Goal: Task Accomplishment & Management: Use online tool/utility

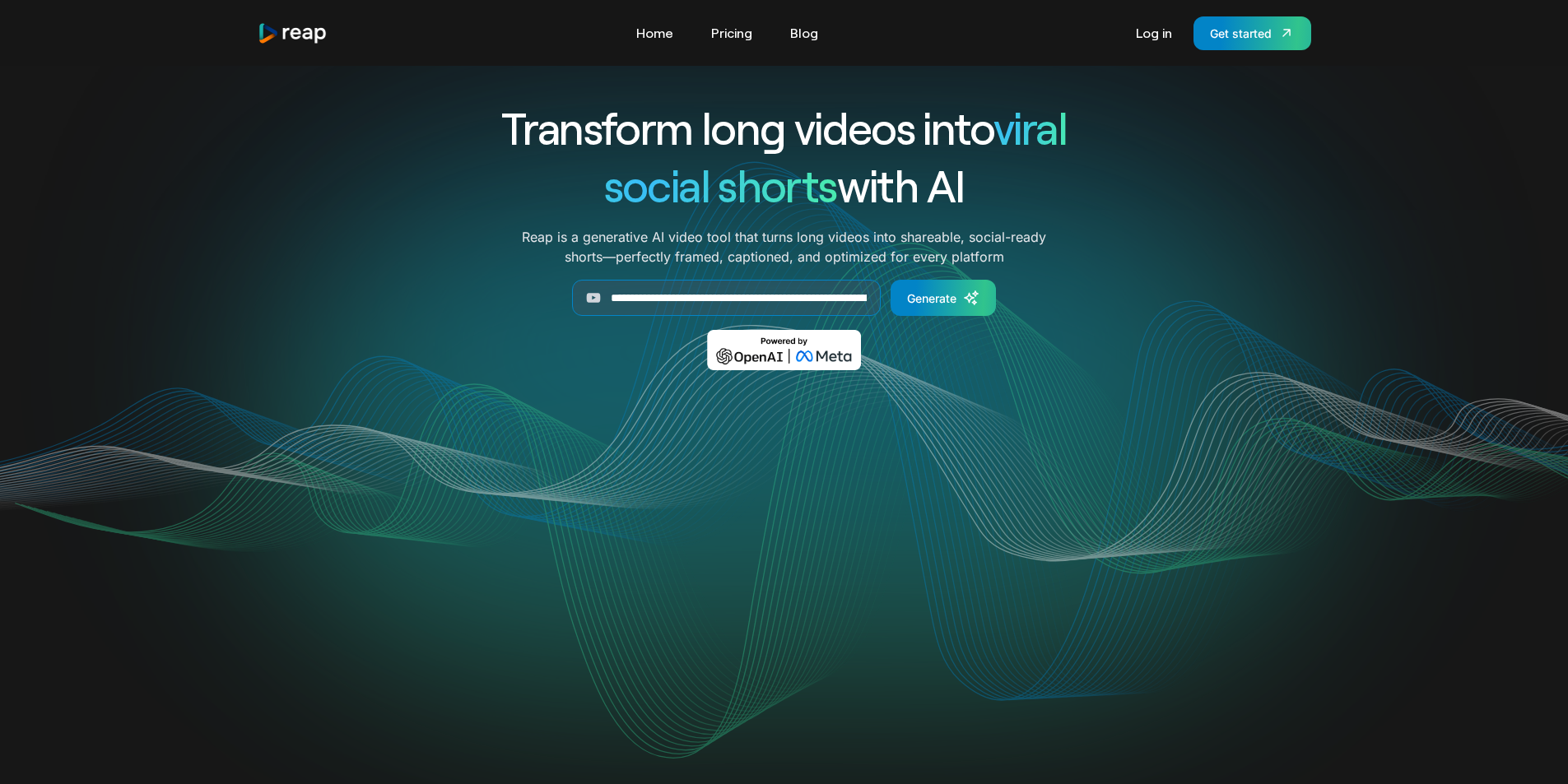
scroll to position [0, 264]
type input "**********"
click at [929, 297] on div "Generate" at bounding box center [932, 297] width 50 height 17
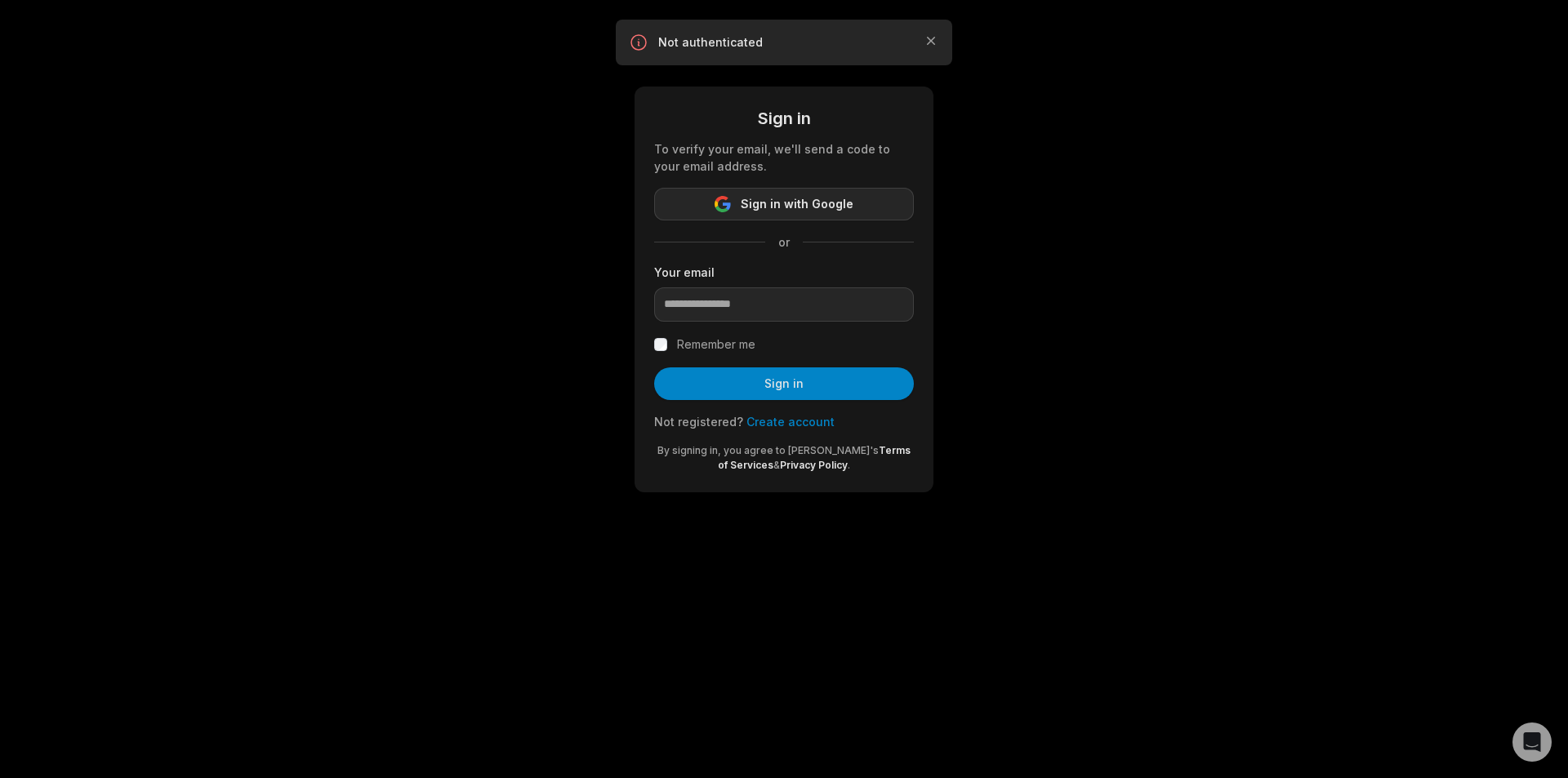
click at [766, 202] on span "Sign in with Google" at bounding box center [797, 205] width 113 height 20
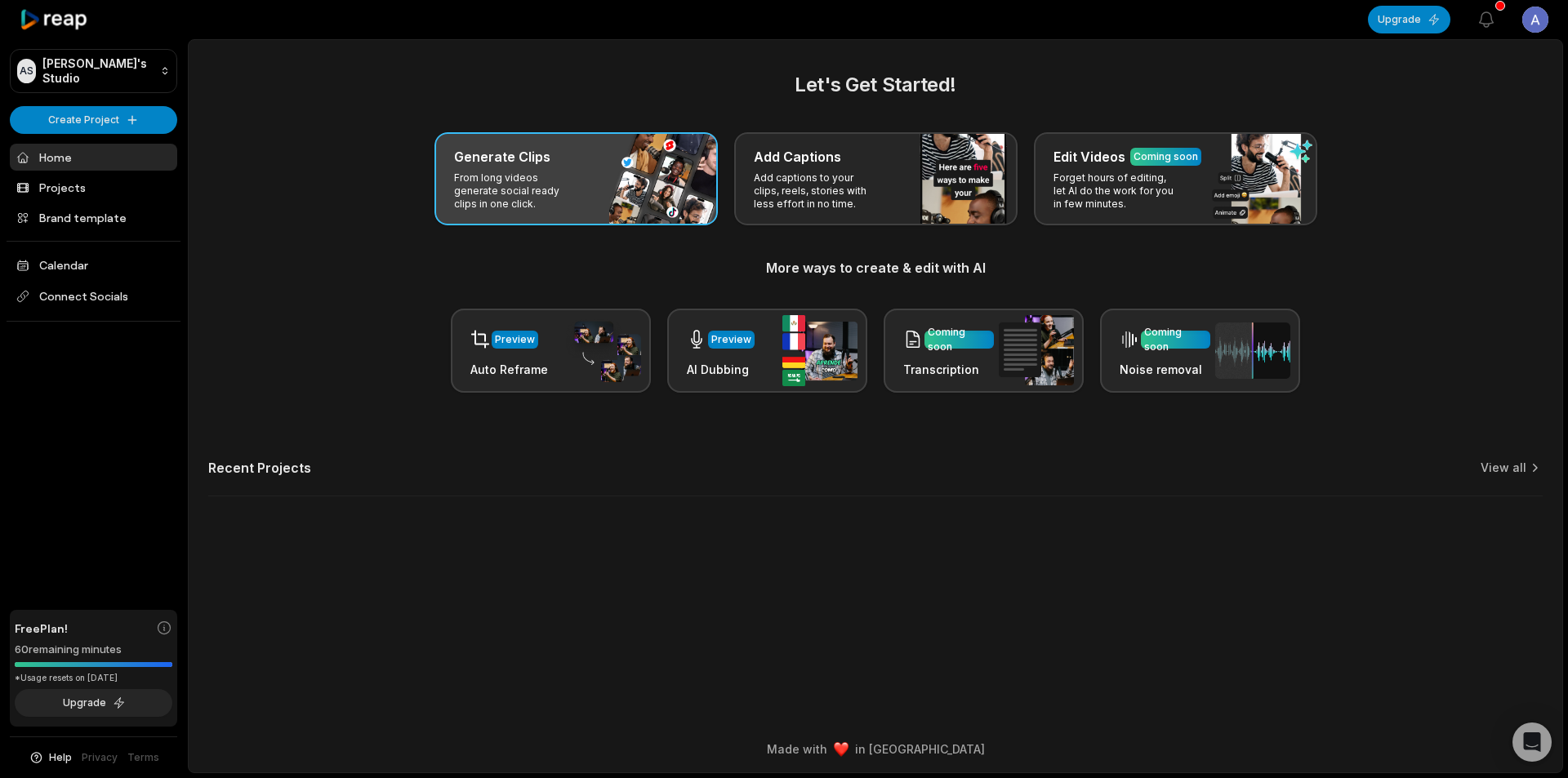
click at [532, 179] on p "From long videos generate social ready clips in one click." at bounding box center [517, 191] width 127 height 39
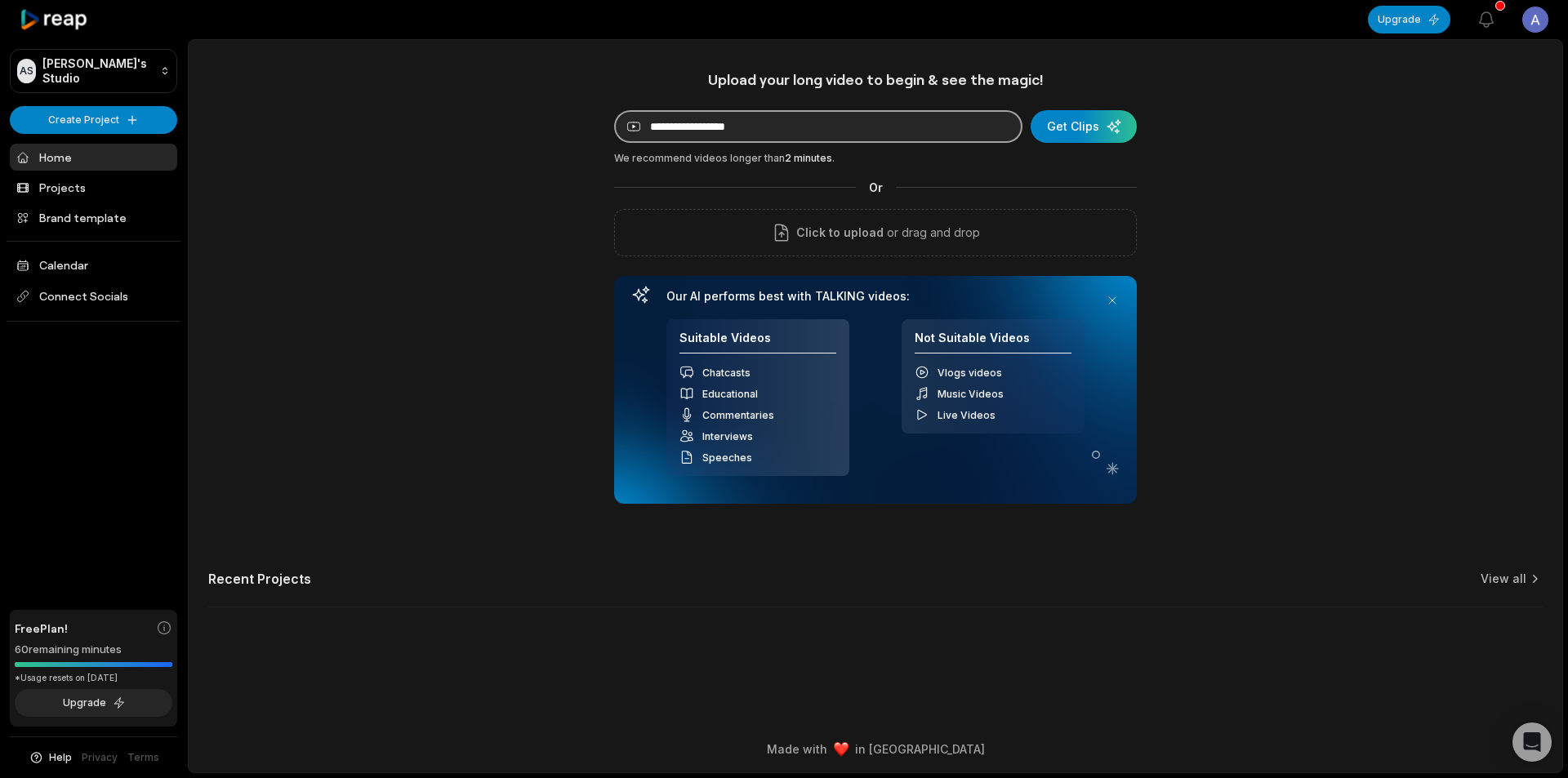
click at [728, 128] on input at bounding box center [817, 126] width 408 height 32
paste input "**********"
type input "**********"
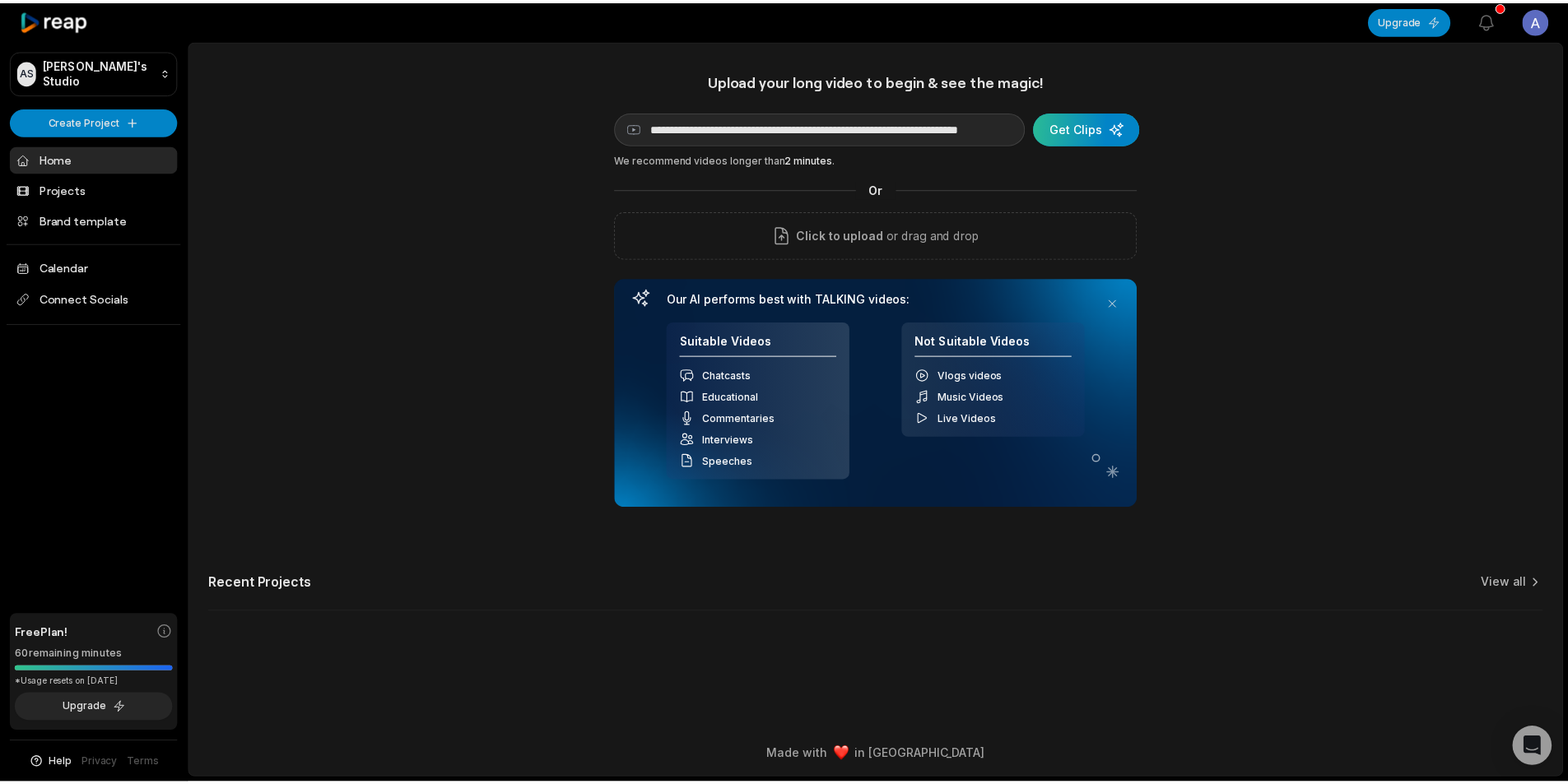
scroll to position [0, 0]
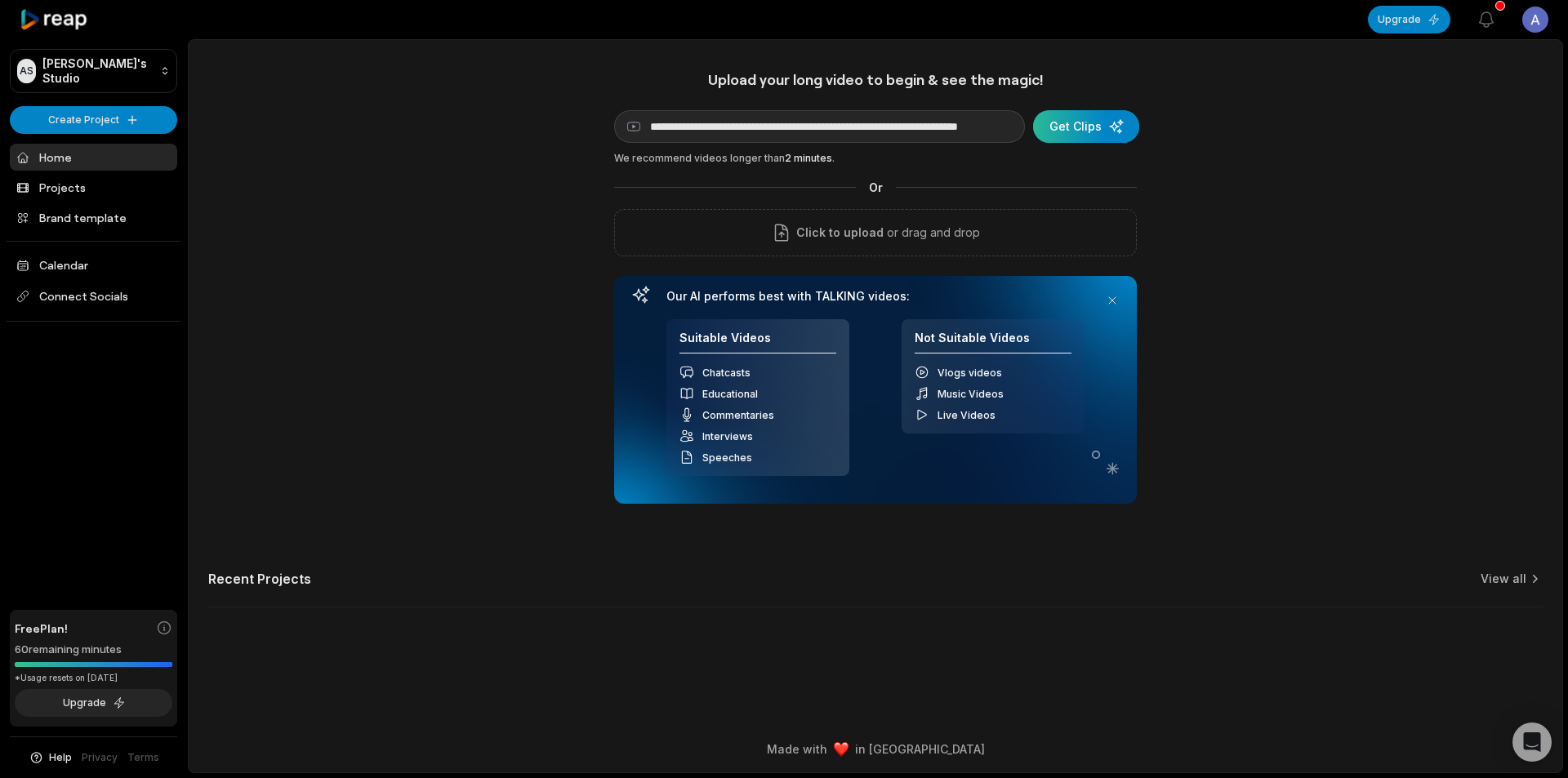
click at [1085, 134] on div "submit" at bounding box center [1086, 126] width 106 height 32
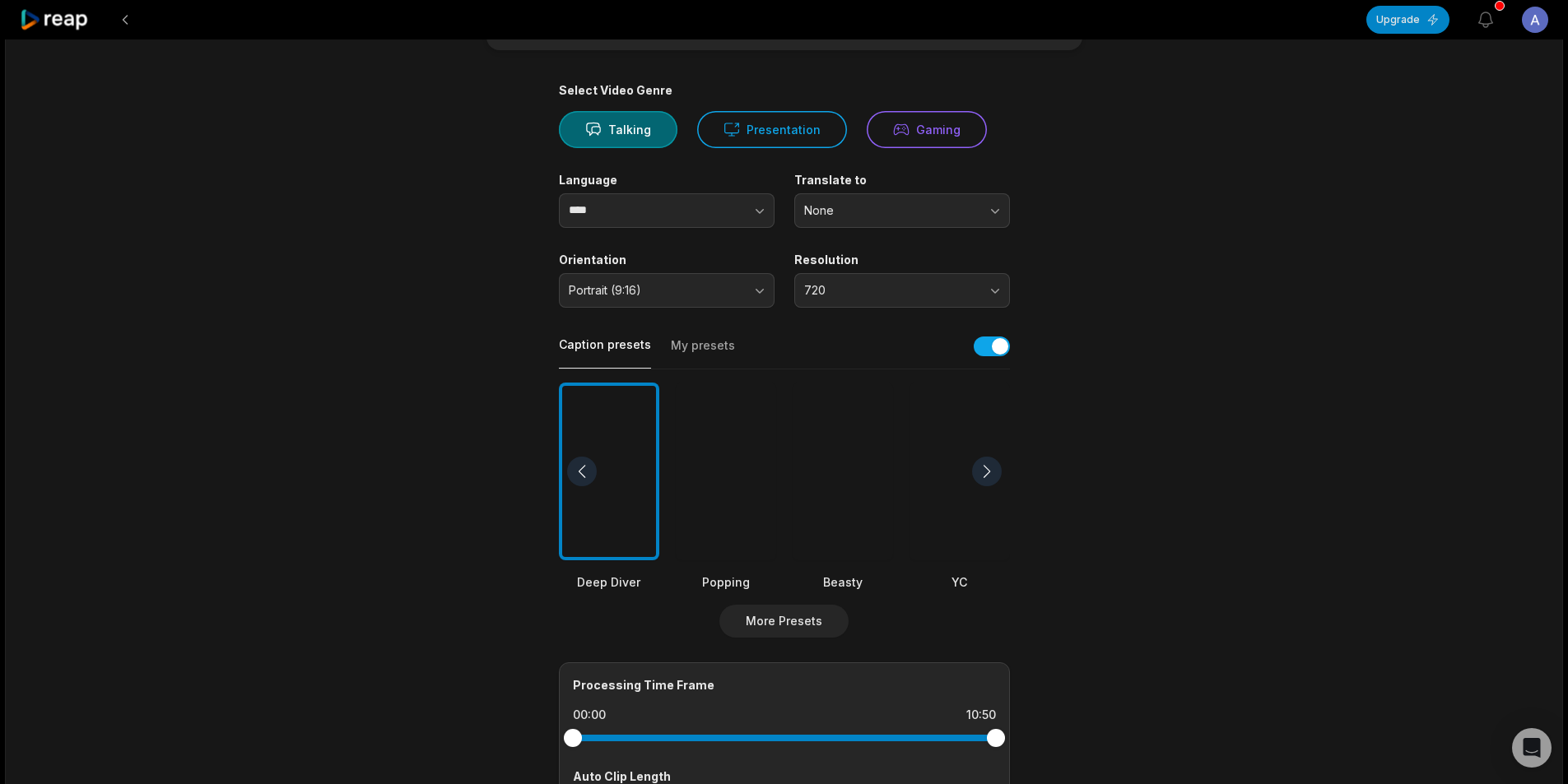
scroll to position [72, 0]
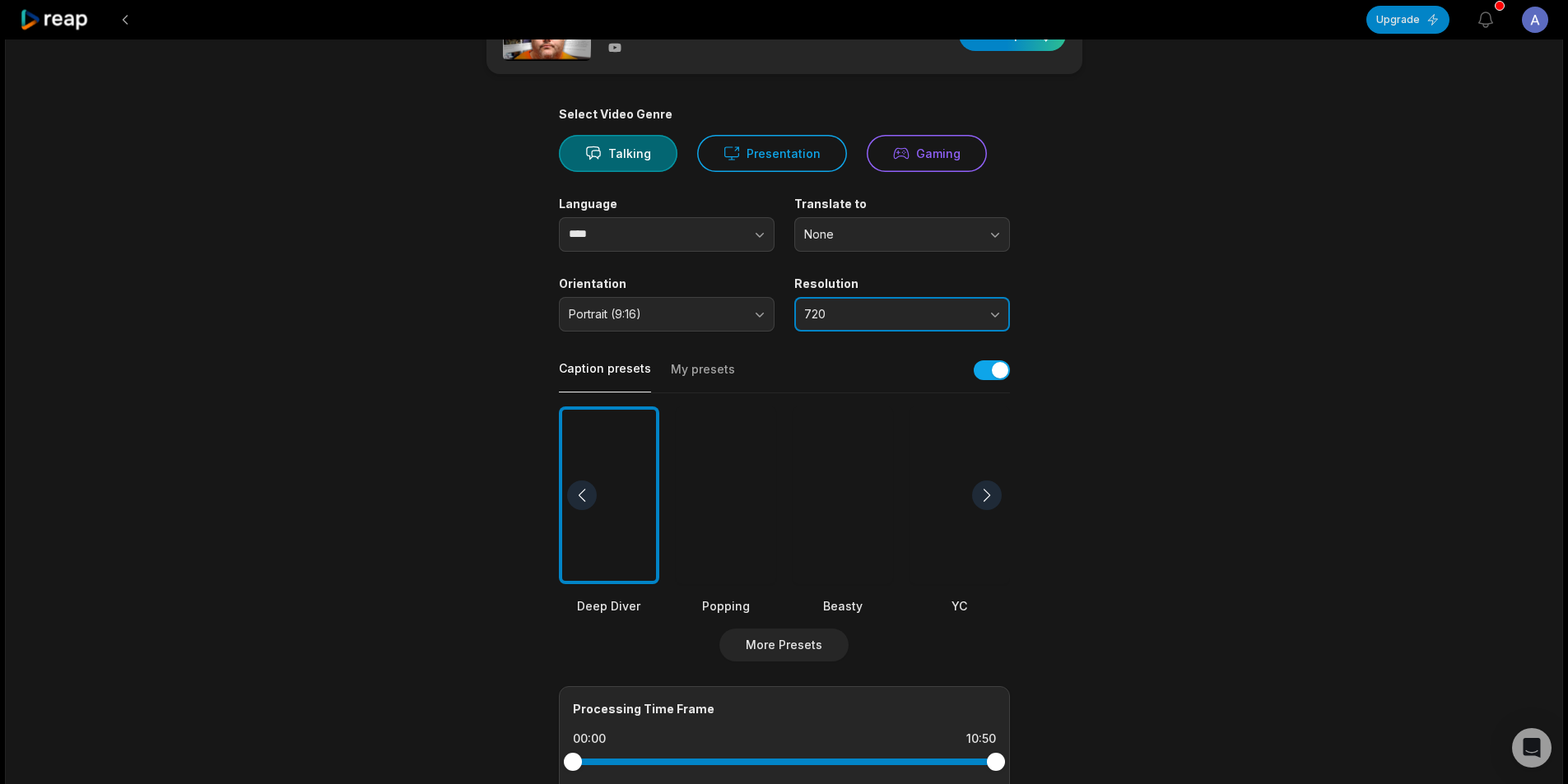
click at [990, 314] on button "720" at bounding box center [902, 314] width 216 height 35
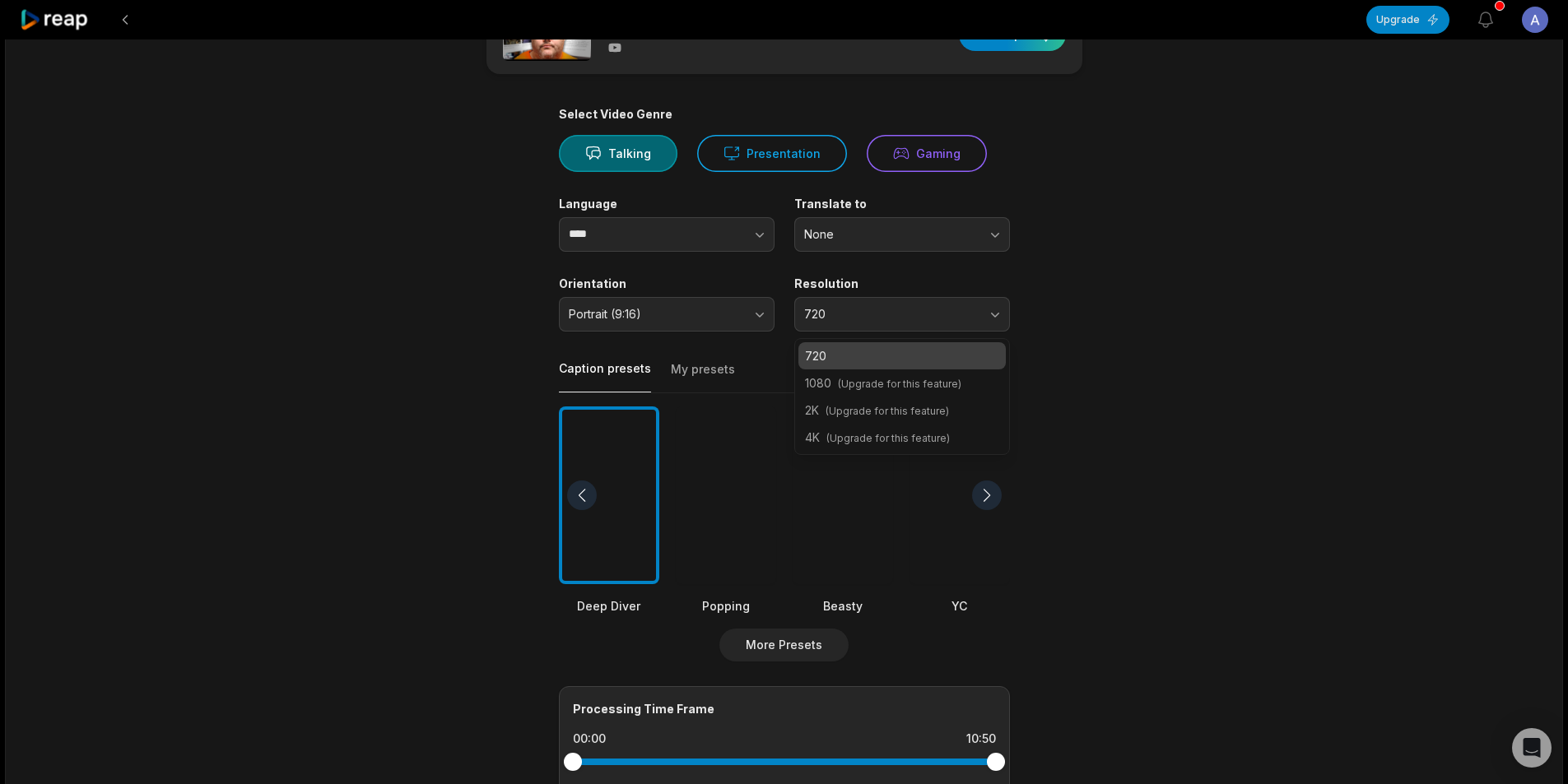
click at [919, 381] on span "(Upgrade for this feature)" at bounding box center [899, 384] width 124 height 12
click at [885, 361] on p "720" at bounding box center [902, 355] width 194 height 17
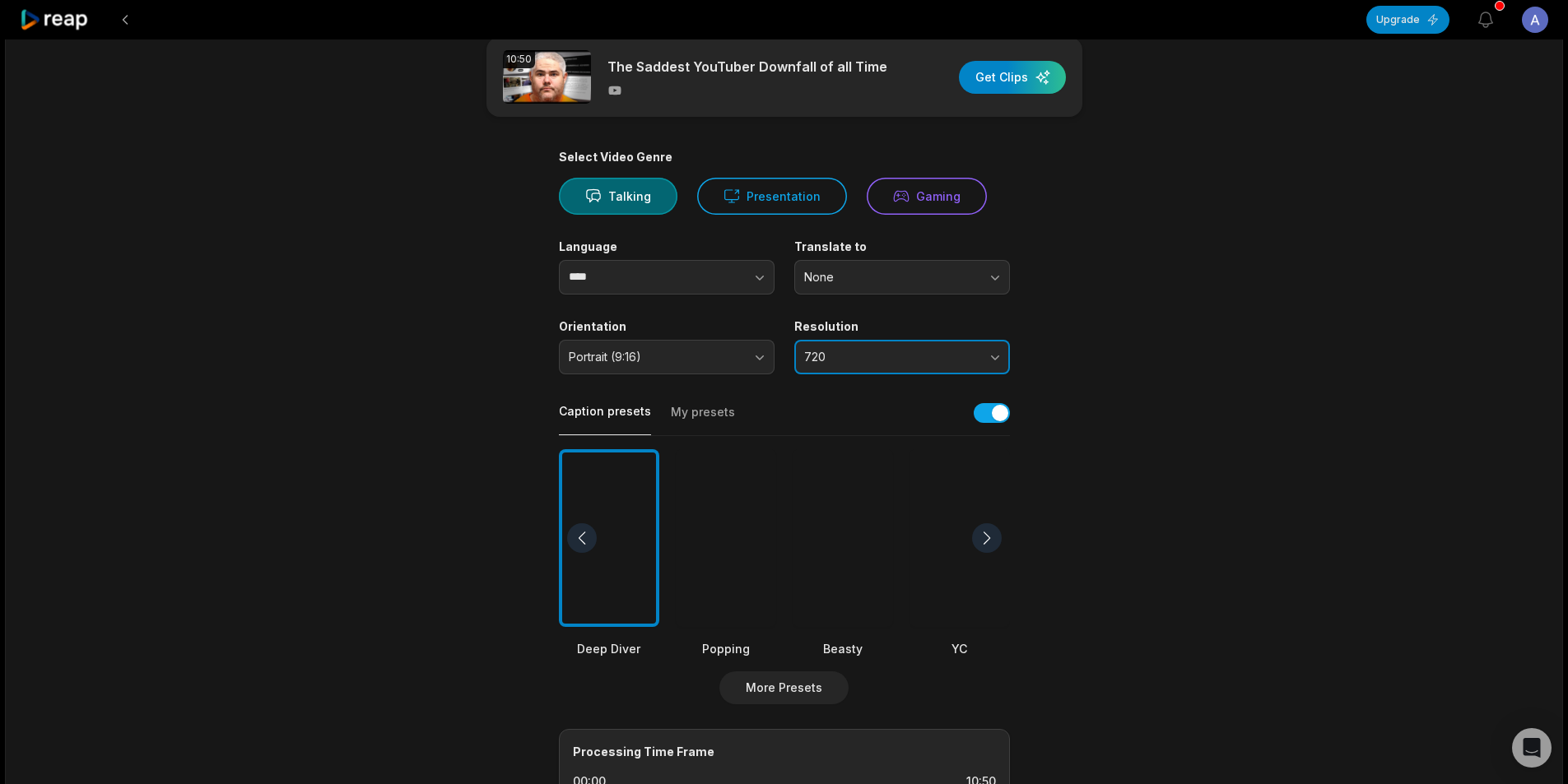
scroll to position [0, 0]
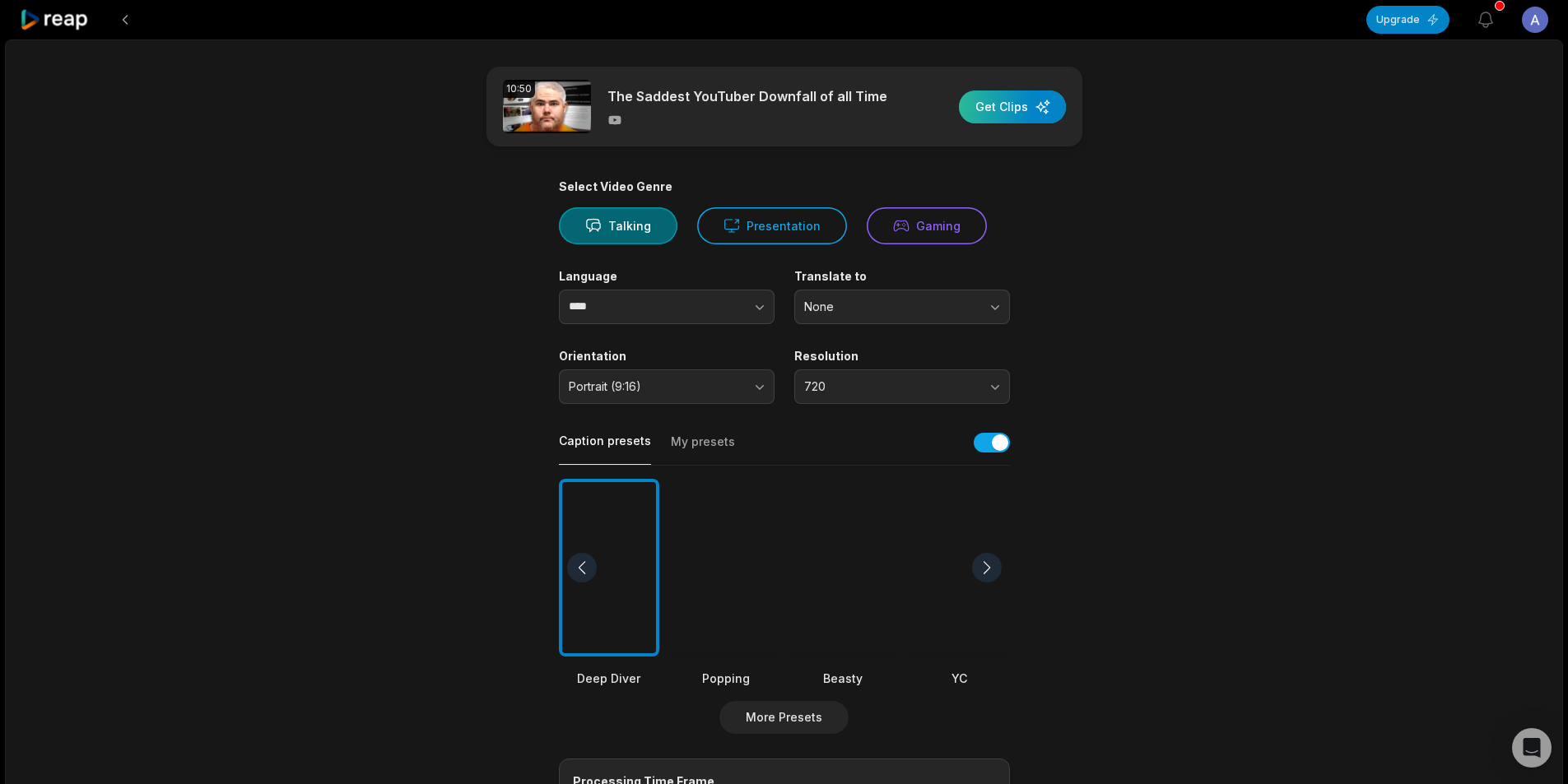
click at [1012, 109] on div "button" at bounding box center [1012, 106] width 107 height 33
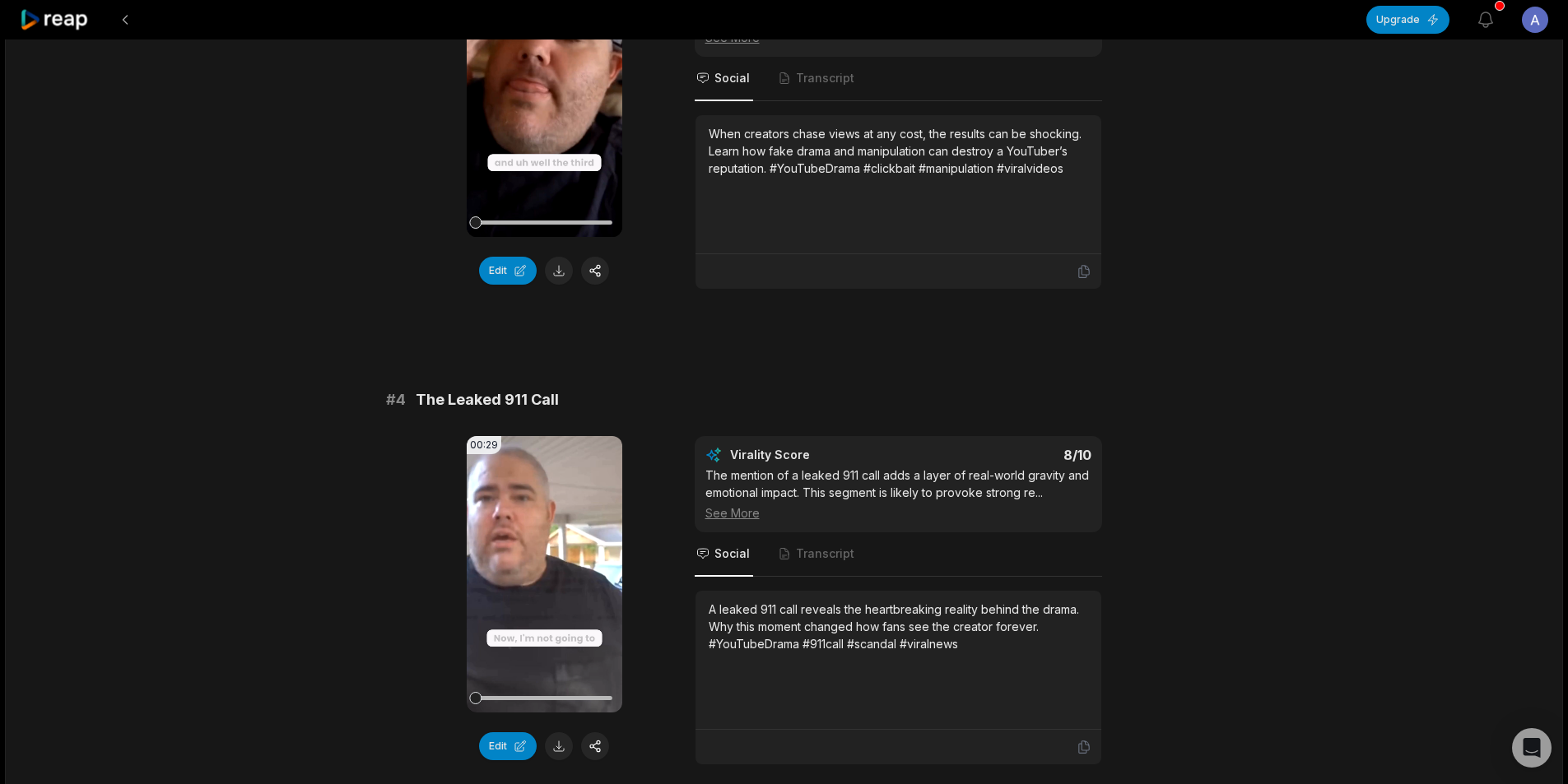
scroll to position [1102, 0]
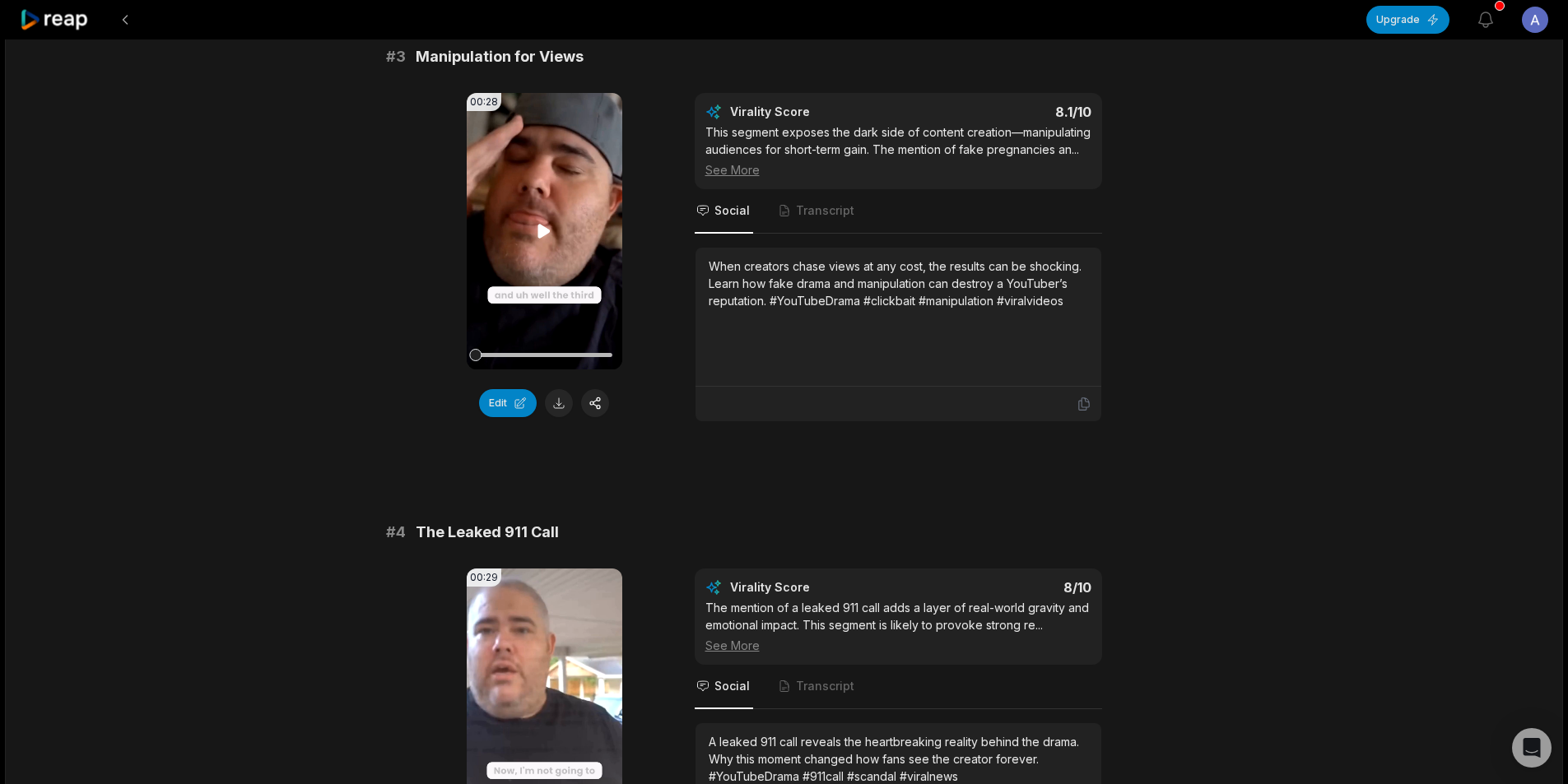
click at [541, 225] on icon at bounding box center [544, 231] width 20 height 20
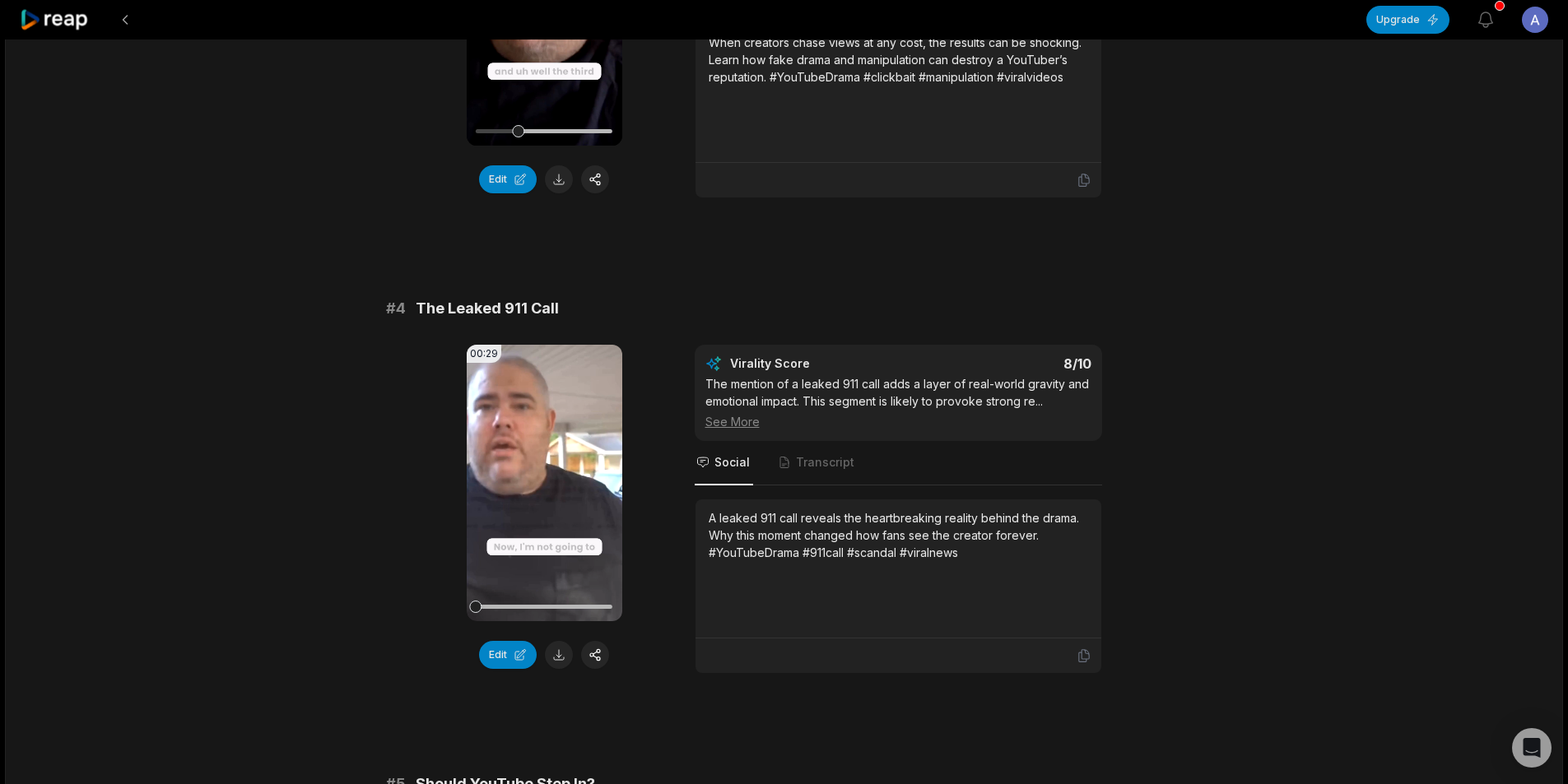
scroll to position [1431, 0]
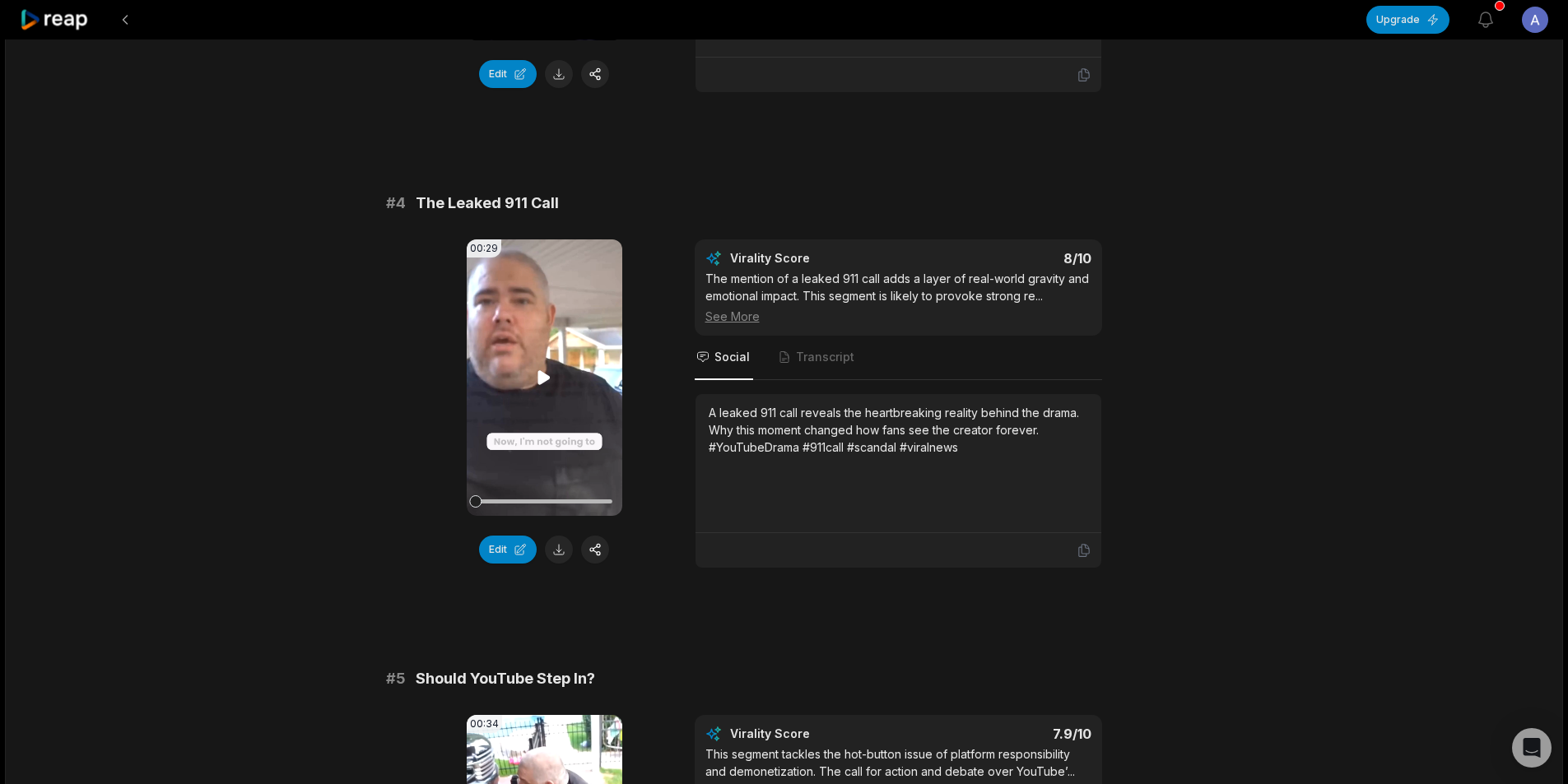
click at [554, 371] on video "Your browser does not support mp4 format." at bounding box center [544, 378] width 156 height 277
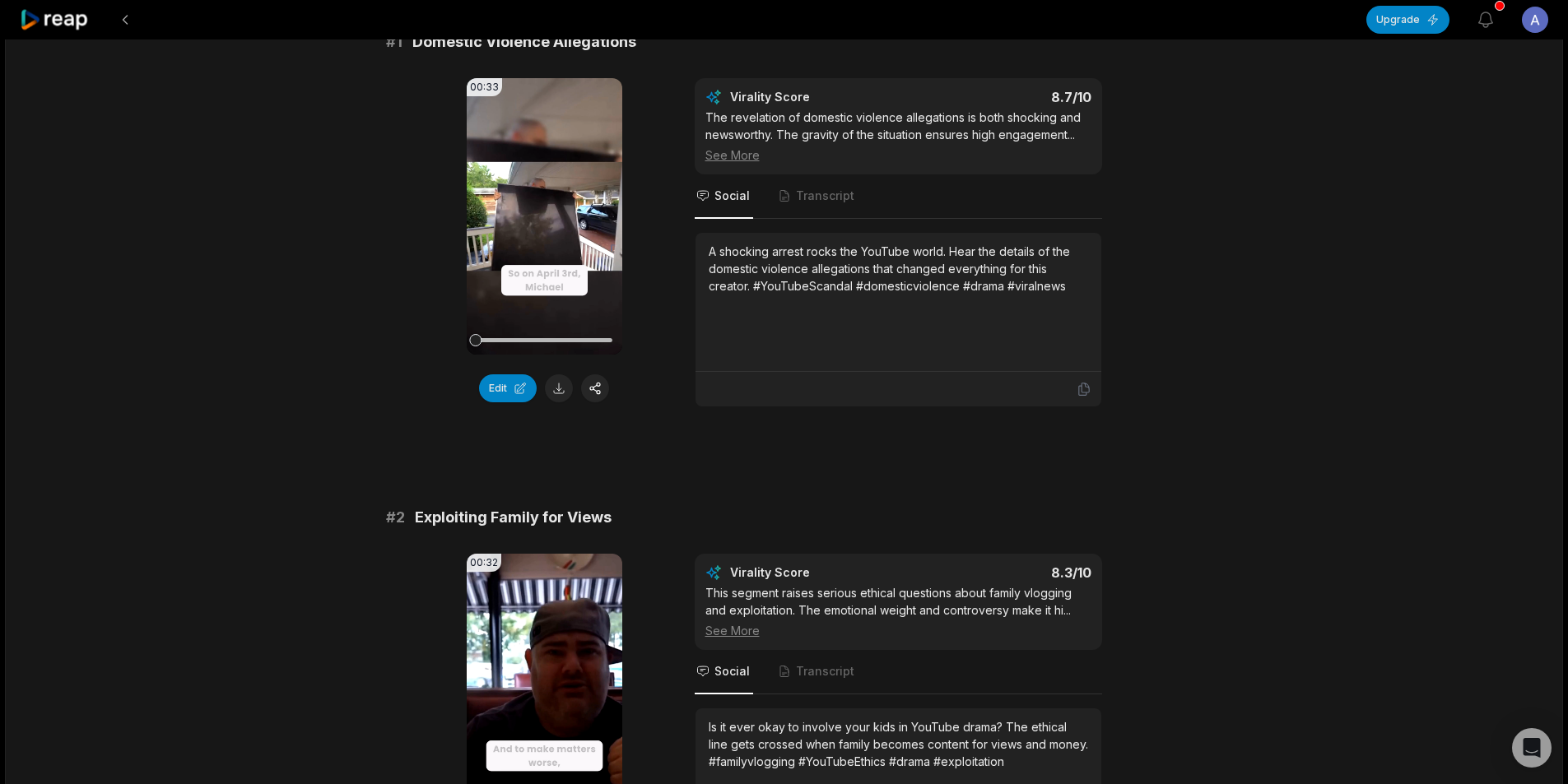
scroll to position [0, 0]
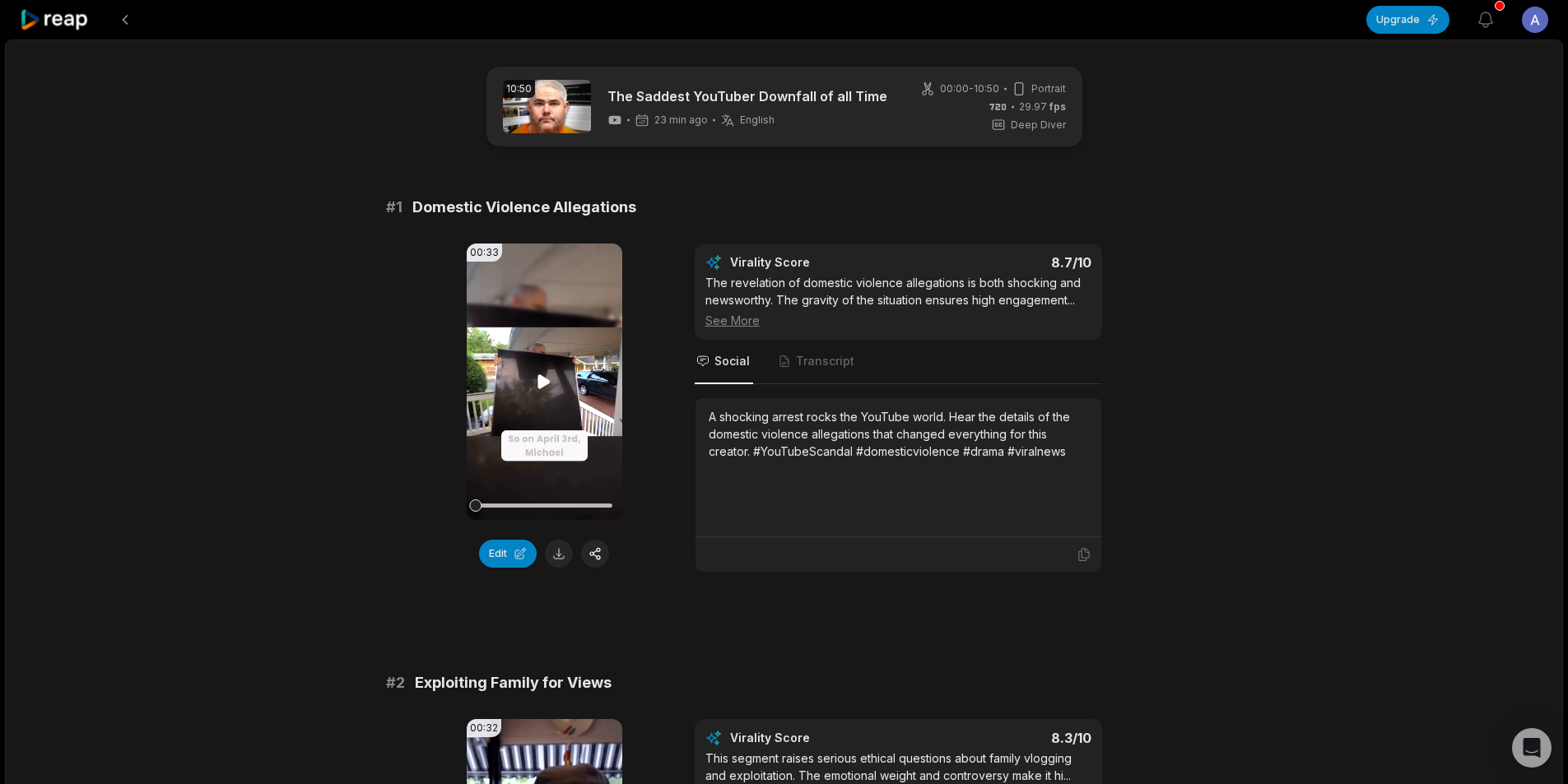
click at [545, 384] on icon at bounding box center [544, 382] width 12 height 14
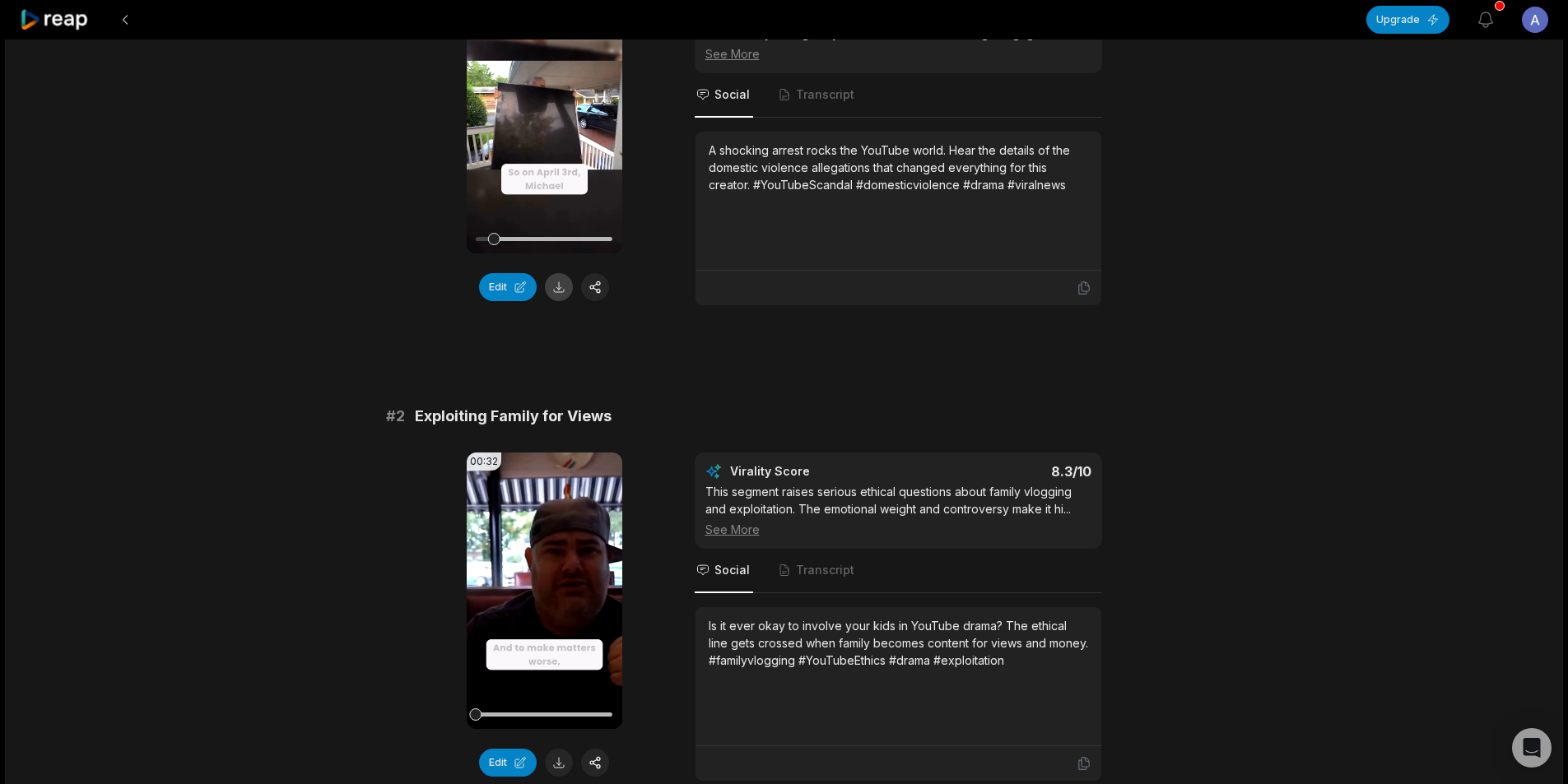
scroll to position [165, 0]
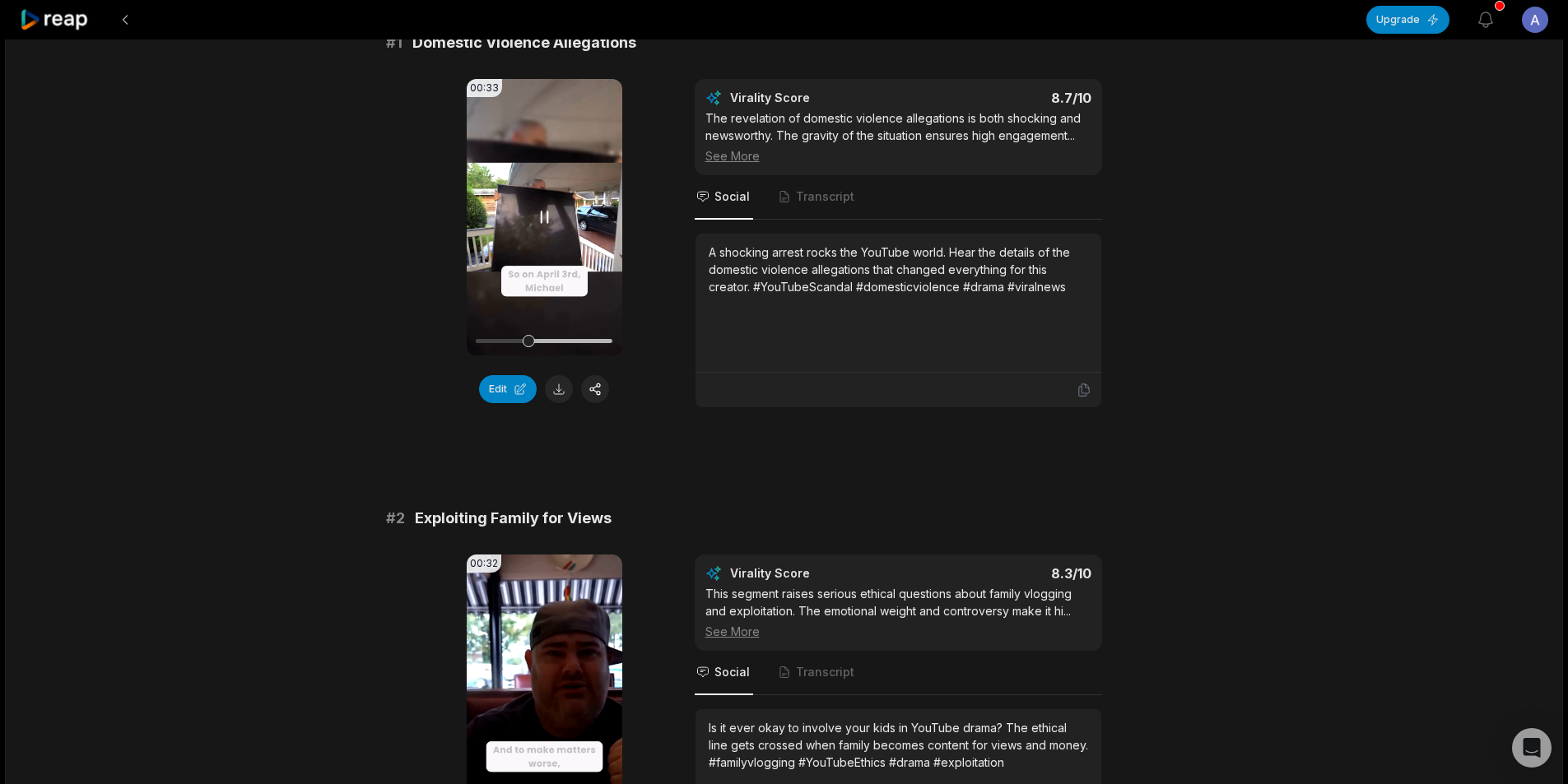
click at [536, 268] on video "Your browser does not support mp4 format." at bounding box center [544, 217] width 156 height 277
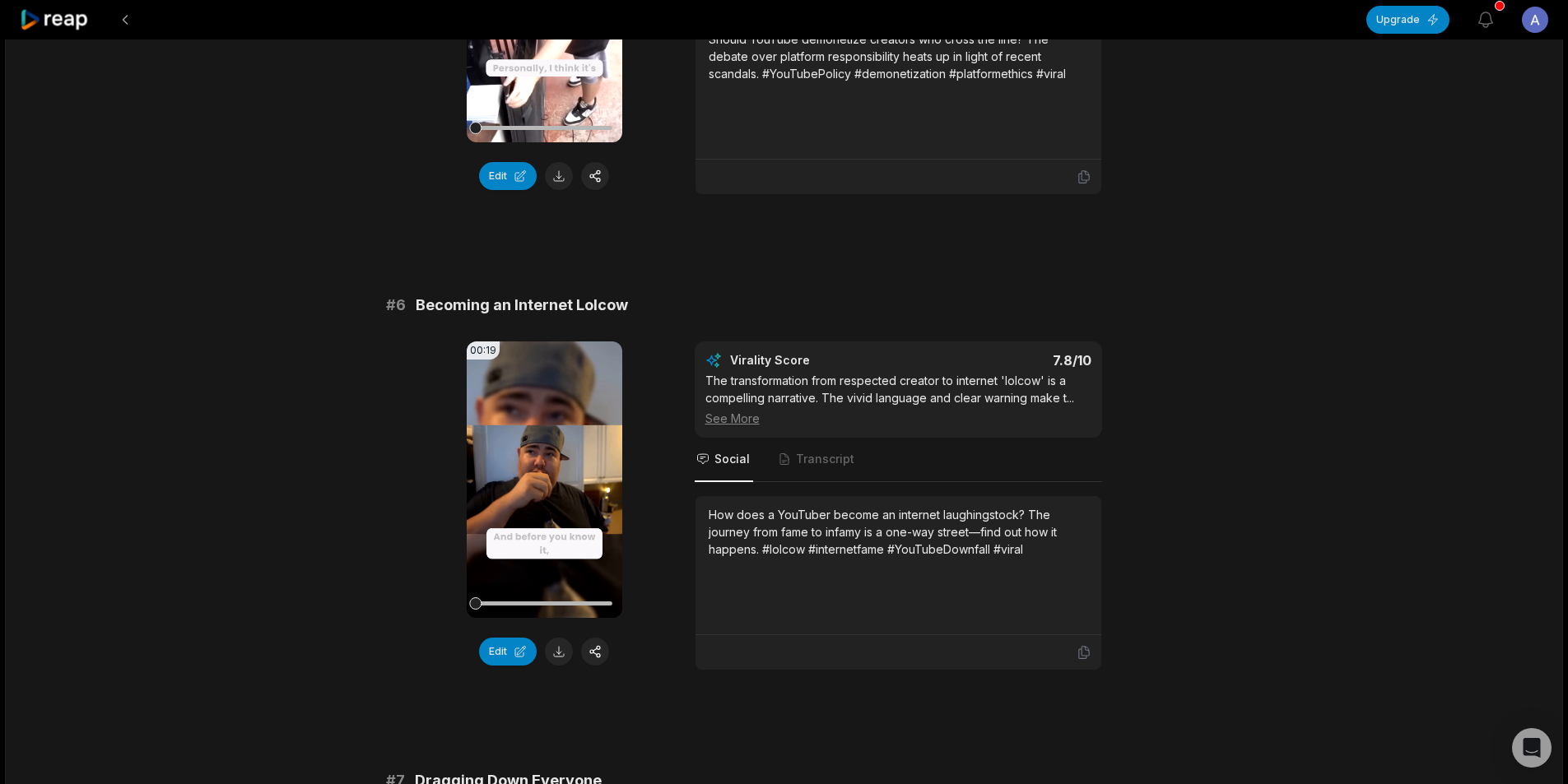
scroll to position [2304, 0]
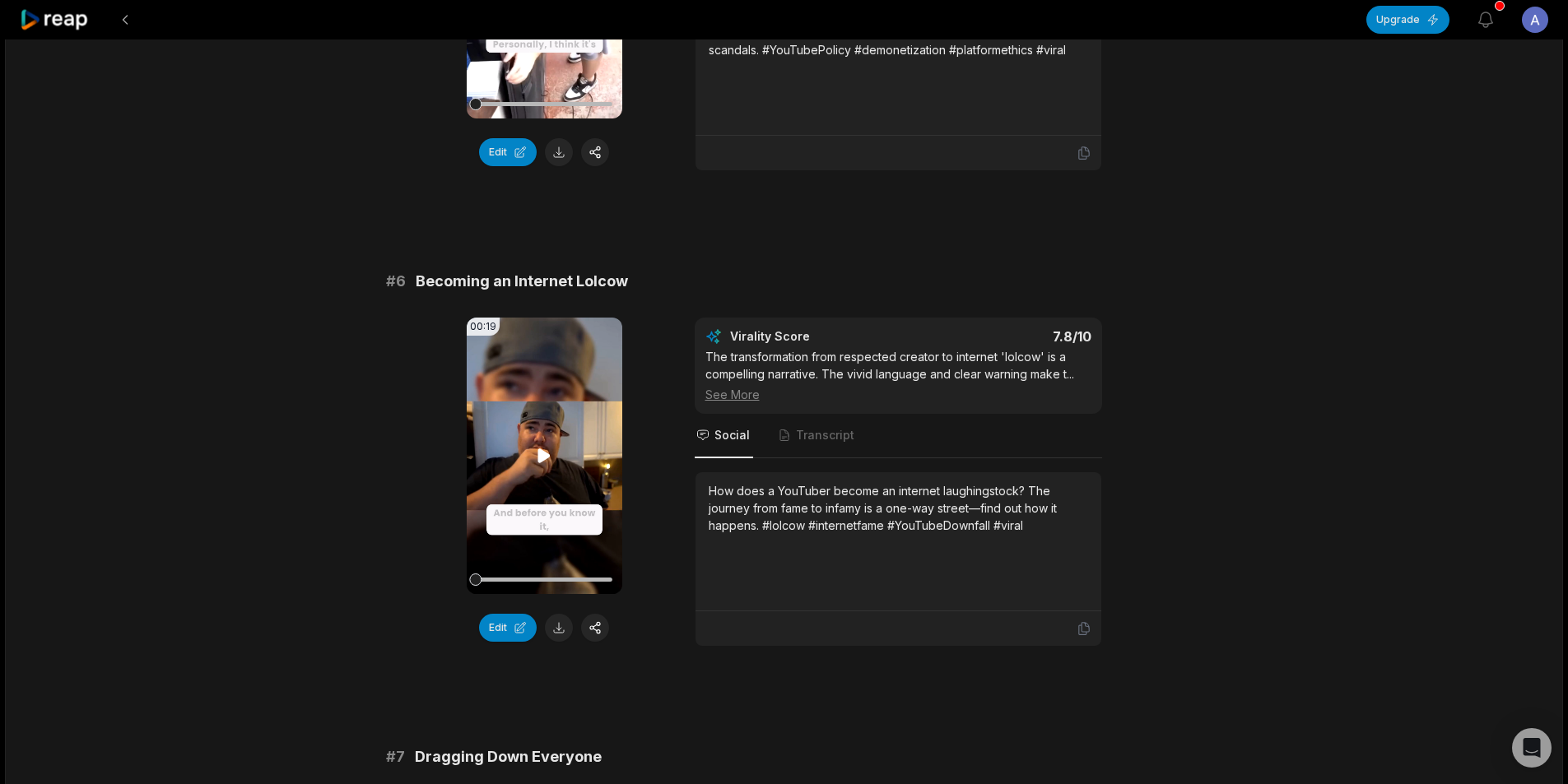
click at [538, 444] on video "Your browser does not support mp4 format." at bounding box center [544, 455] width 156 height 277
click at [541, 457] on icon at bounding box center [544, 455] width 7 height 11
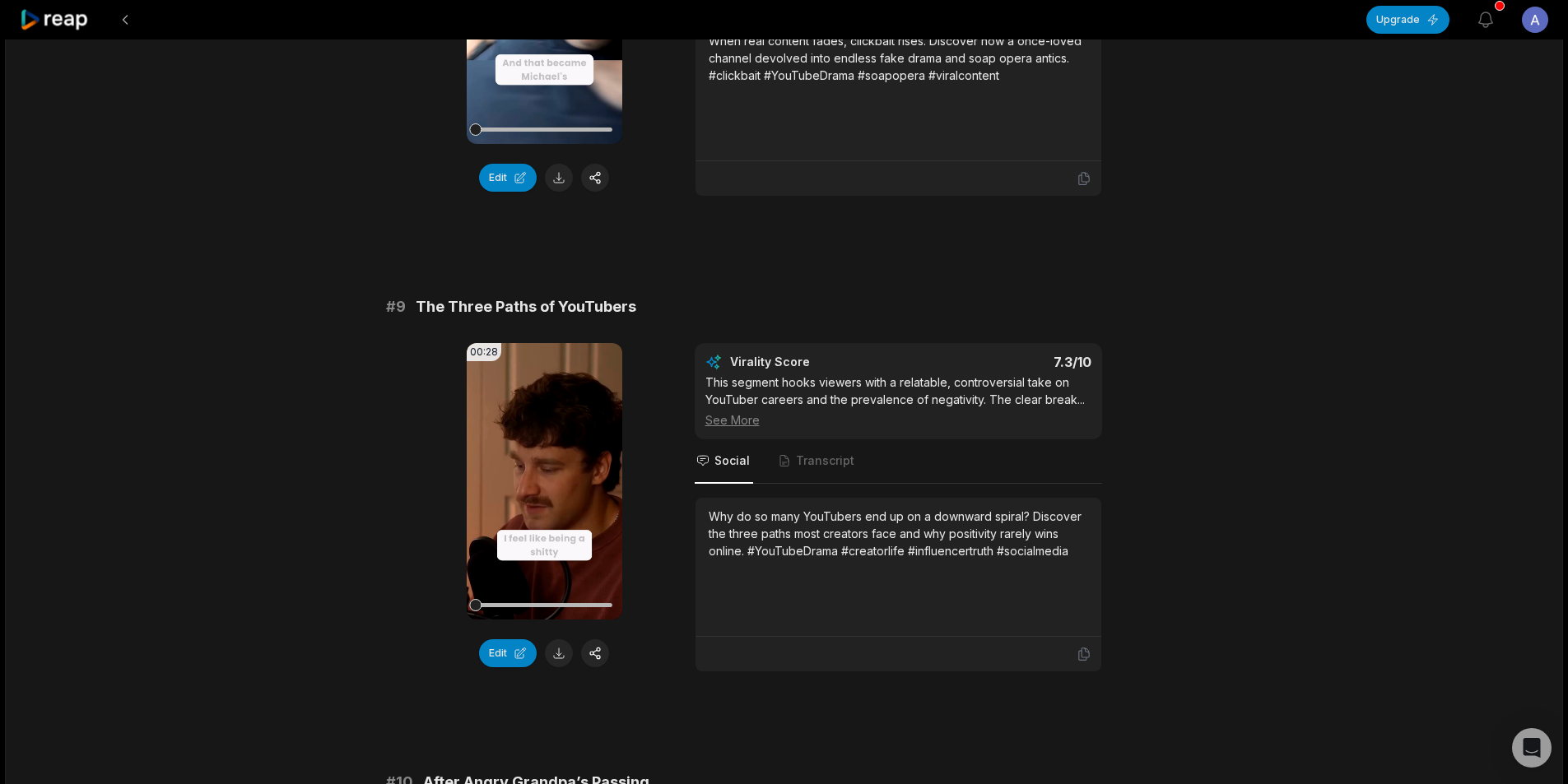
scroll to position [3867, 0]
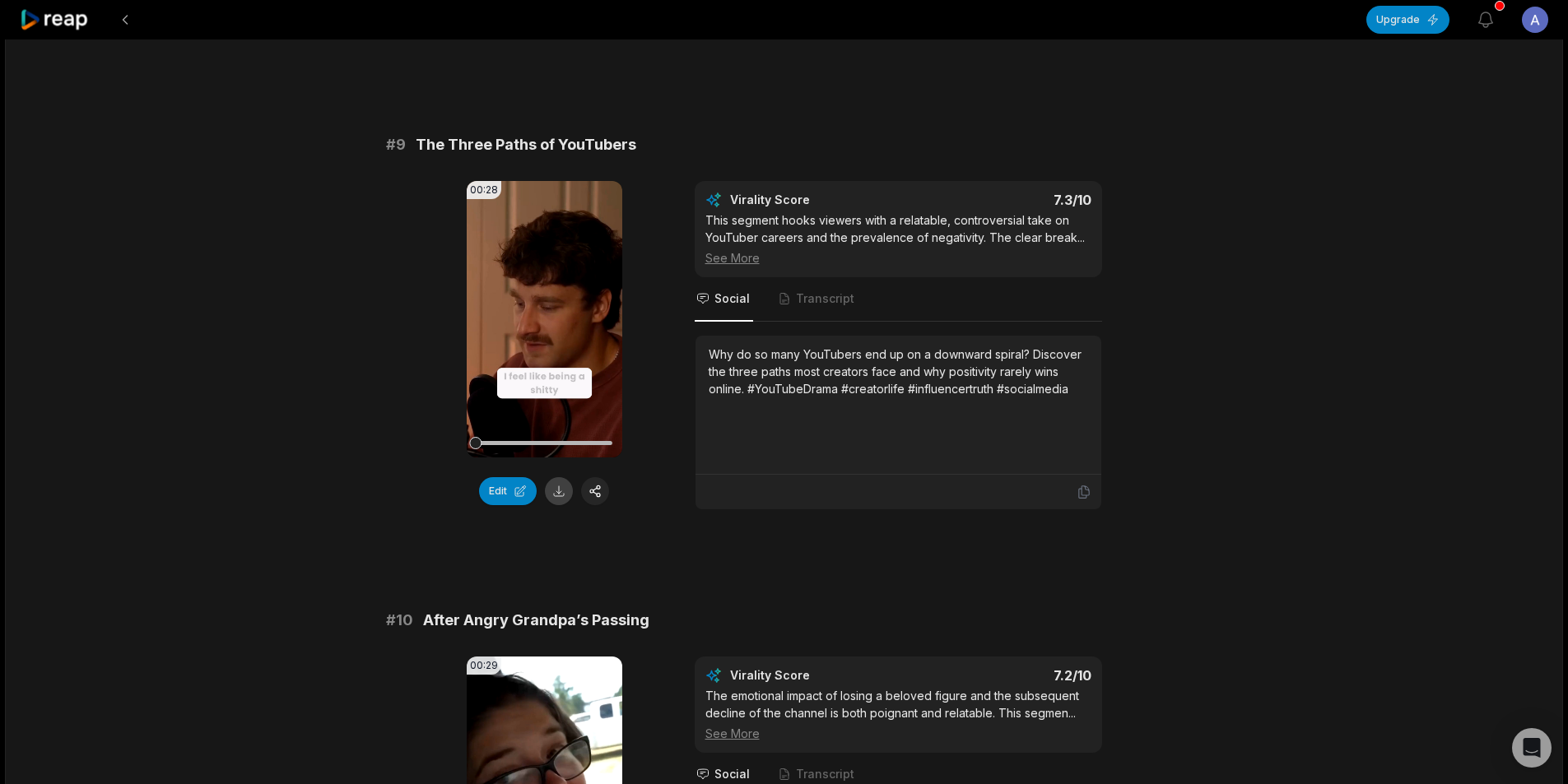
click at [557, 499] on button at bounding box center [559, 492] width 28 height 28
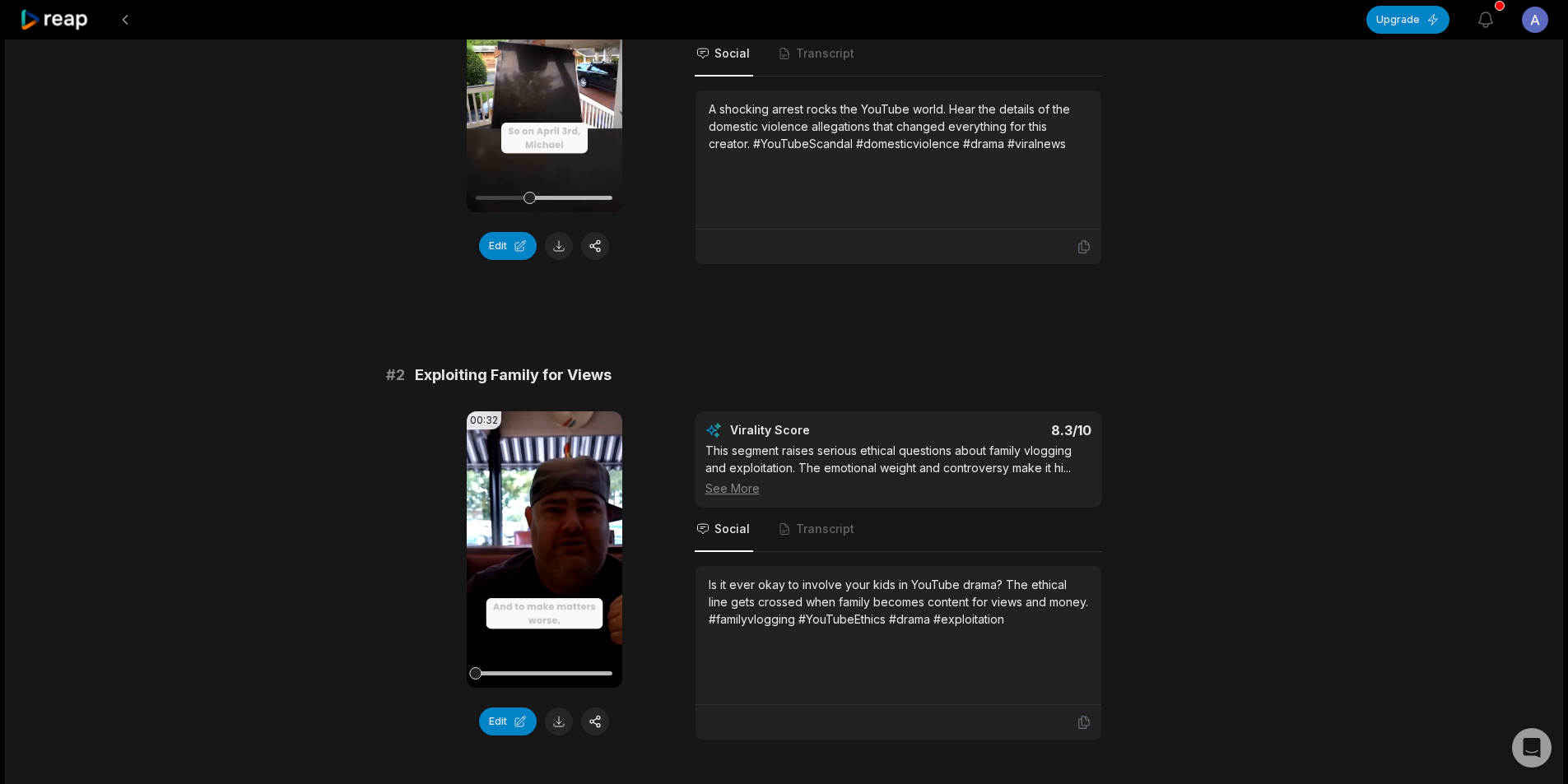
scroll to position [329, 0]
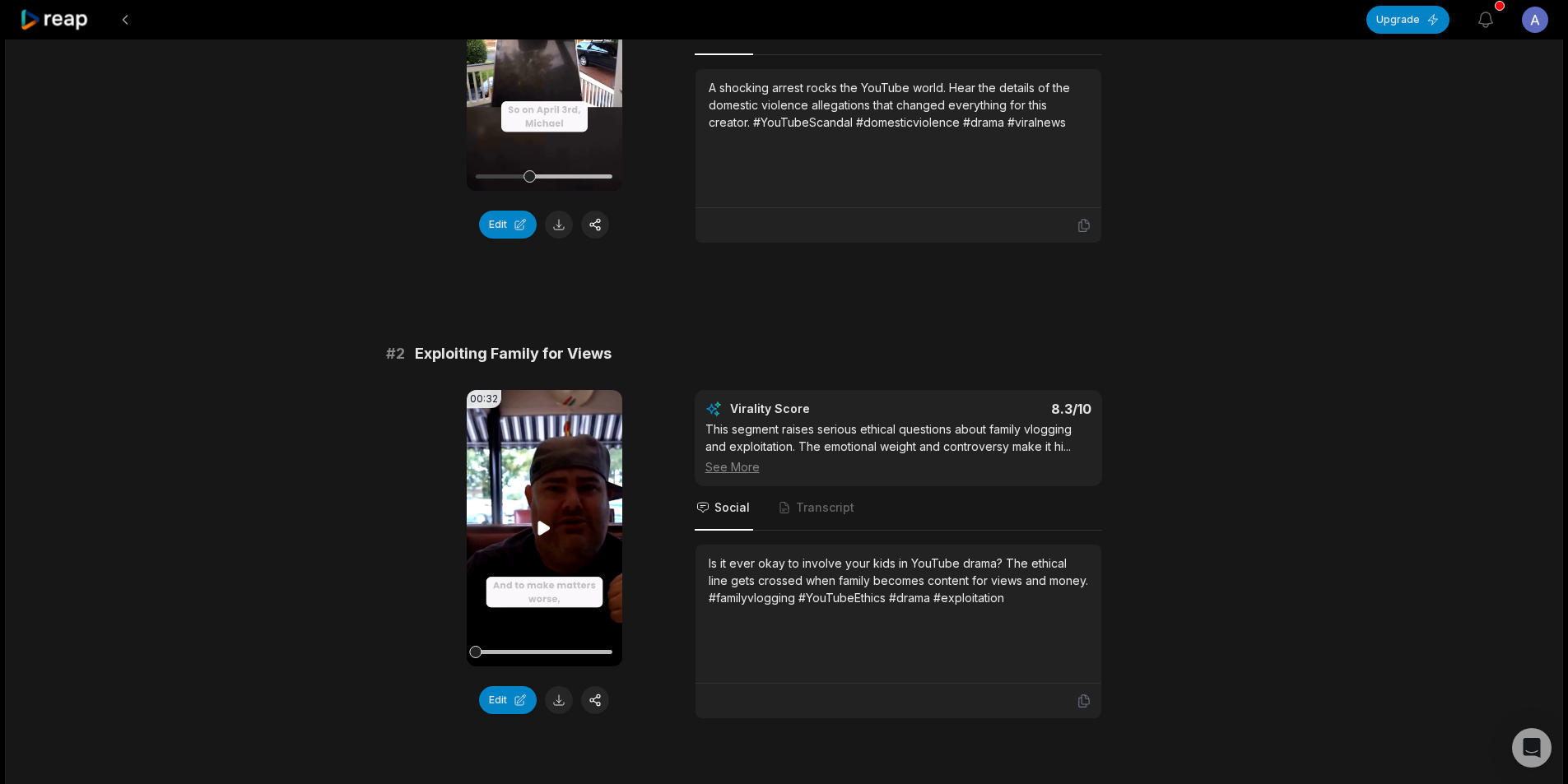
click at [536, 531] on icon at bounding box center [544, 528] width 20 height 20
click at [543, 534] on icon at bounding box center [544, 528] width 20 height 20
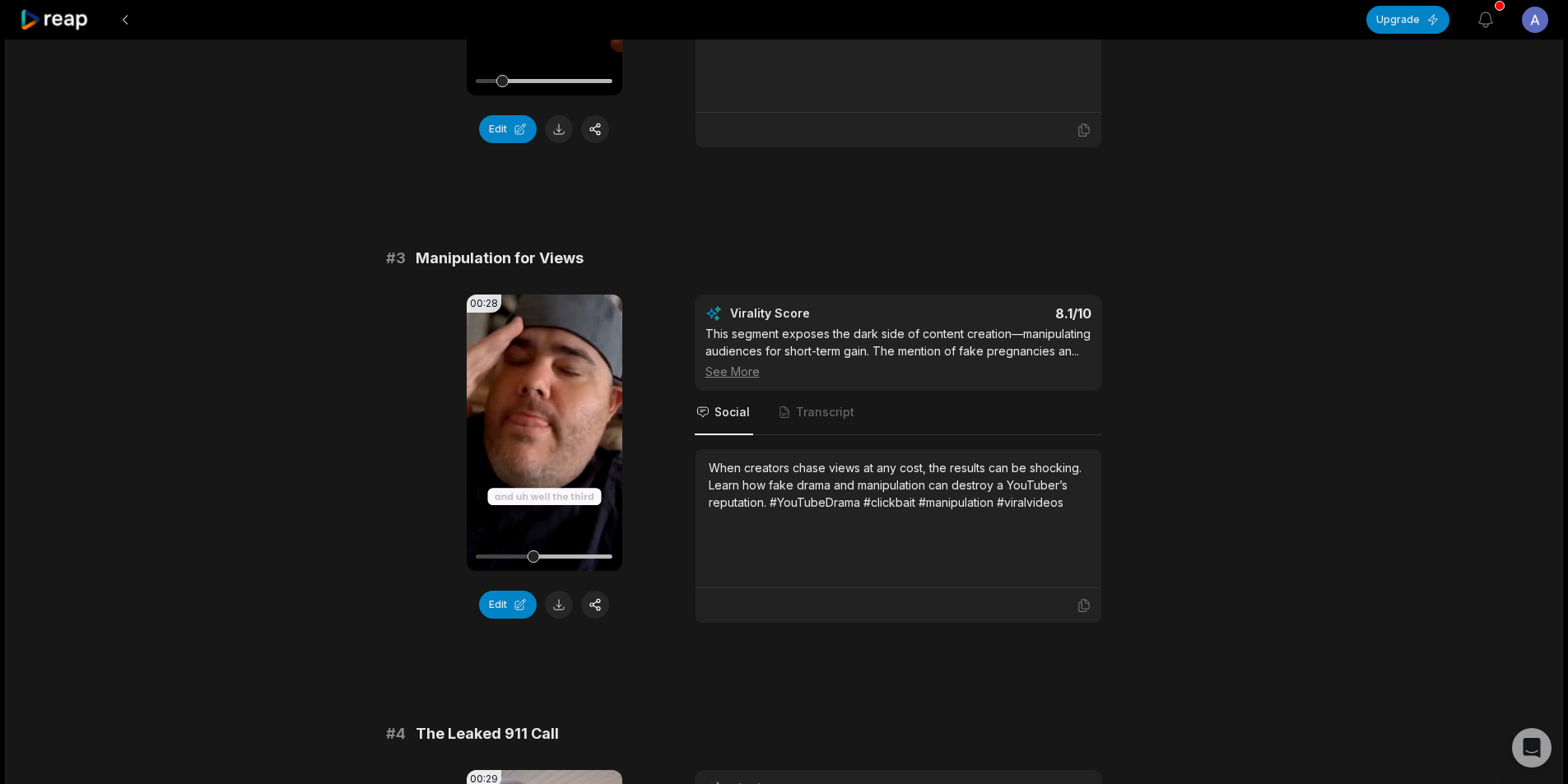
scroll to position [905, 0]
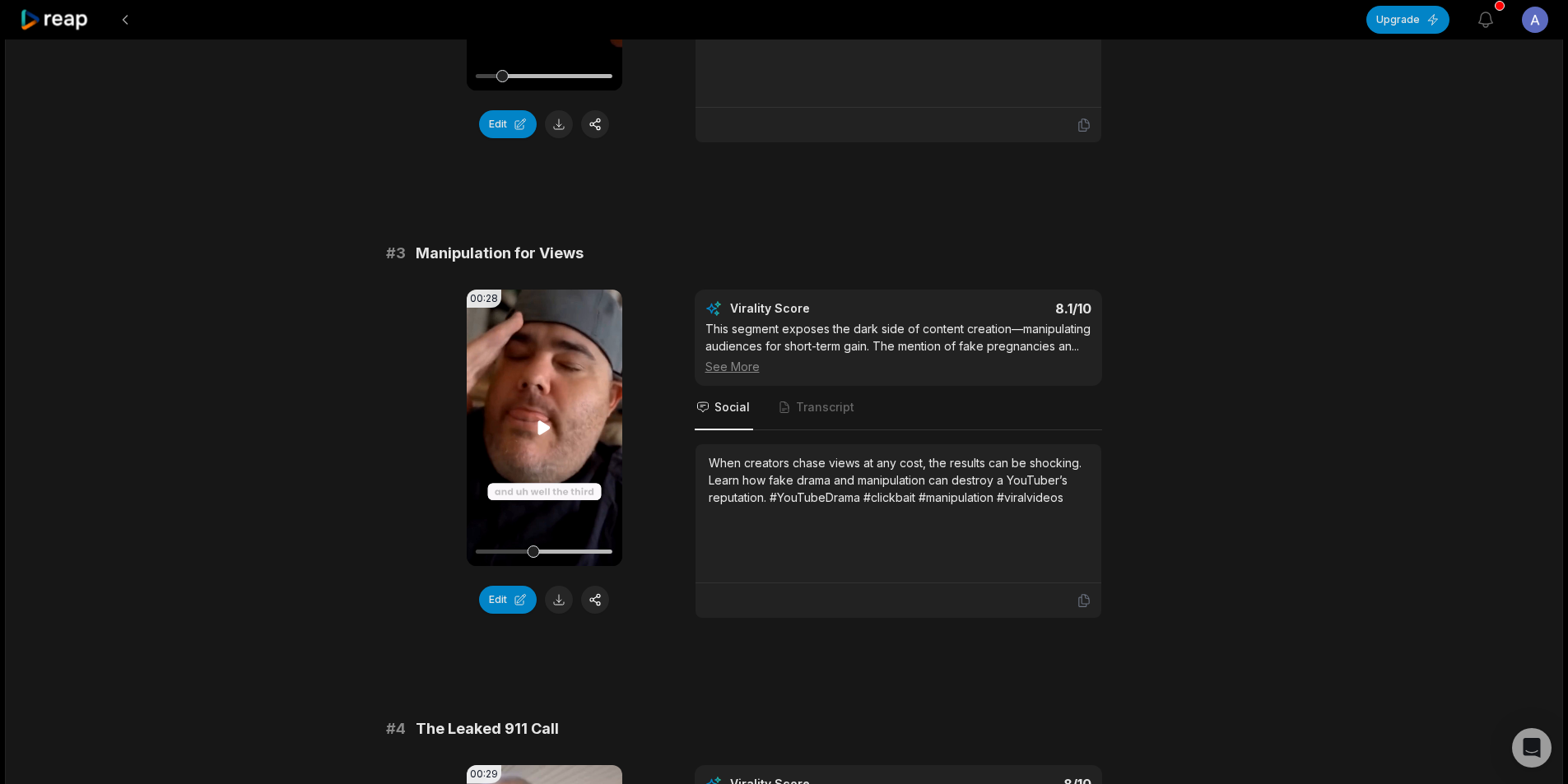
click at [543, 423] on icon at bounding box center [544, 427] width 12 height 14
click at [544, 430] on icon at bounding box center [544, 428] width 20 height 20
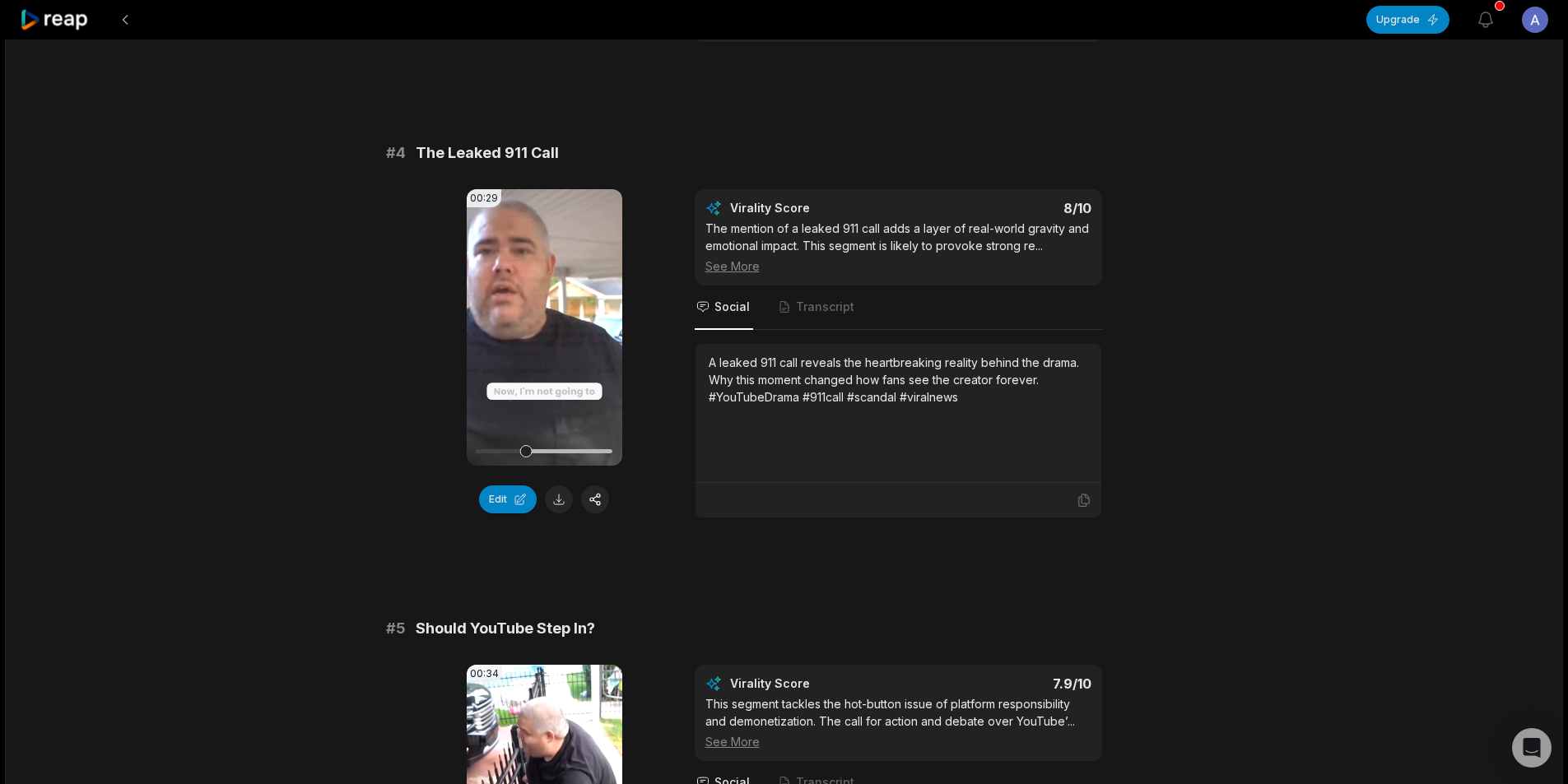
scroll to position [1399, 0]
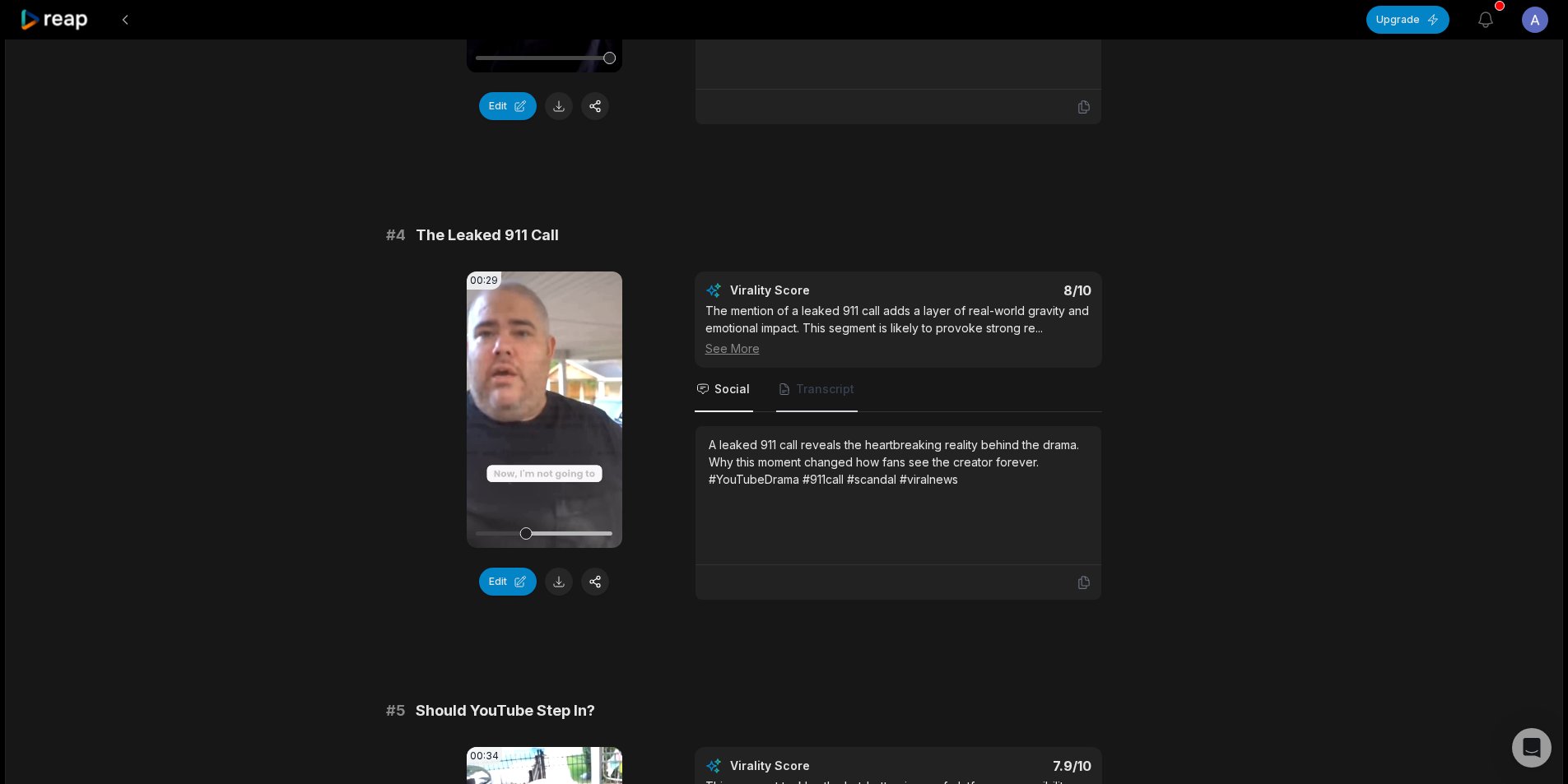
click at [820, 391] on span "Transcript" at bounding box center [825, 389] width 58 height 17
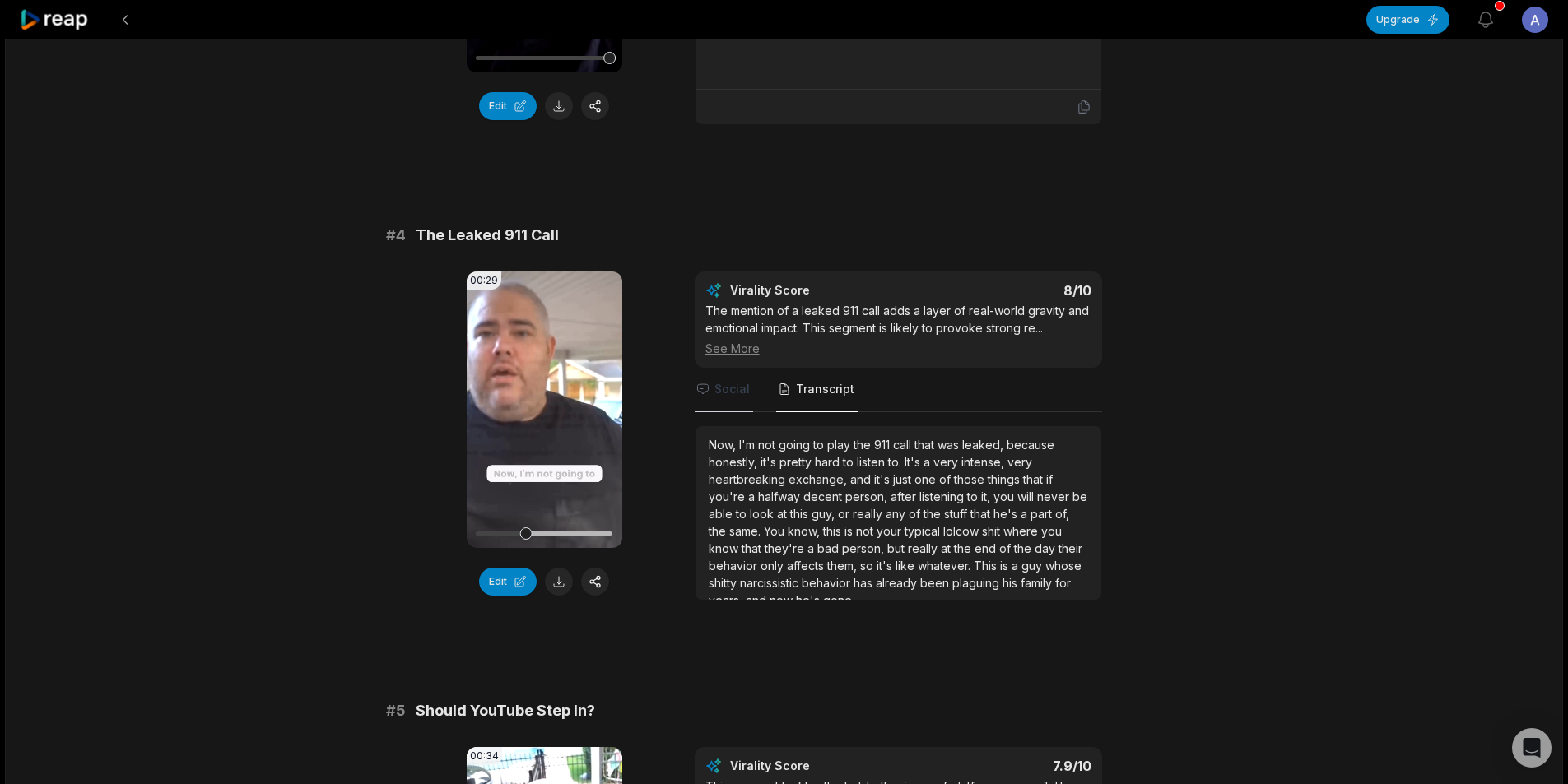
click at [729, 399] on span "Social" at bounding box center [724, 390] width 58 height 45
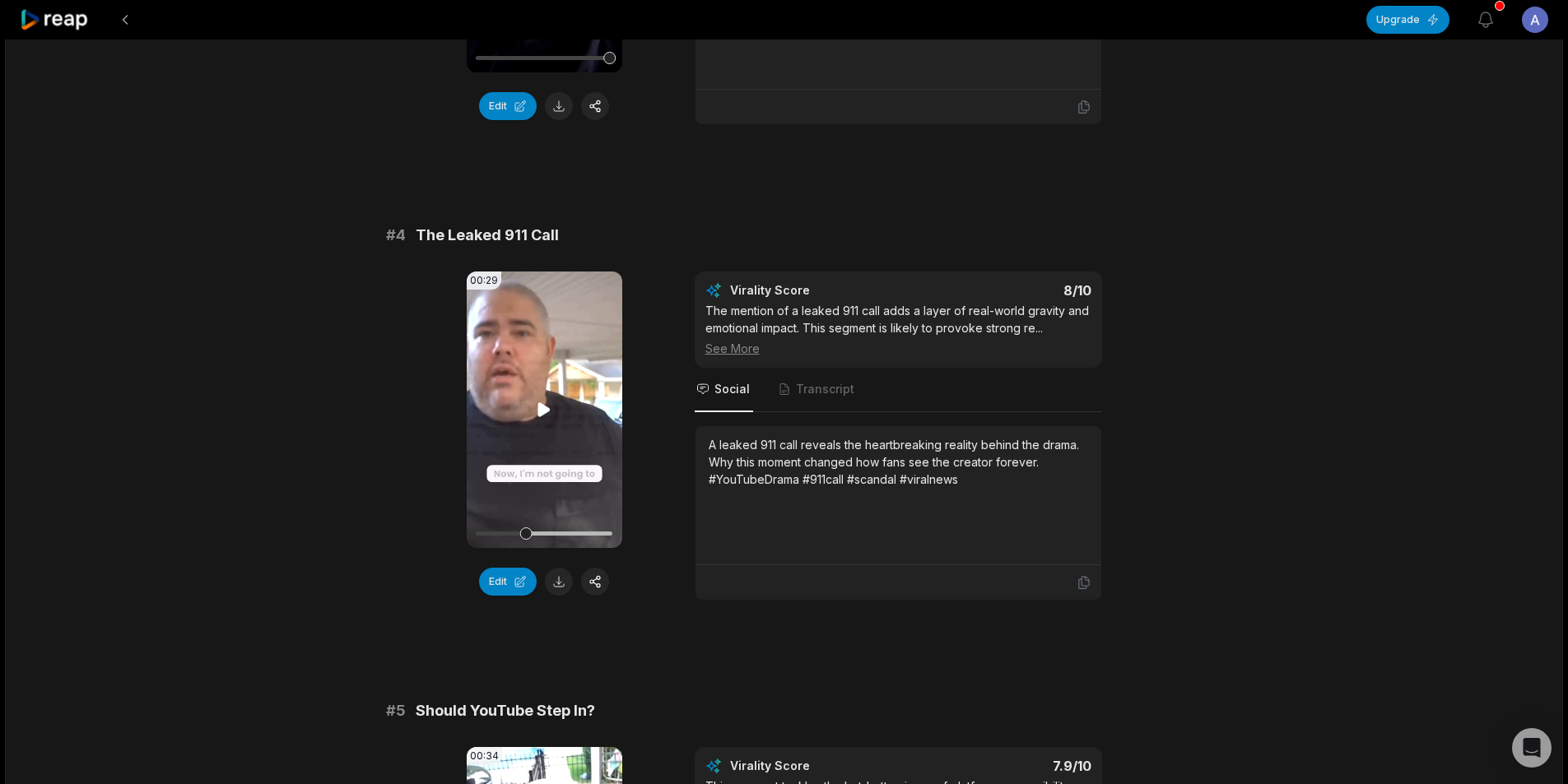
click at [542, 405] on icon at bounding box center [544, 409] width 12 height 14
click at [546, 409] on icon at bounding box center [544, 410] width 20 height 20
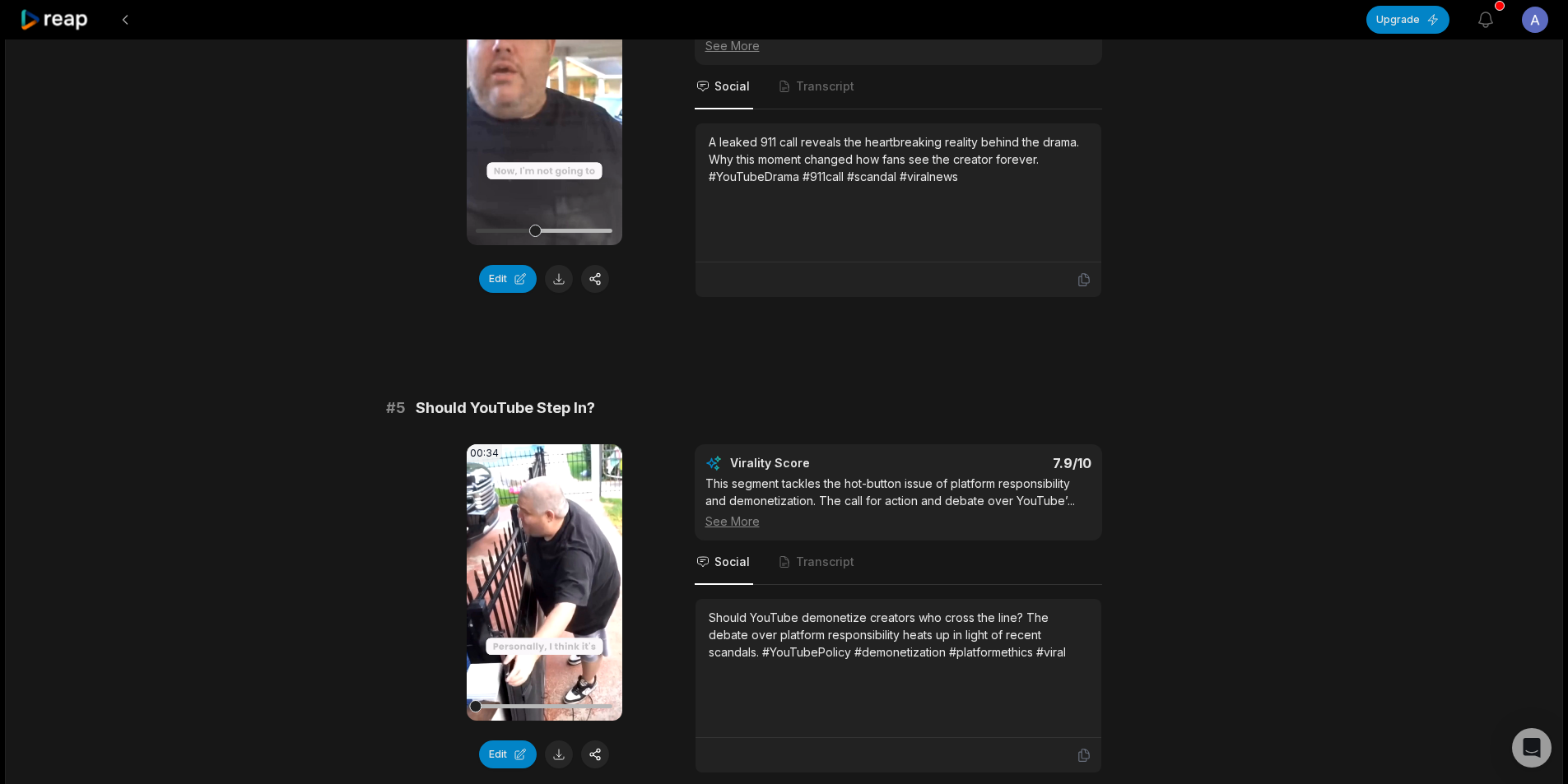
scroll to position [1729, 0]
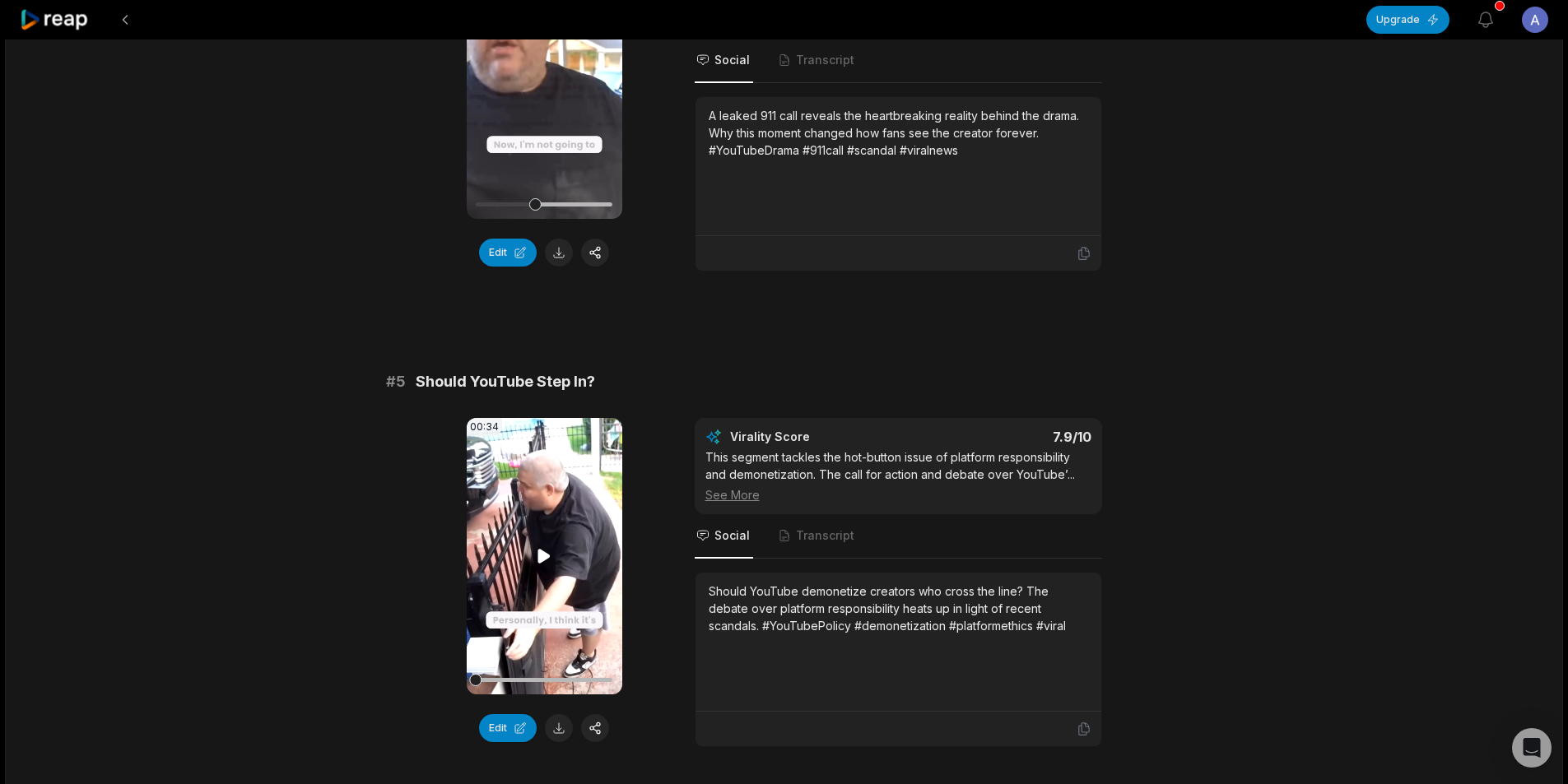
click at [540, 553] on icon at bounding box center [544, 556] width 12 height 14
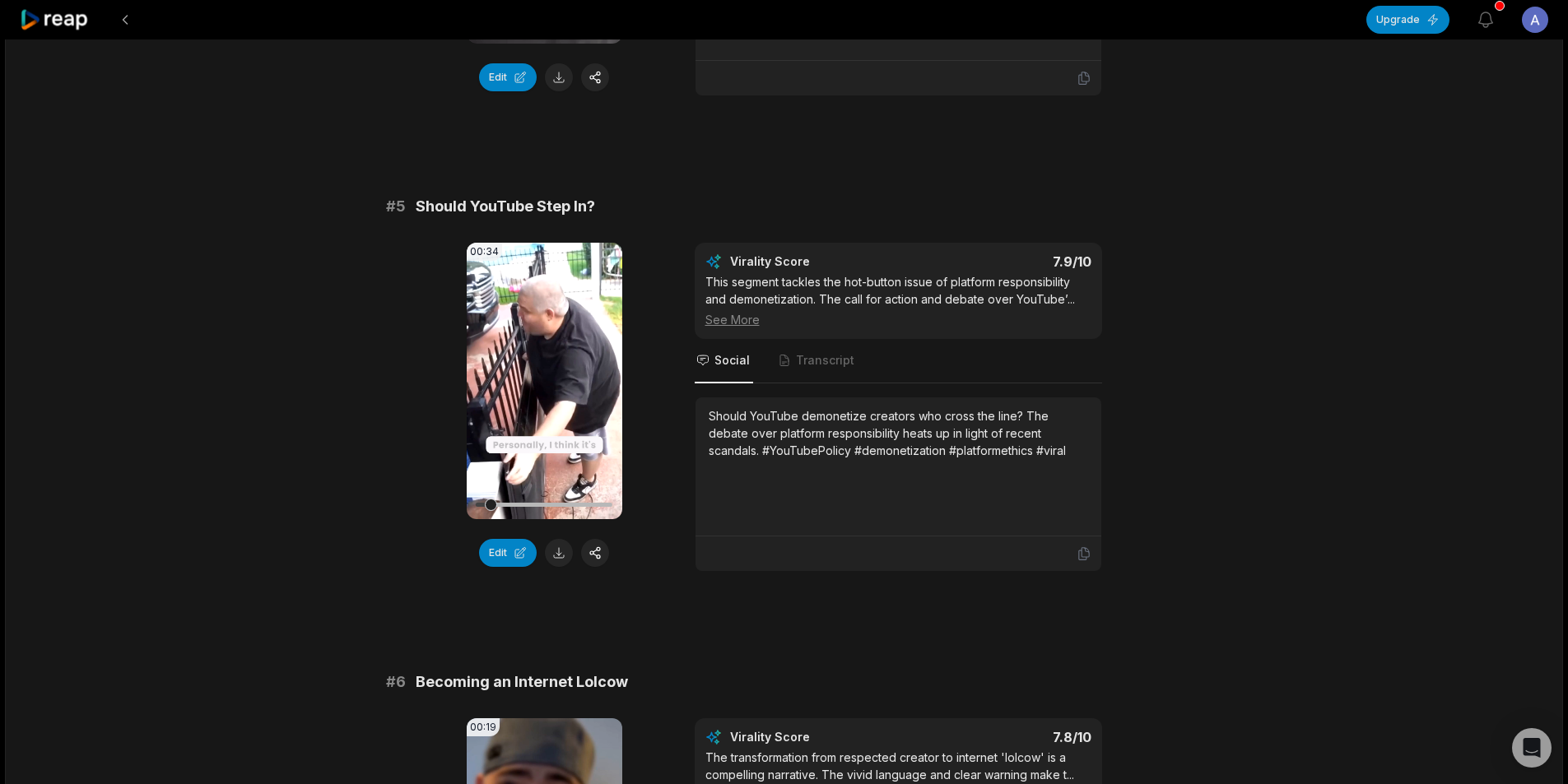
scroll to position [1811, 0]
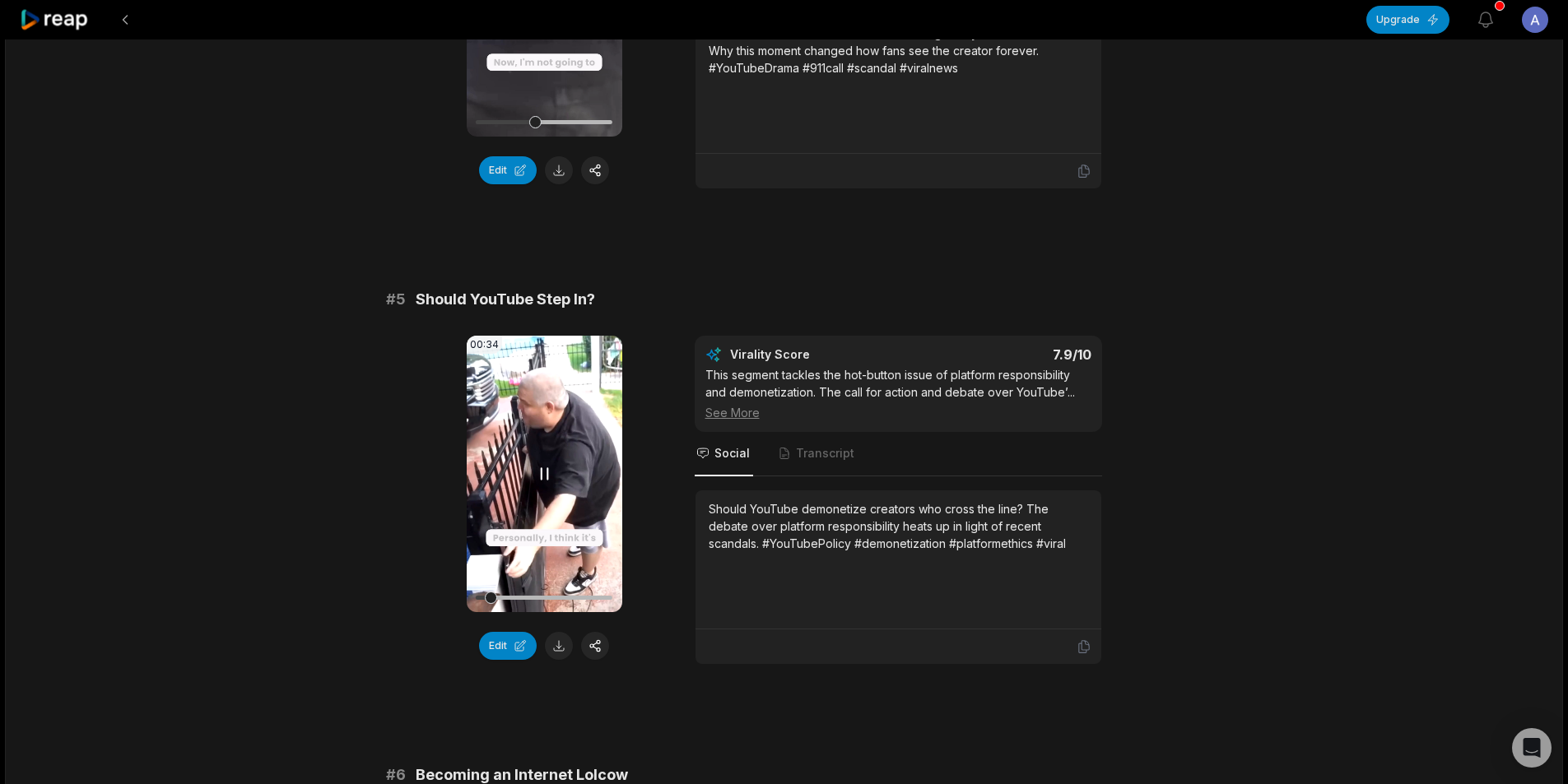
click at [559, 485] on video "Your browser does not support mp4 format." at bounding box center [544, 474] width 156 height 277
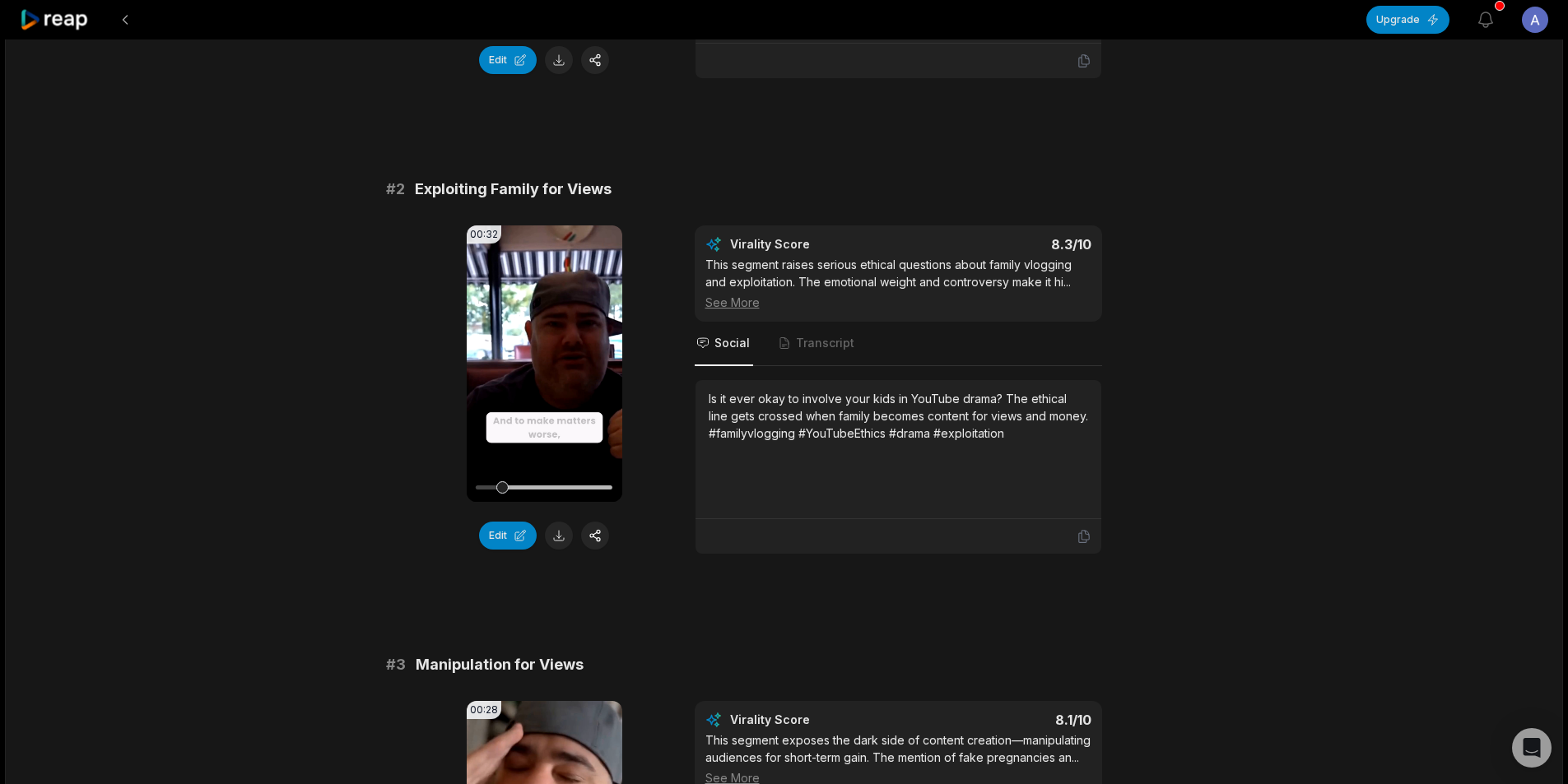
scroll to position [0, 0]
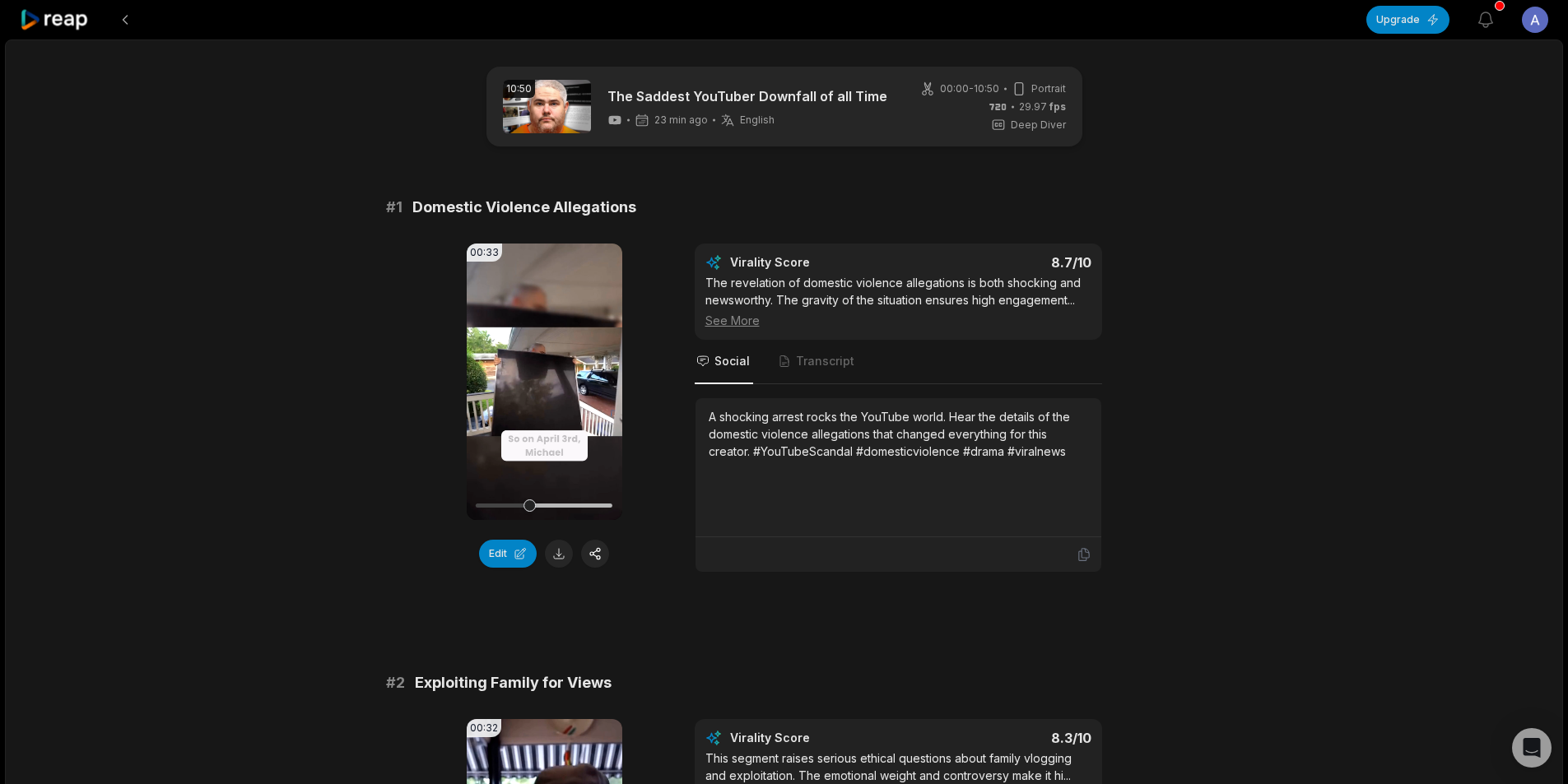
click at [560, 98] on link at bounding box center [546, 107] width 88 height 54
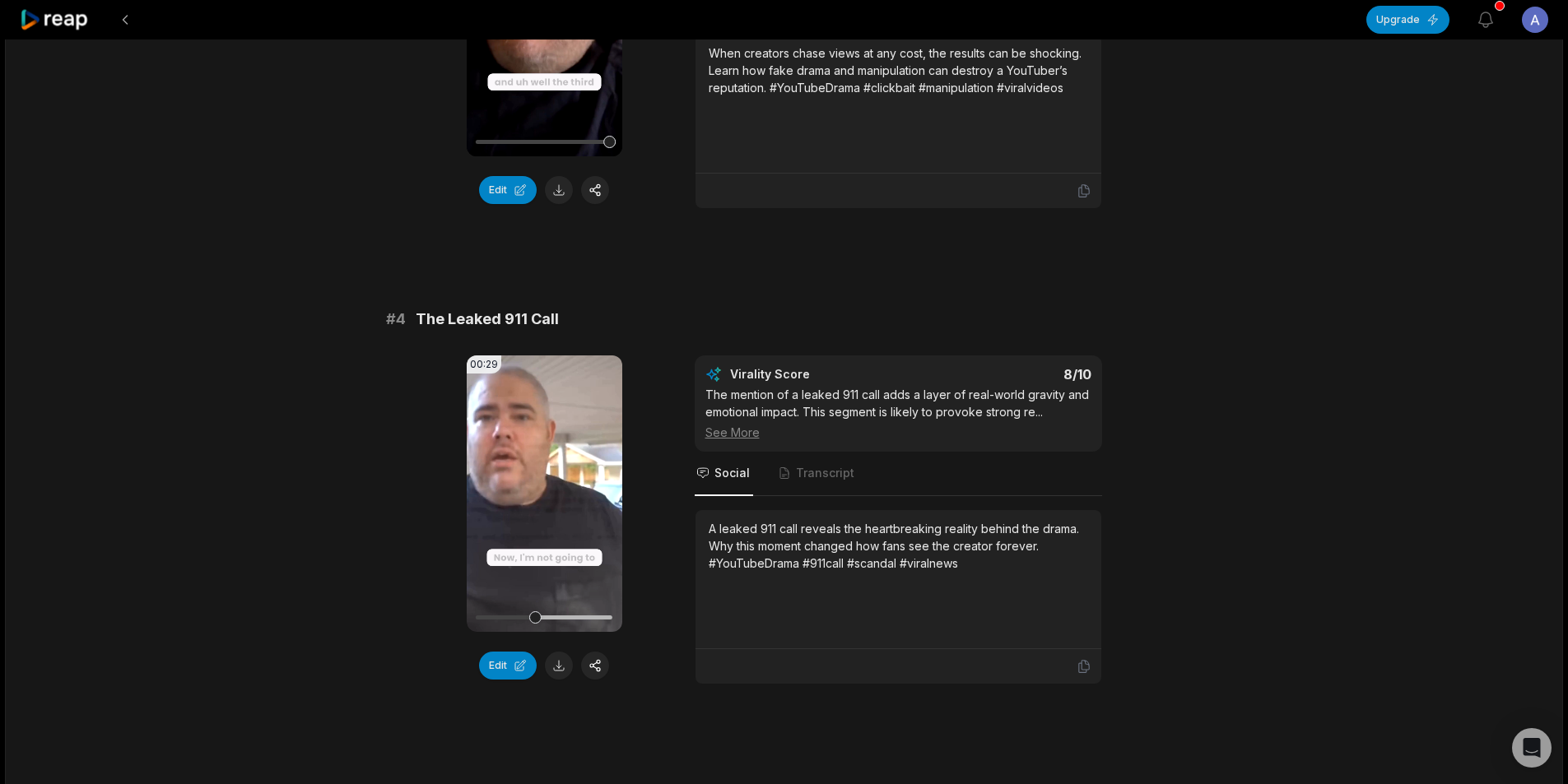
scroll to position [1646, 0]
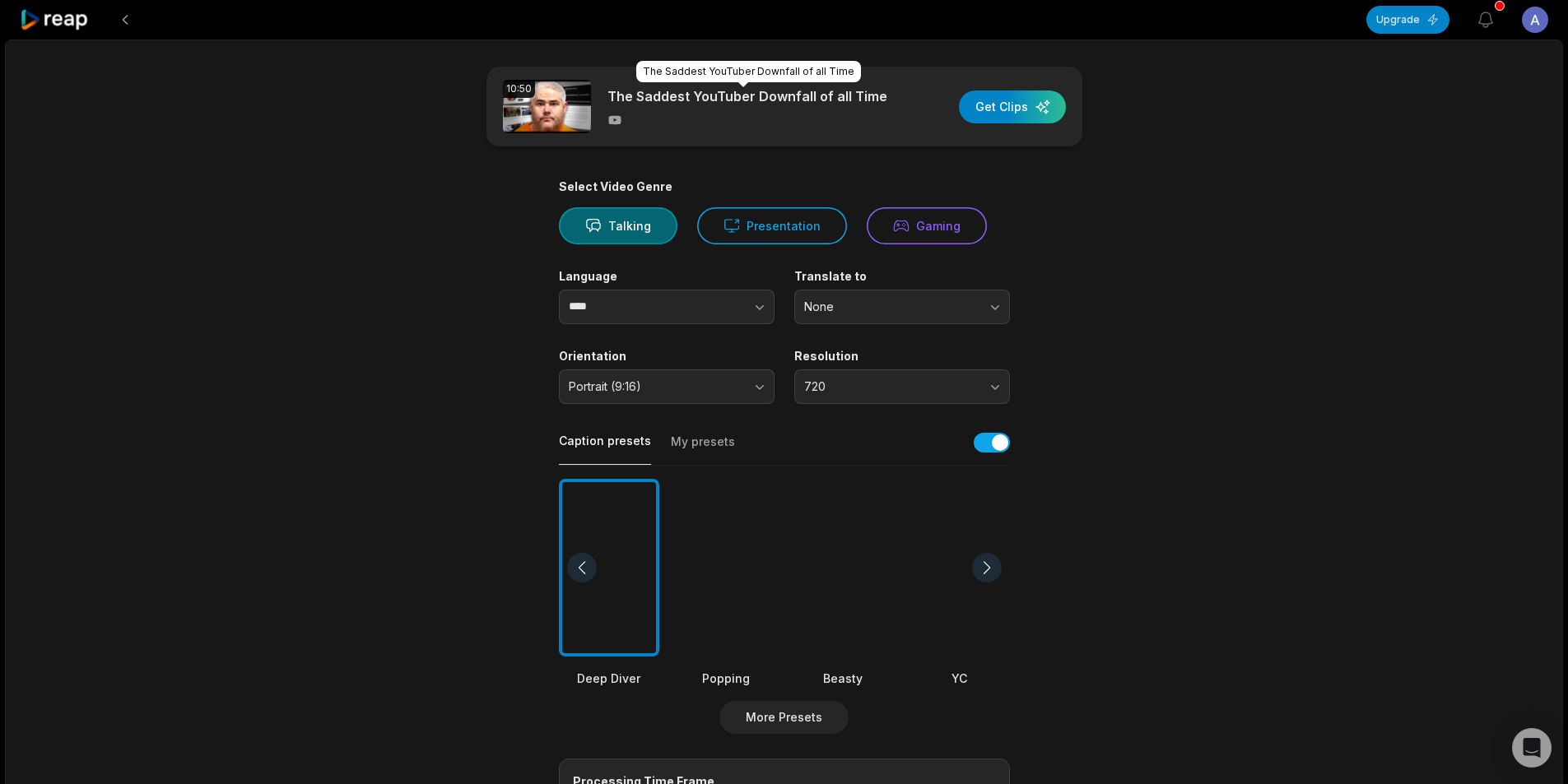
click at [841, 103] on p "The Saddest YouTuber Downfall of all Time" at bounding box center [747, 96] width 280 height 20
drag, startPoint x: 885, startPoint y: 93, endPoint x: 747, endPoint y: 106, distance: 138.6
click at [747, 106] on div "10:50 The Saddest YouTuber Downfall of all Time Get Clips" at bounding box center [784, 106] width 596 height 80
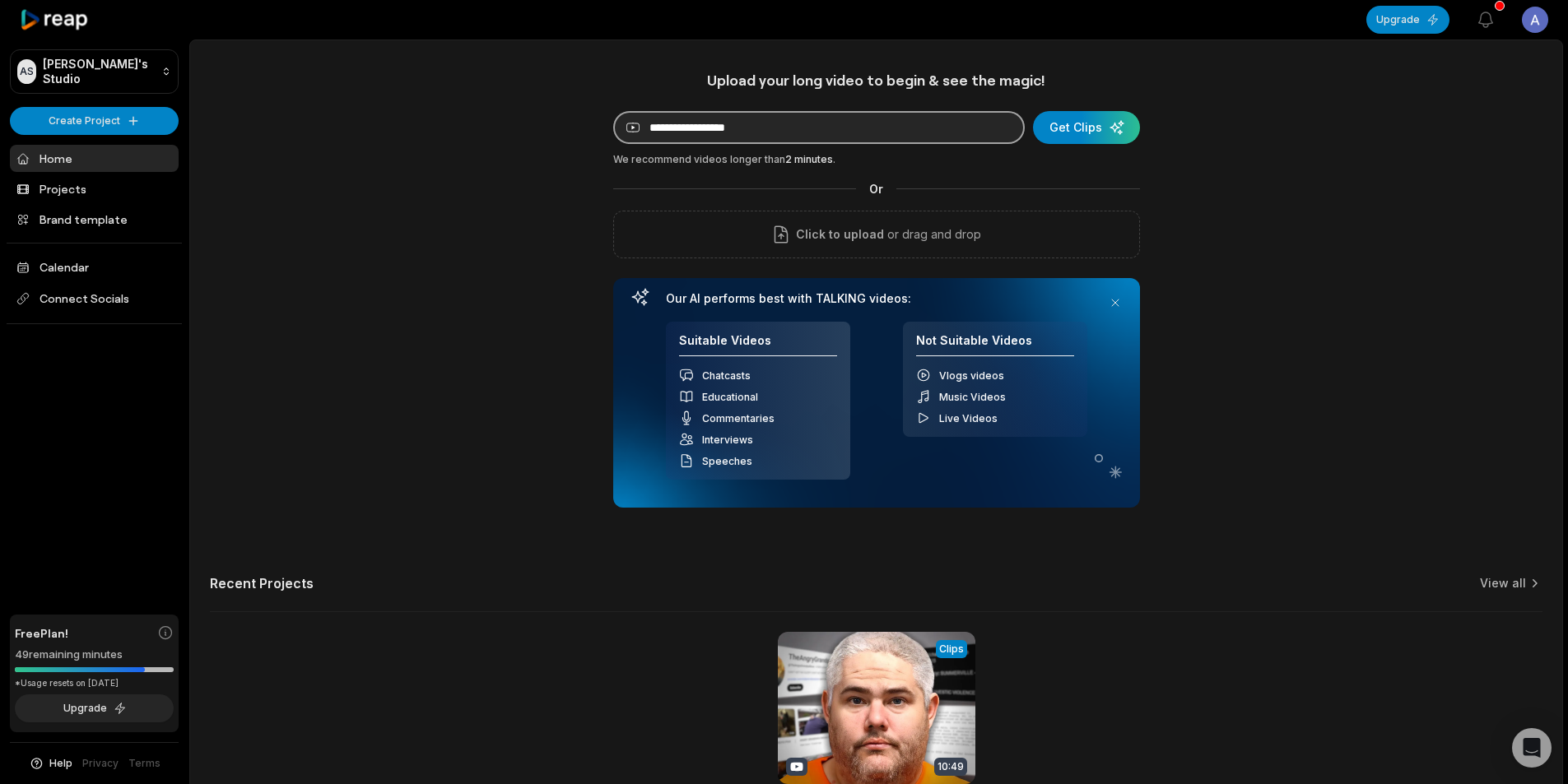
click at [728, 133] on input at bounding box center [819, 127] width 411 height 33
click at [725, 128] on input at bounding box center [819, 127] width 411 height 33
paste input "**********"
type input "**********"
click at [1083, 114] on div "submit" at bounding box center [1086, 127] width 107 height 33
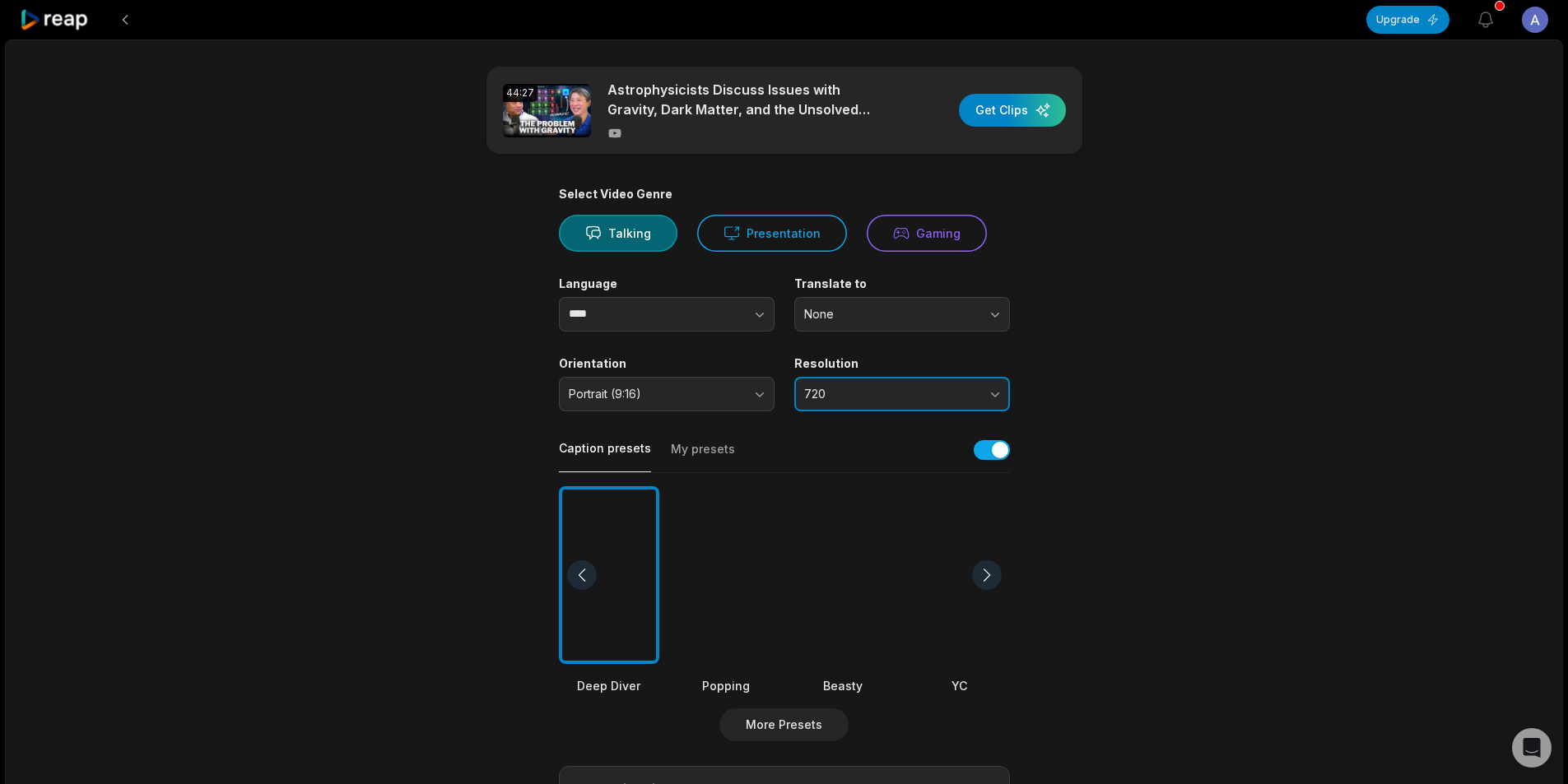
click at [996, 394] on button "720" at bounding box center [902, 393] width 216 height 35
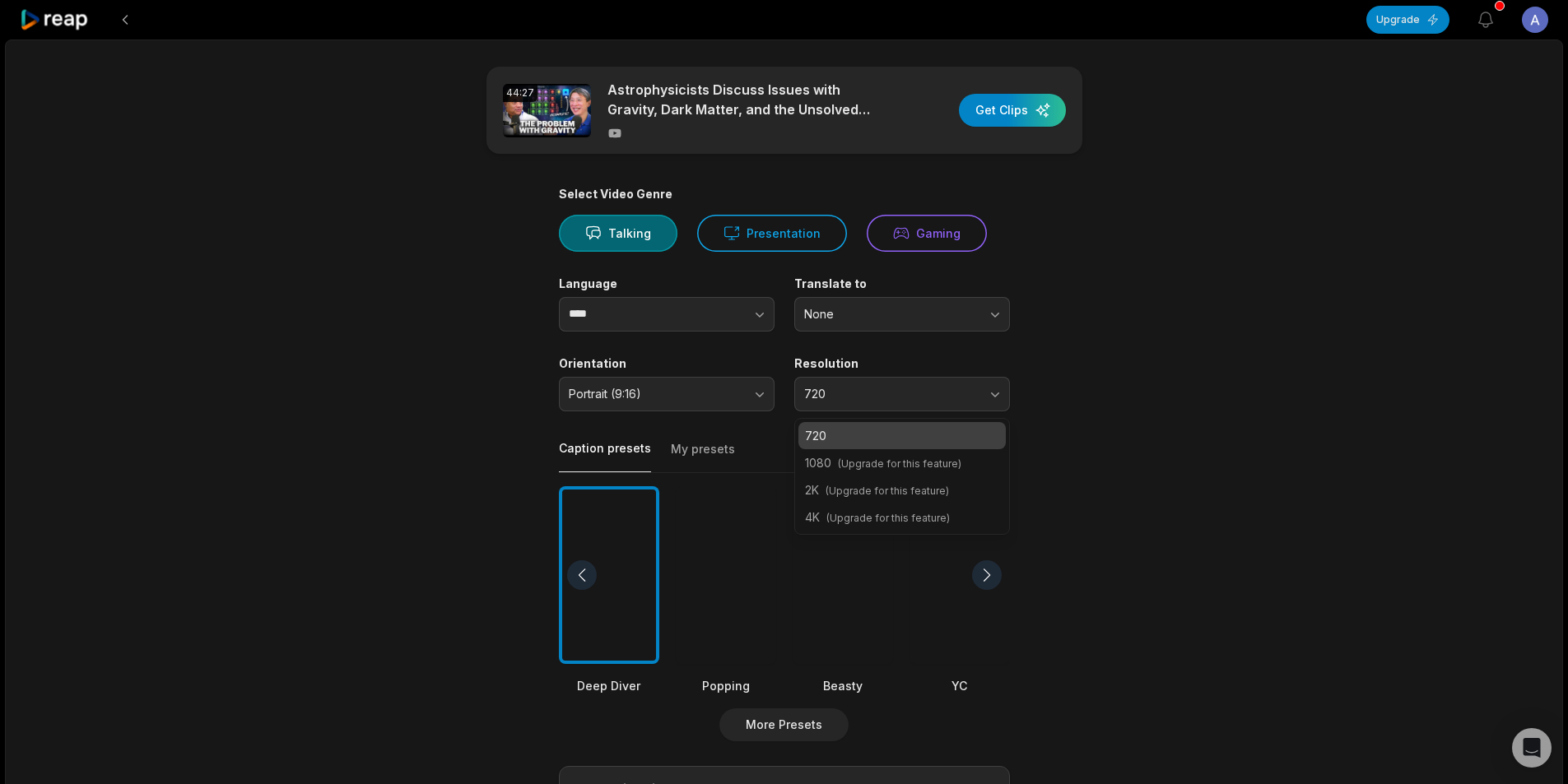
click at [917, 464] on span "(Upgrade for this feature)" at bounding box center [899, 464] width 124 height 12
click at [763, 396] on button "Portrait (9:16)" at bounding box center [667, 393] width 216 height 35
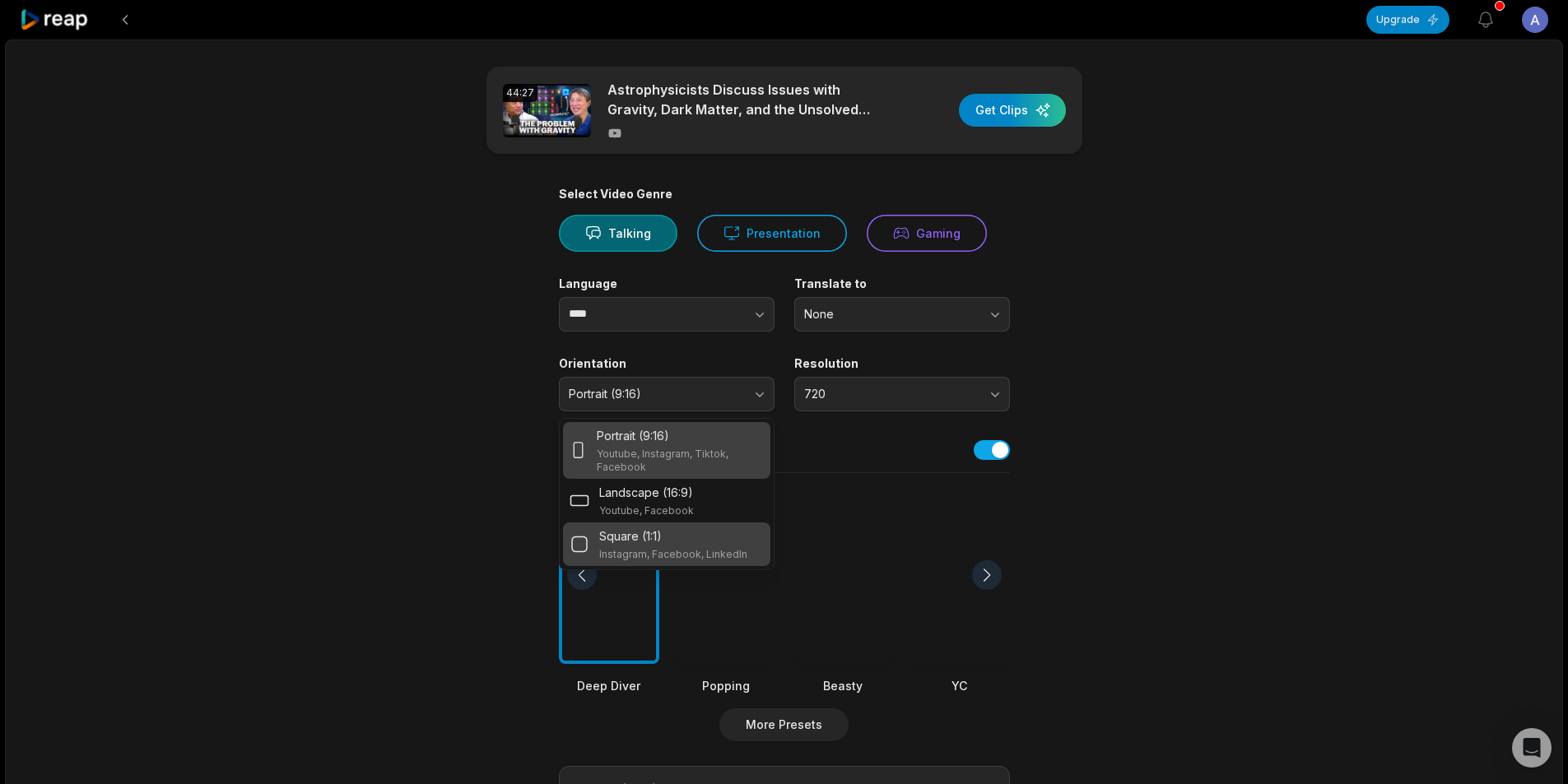
click at [647, 544] on p "Square (1:1)" at bounding box center [629, 535] width 62 height 17
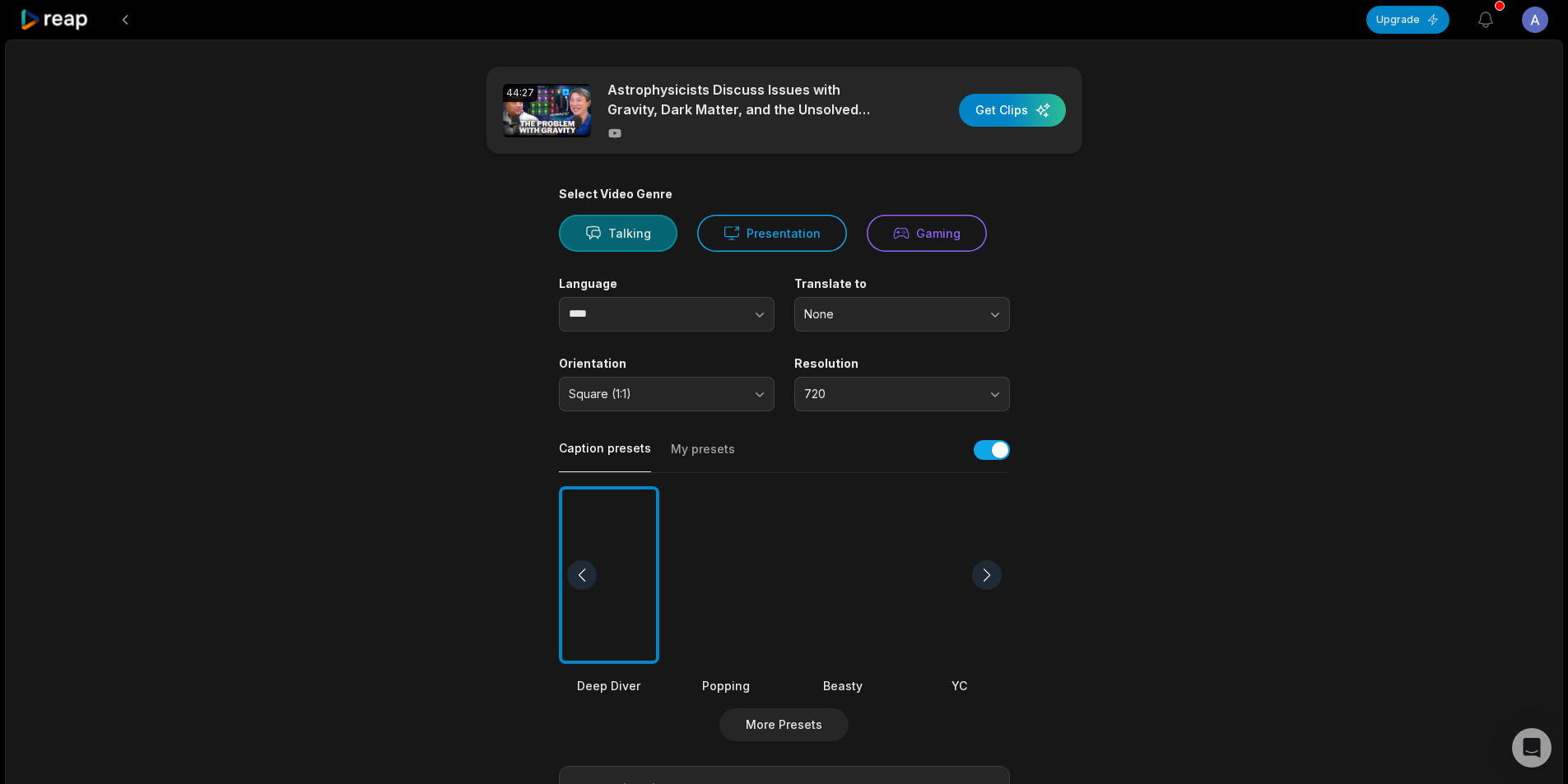
click at [609, 240] on button "Talking" at bounding box center [618, 233] width 119 height 37
click at [1006, 111] on div "button" at bounding box center [1012, 110] width 107 height 33
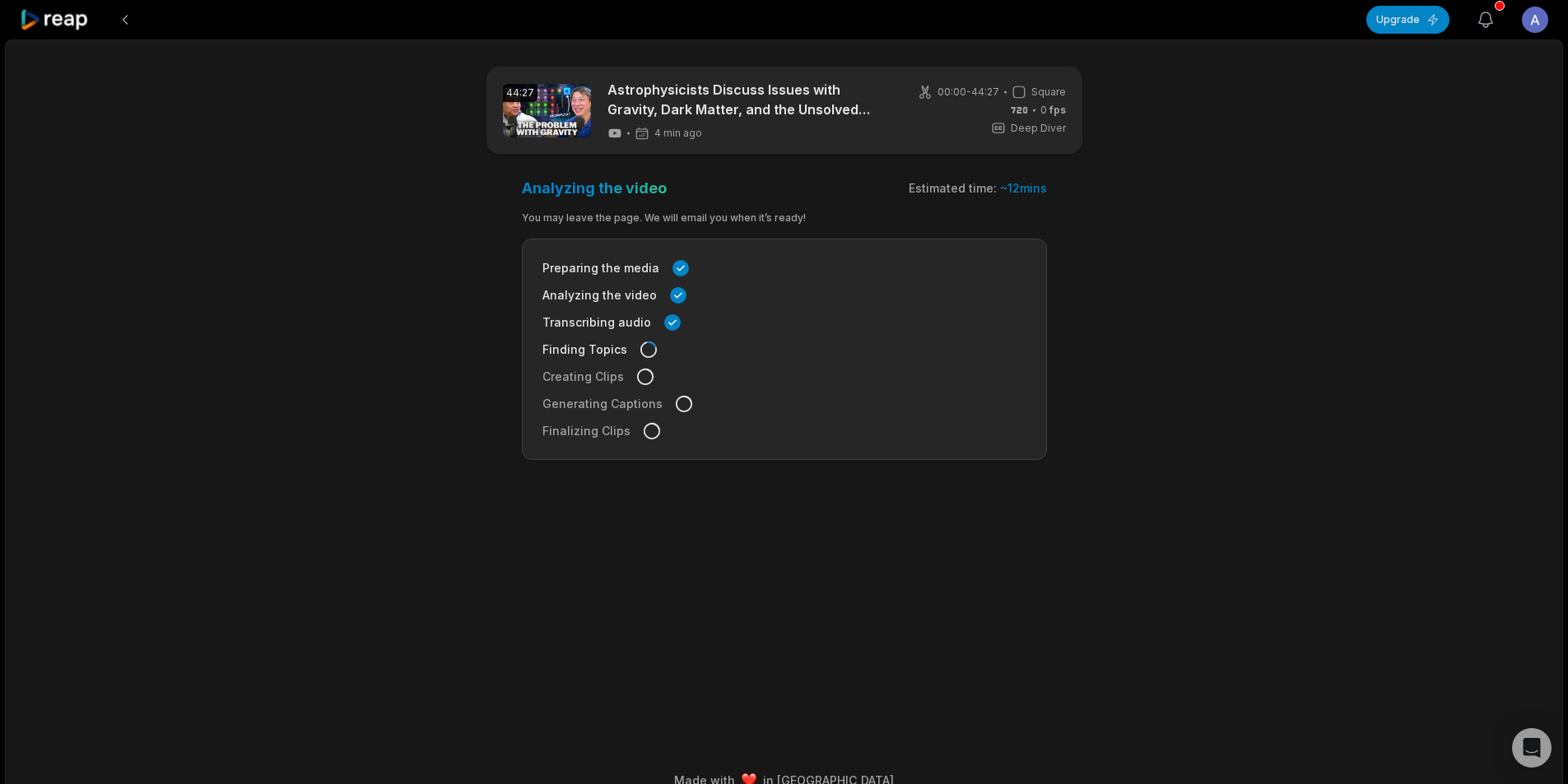
click at [1491, 22] on icon "button" at bounding box center [1486, 20] width 20 height 20
click at [1119, 295] on main "44:27 Astrophysicists Discuss Issues with Gravity, Dark Matter, and the Unsolve…" at bounding box center [784, 376] width 797 height 618
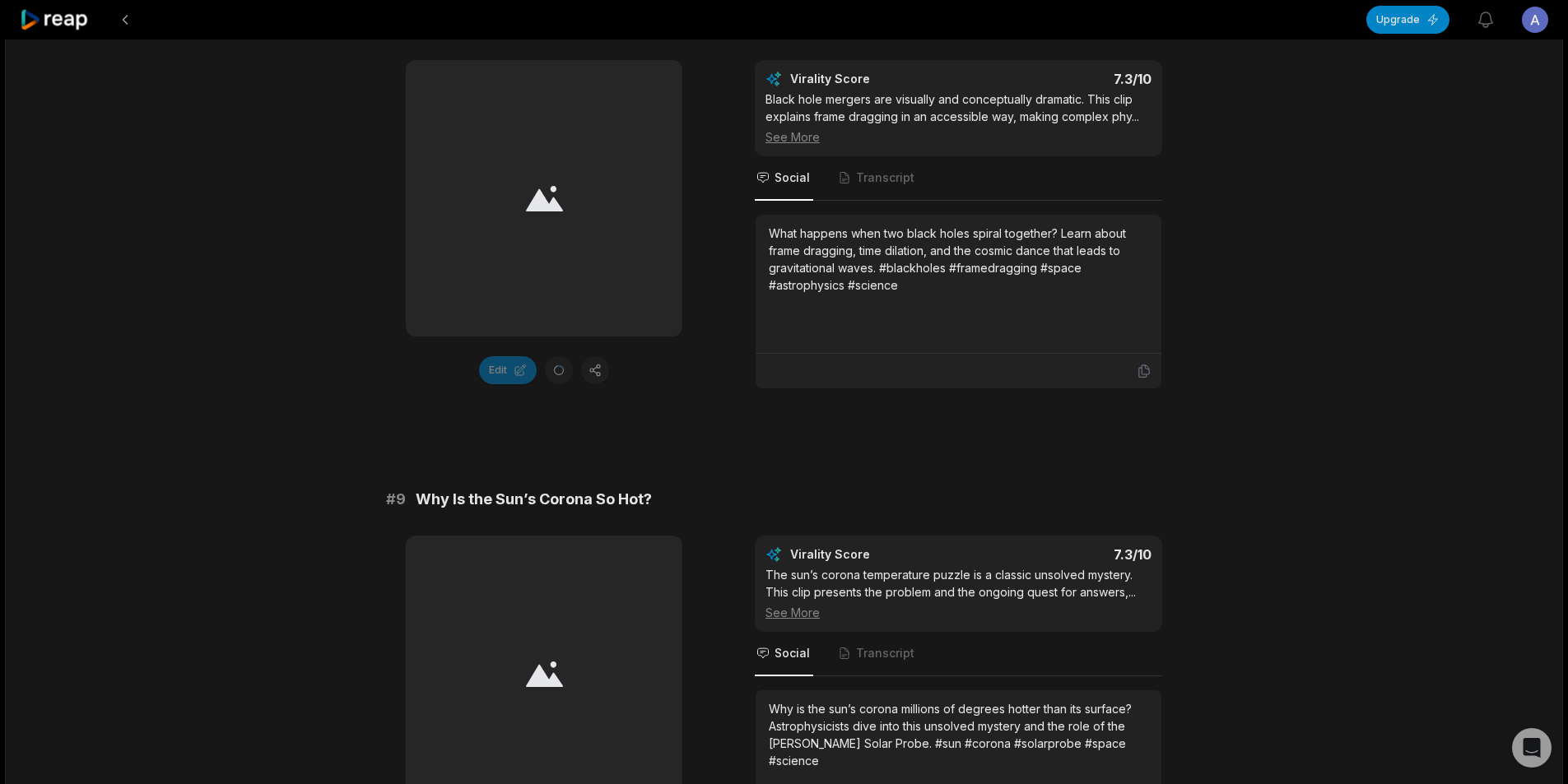
scroll to position [3667, 0]
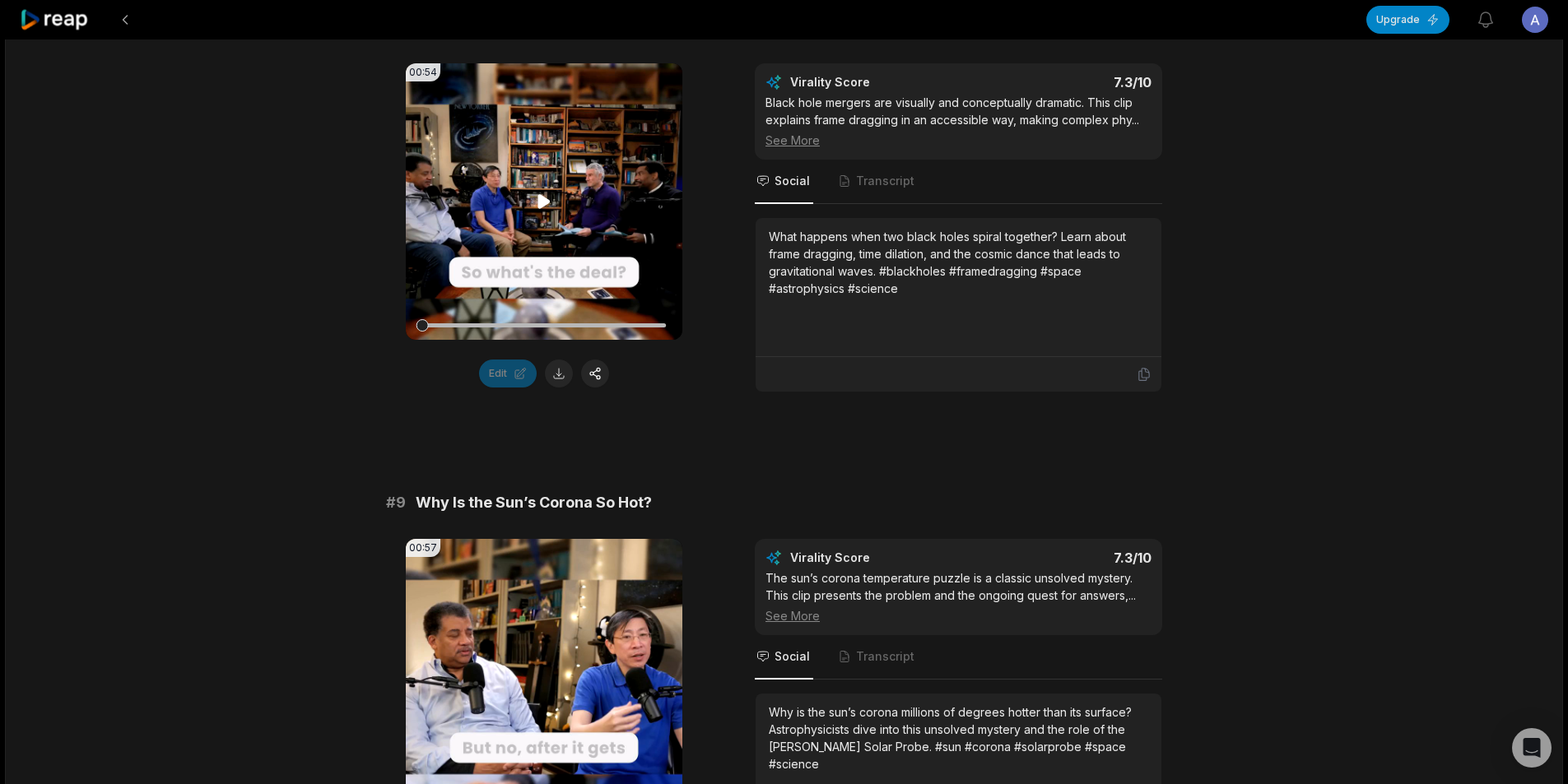
click at [545, 211] on icon at bounding box center [544, 201] width 20 height 20
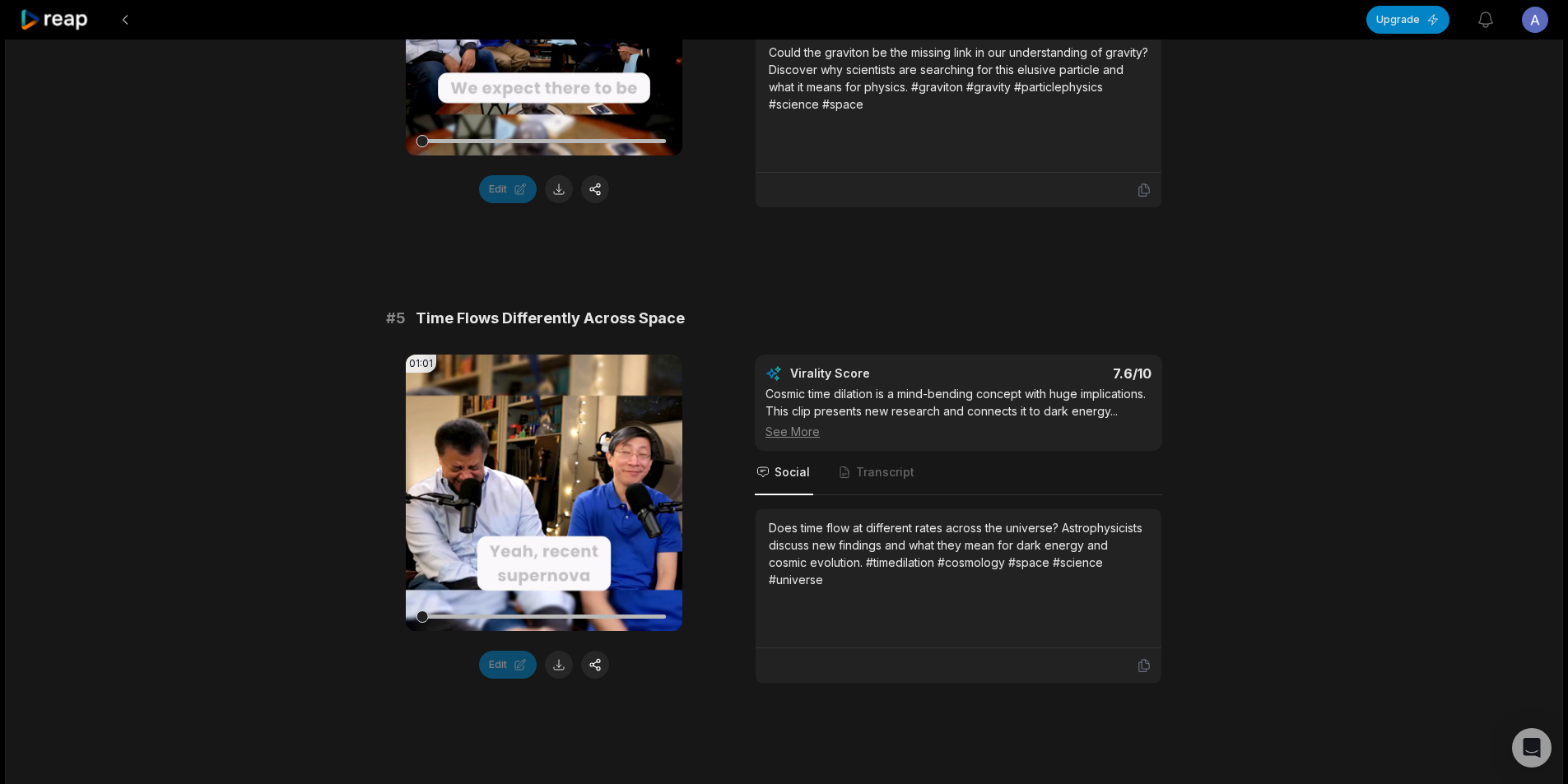
scroll to position [1939, 0]
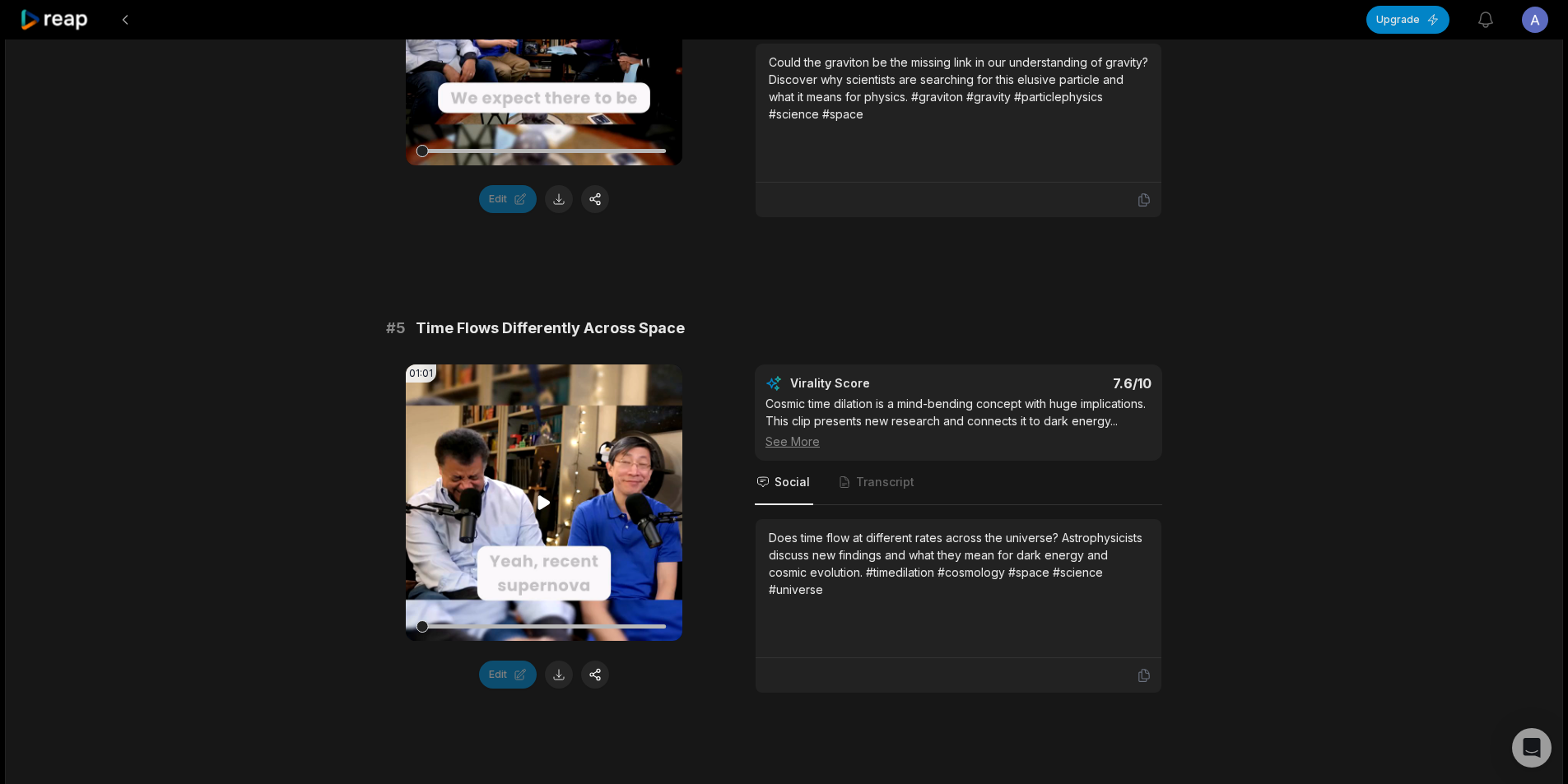
click at [544, 501] on icon at bounding box center [544, 504] width 12 height 14
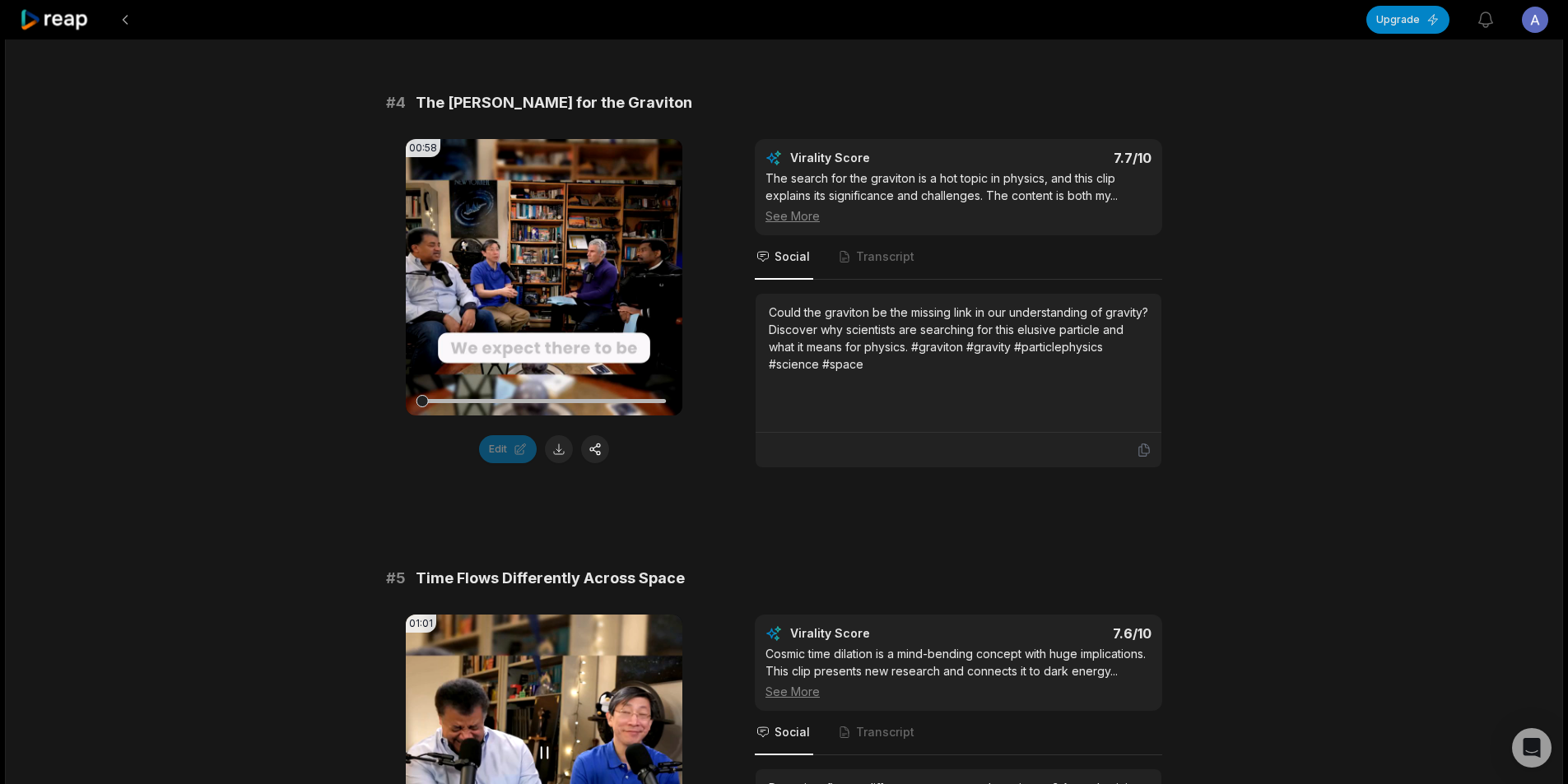
scroll to position [1527, 0]
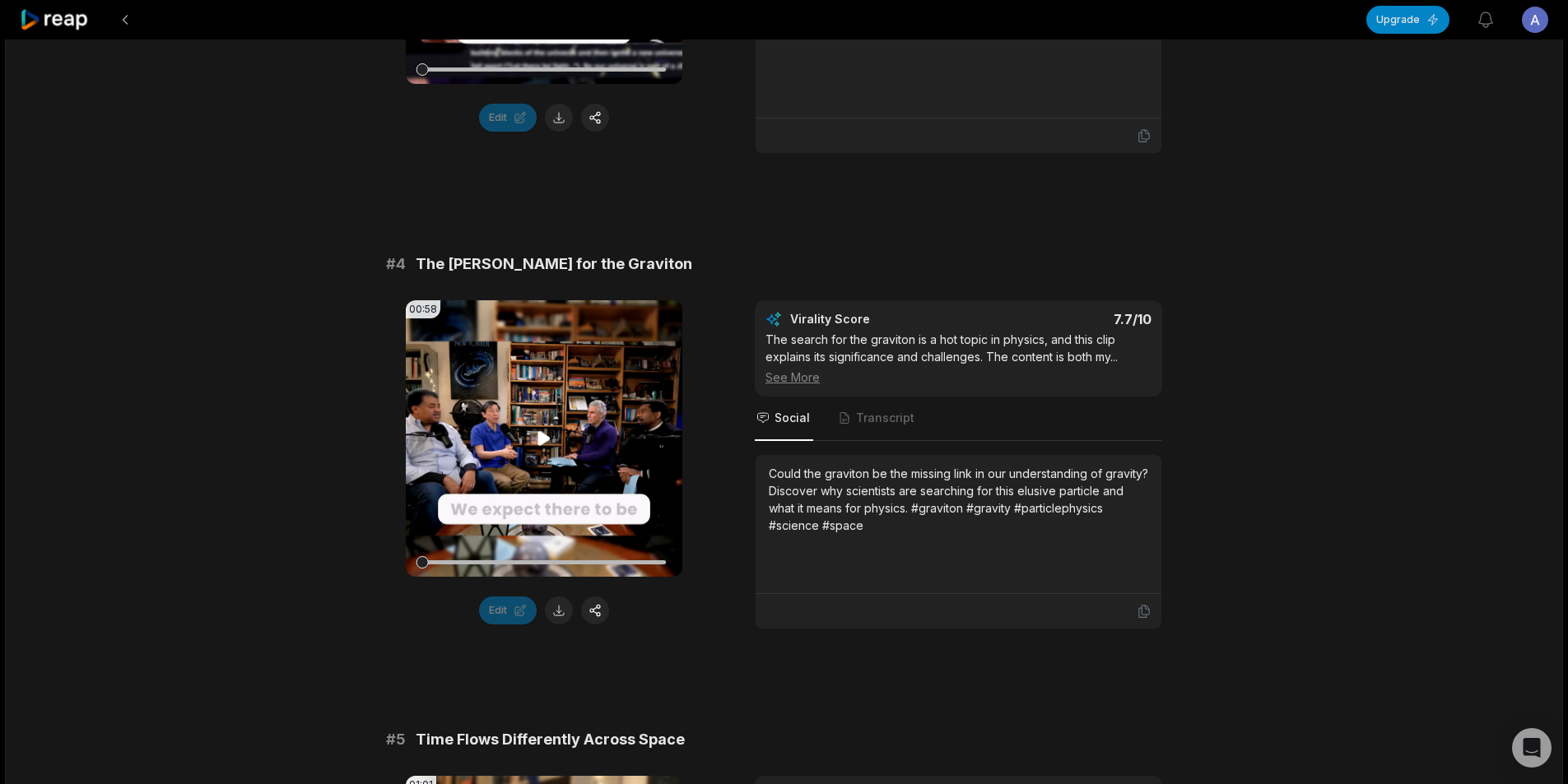
click at [533, 425] on video "Your browser does not support mp4 format." at bounding box center [543, 438] width 277 height 277
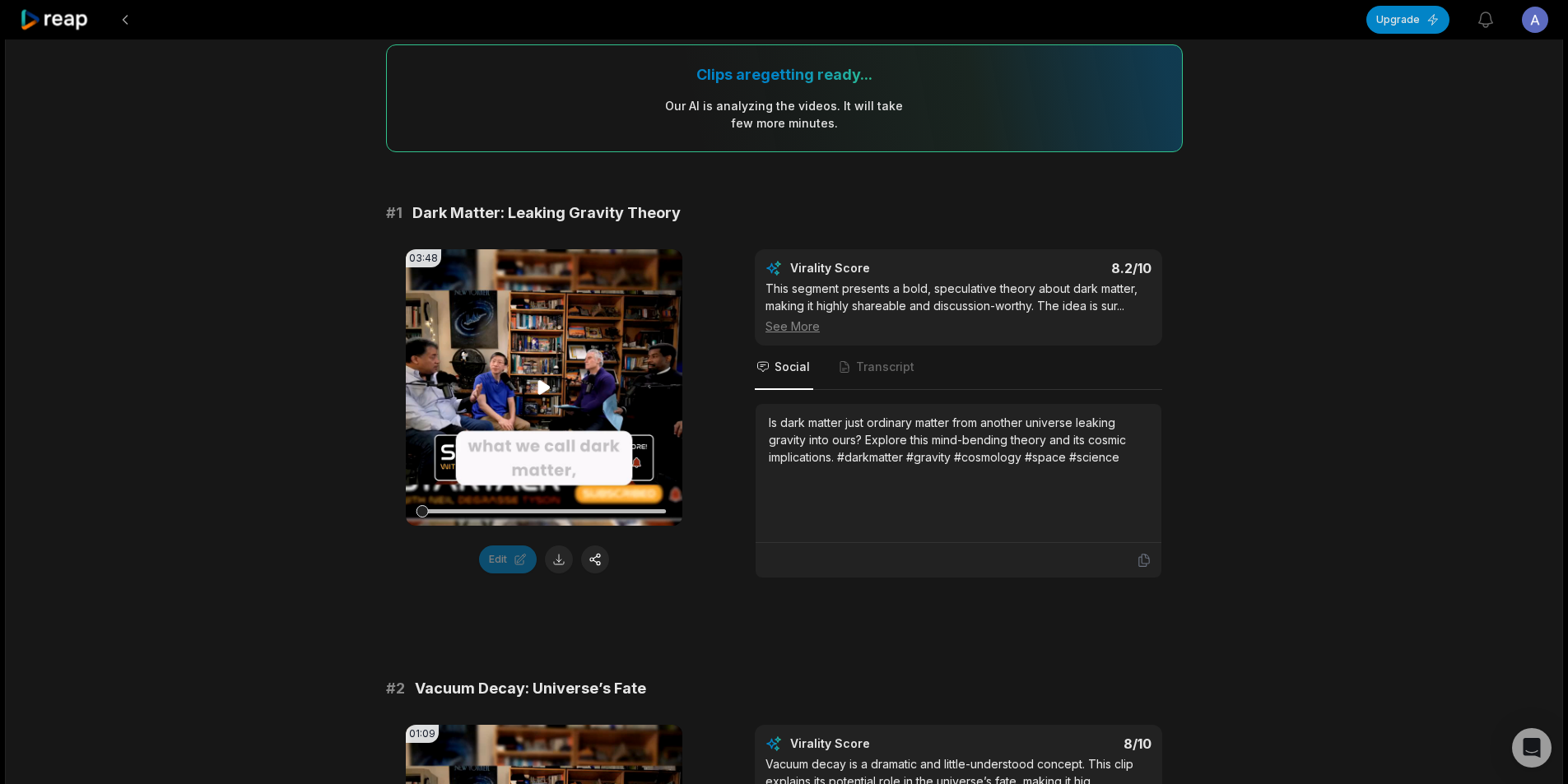
scroll to position [165, 0]
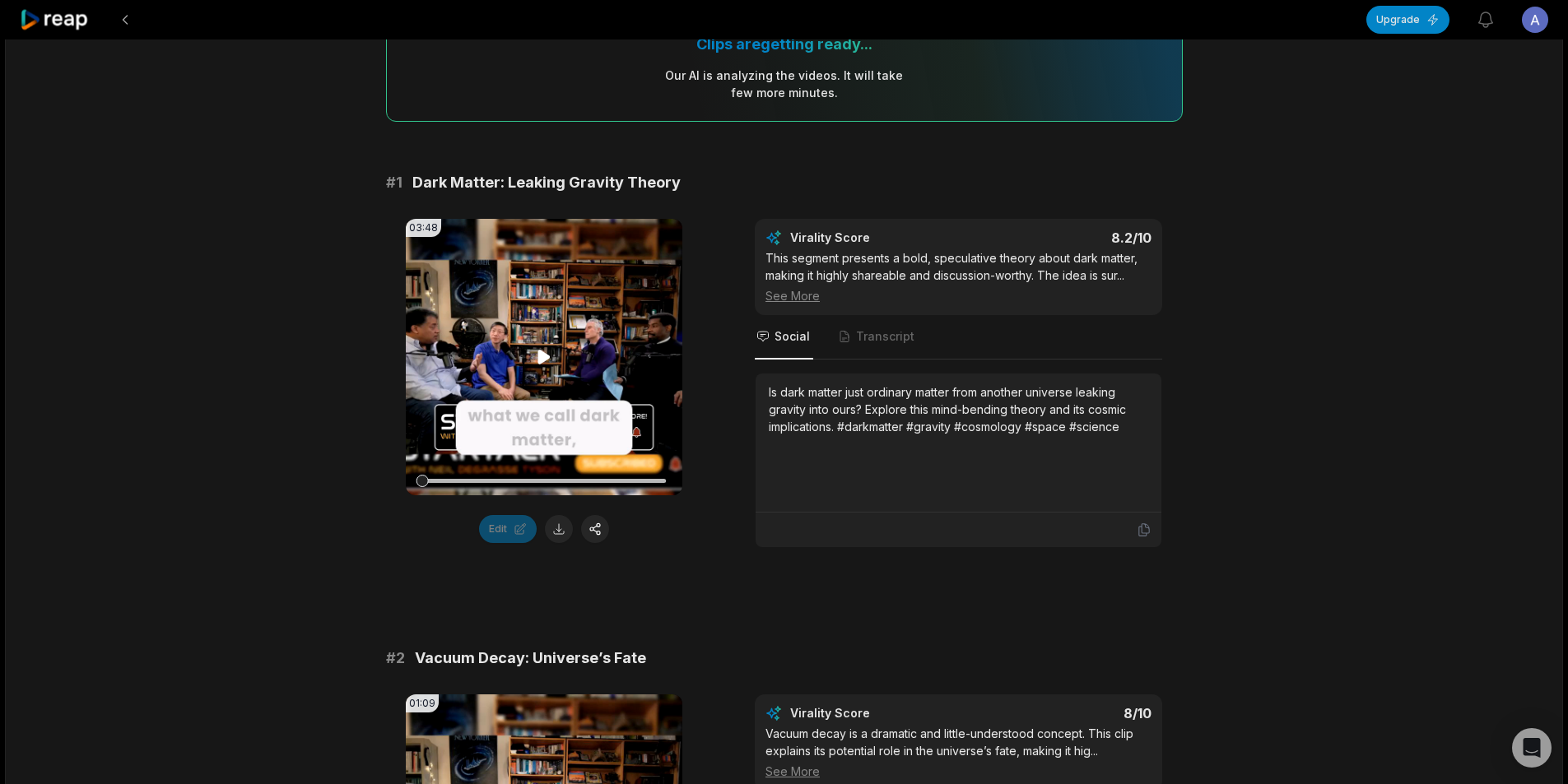
click at [555, 357] on video "Your browser does not support mp4 format." at bounding box center [543, 357] width 277 height 277
click at [564, 533] on button at bounding box center [559, 529] width 28 height 28
click at [535, 379] on video "Your browser does not support mp4 format." at bounding box center [543, 357] width 277 height 277
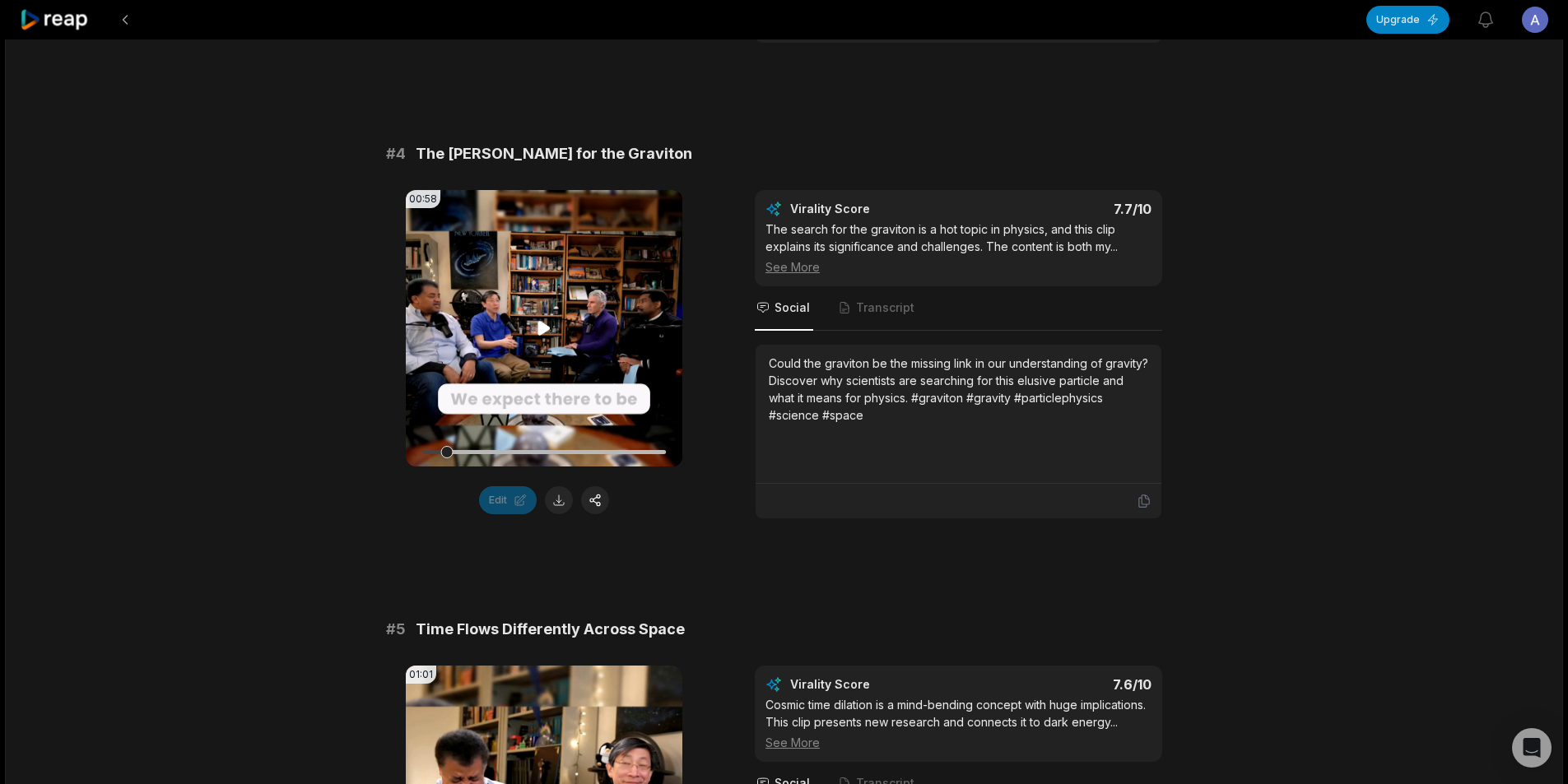
scroll to position [1646, 0]
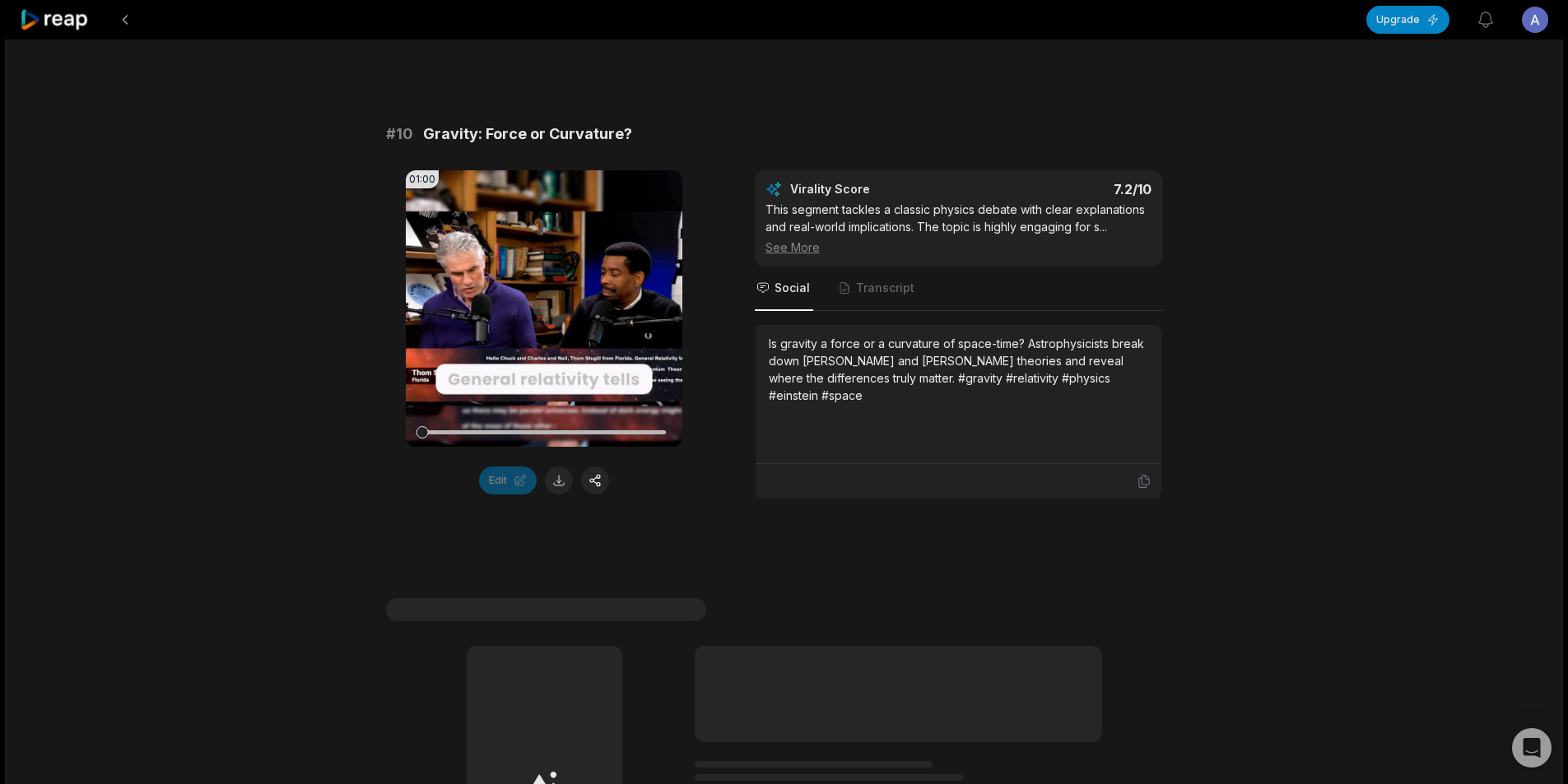
scroll to position [4390, 0]
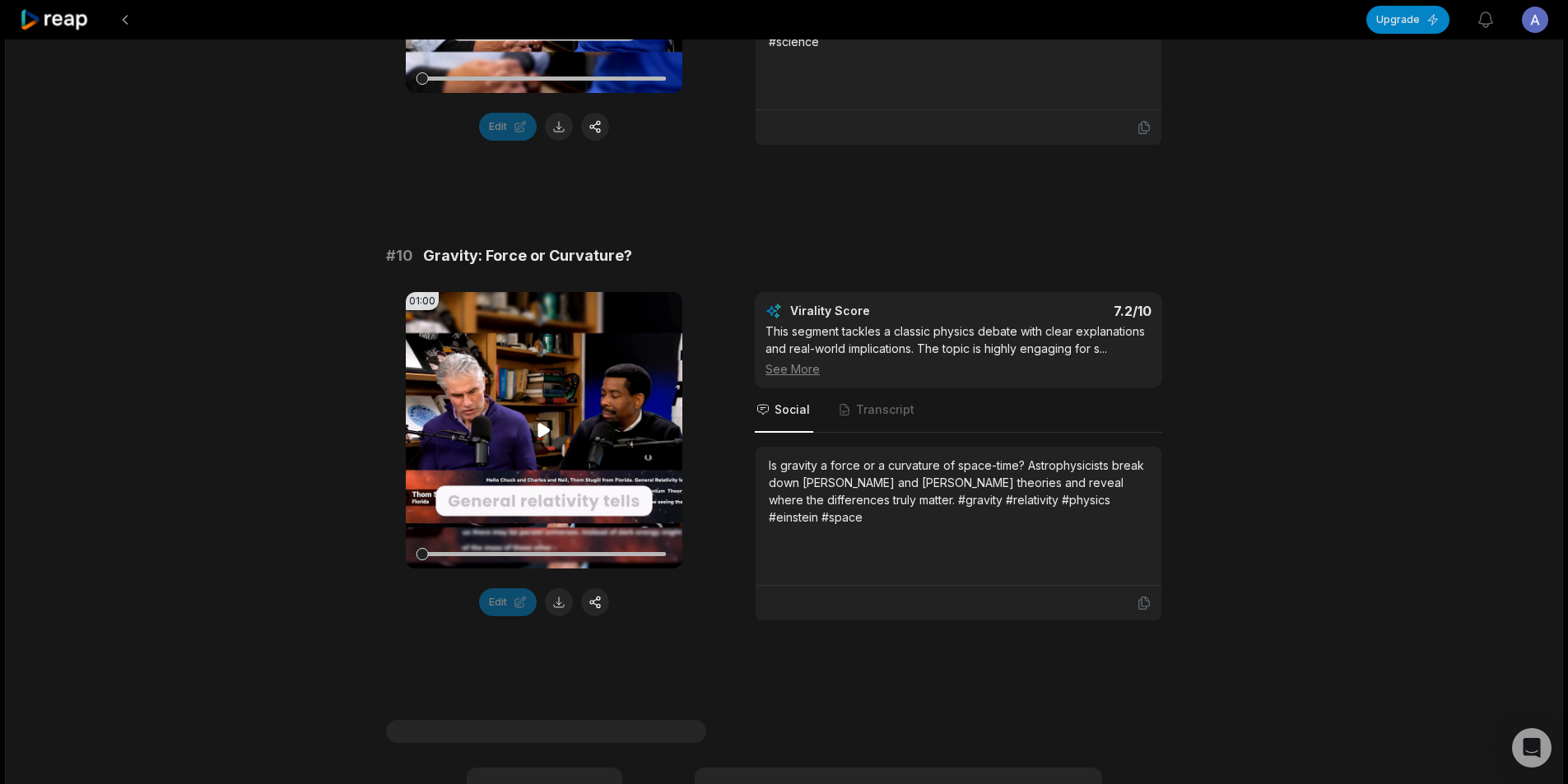
click at [542, 440] on icon at bounding box center [544, 430] width 20 height 20
click at [566, 398] on video "Your browser does not support mp4 format." at bounding box center [543, 430] width 277 height 277
click at [565, 398] on video "Your browser does not support mp4 format." at bounding box center [543, 430] width 277 height 277
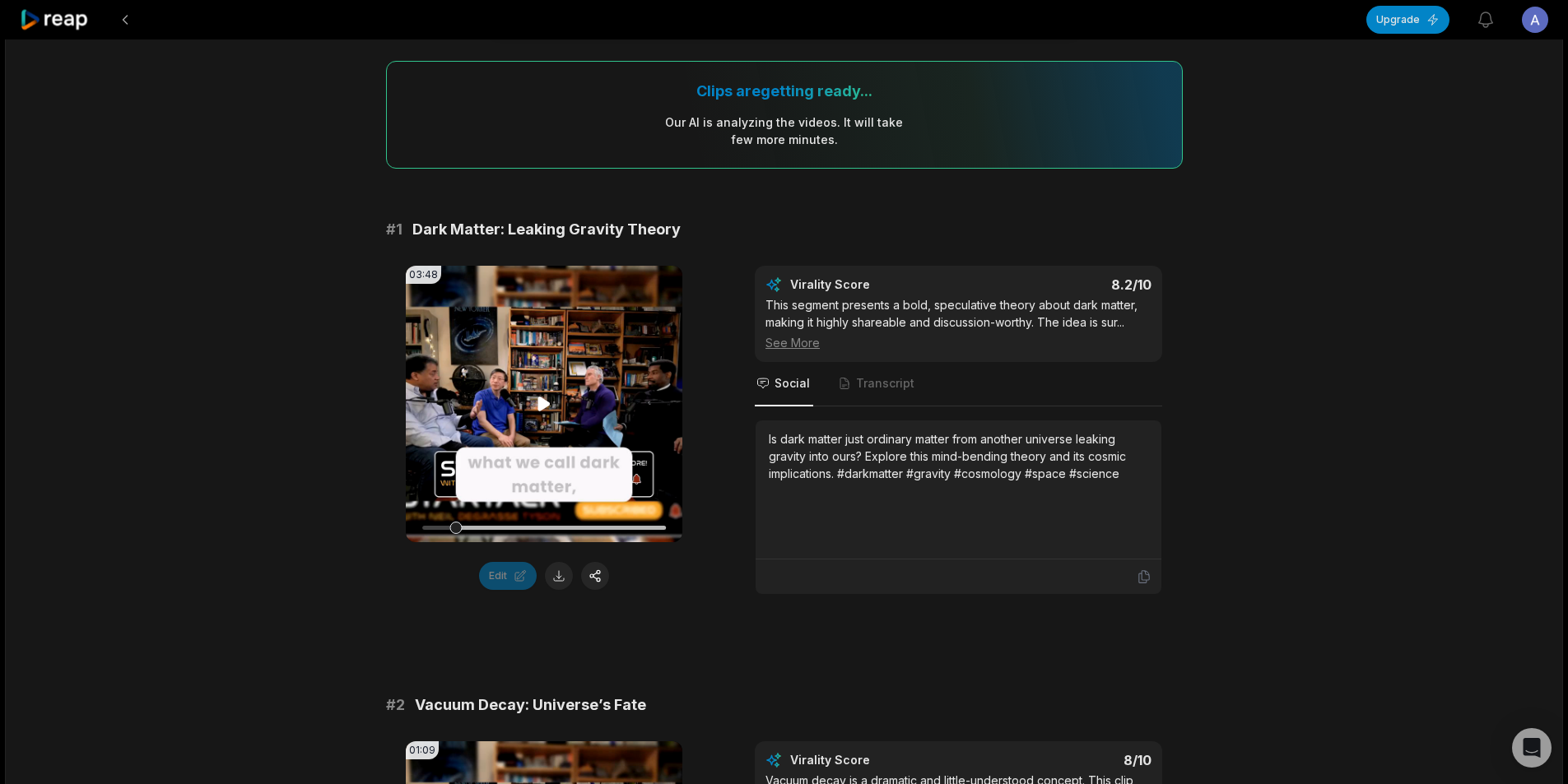
scroll to position [576, 0]
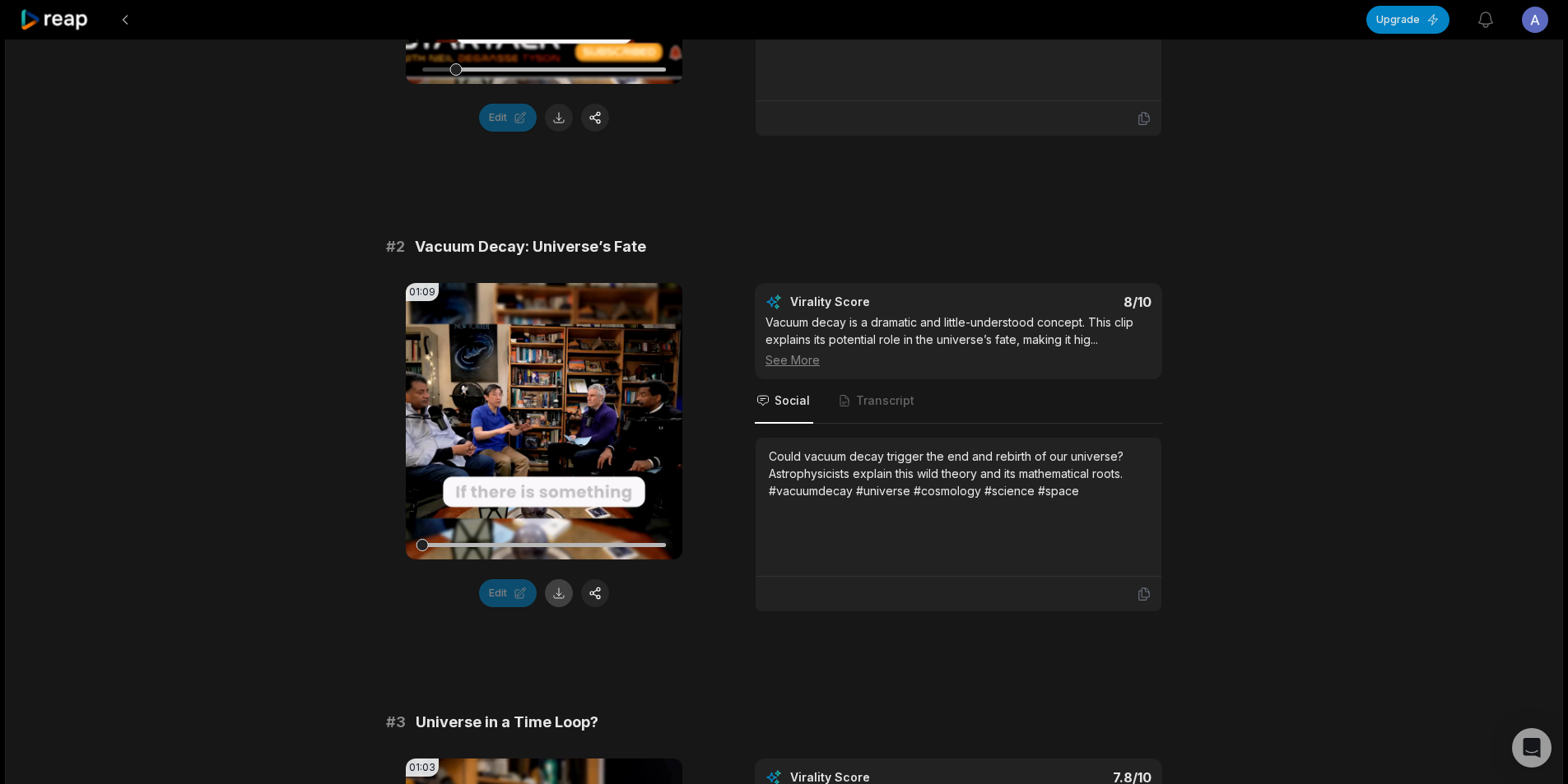
click at [558, 596] on button at bounding box center [559, 594] width 28 height 28
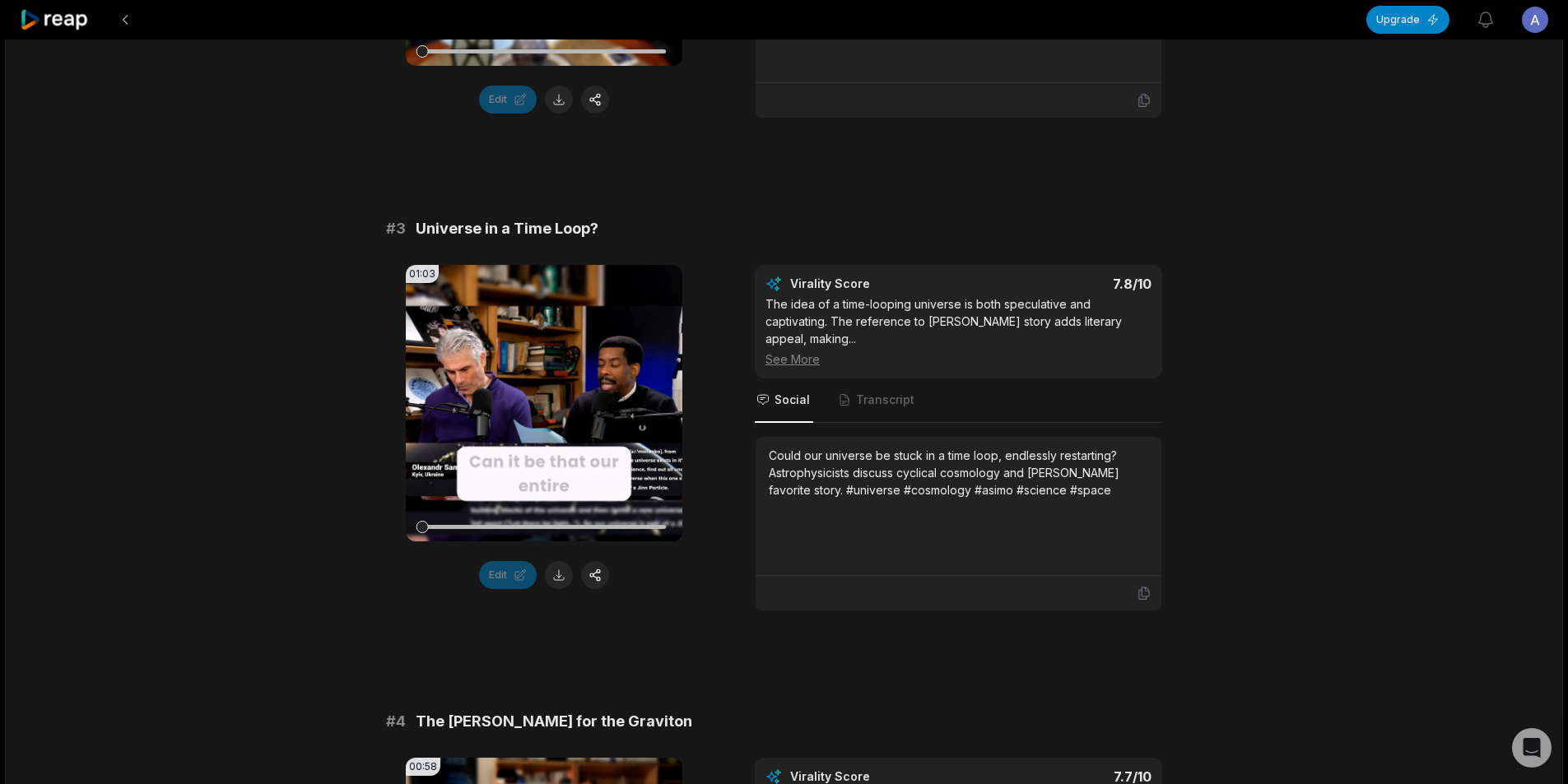
scroll to position [1234, 0]
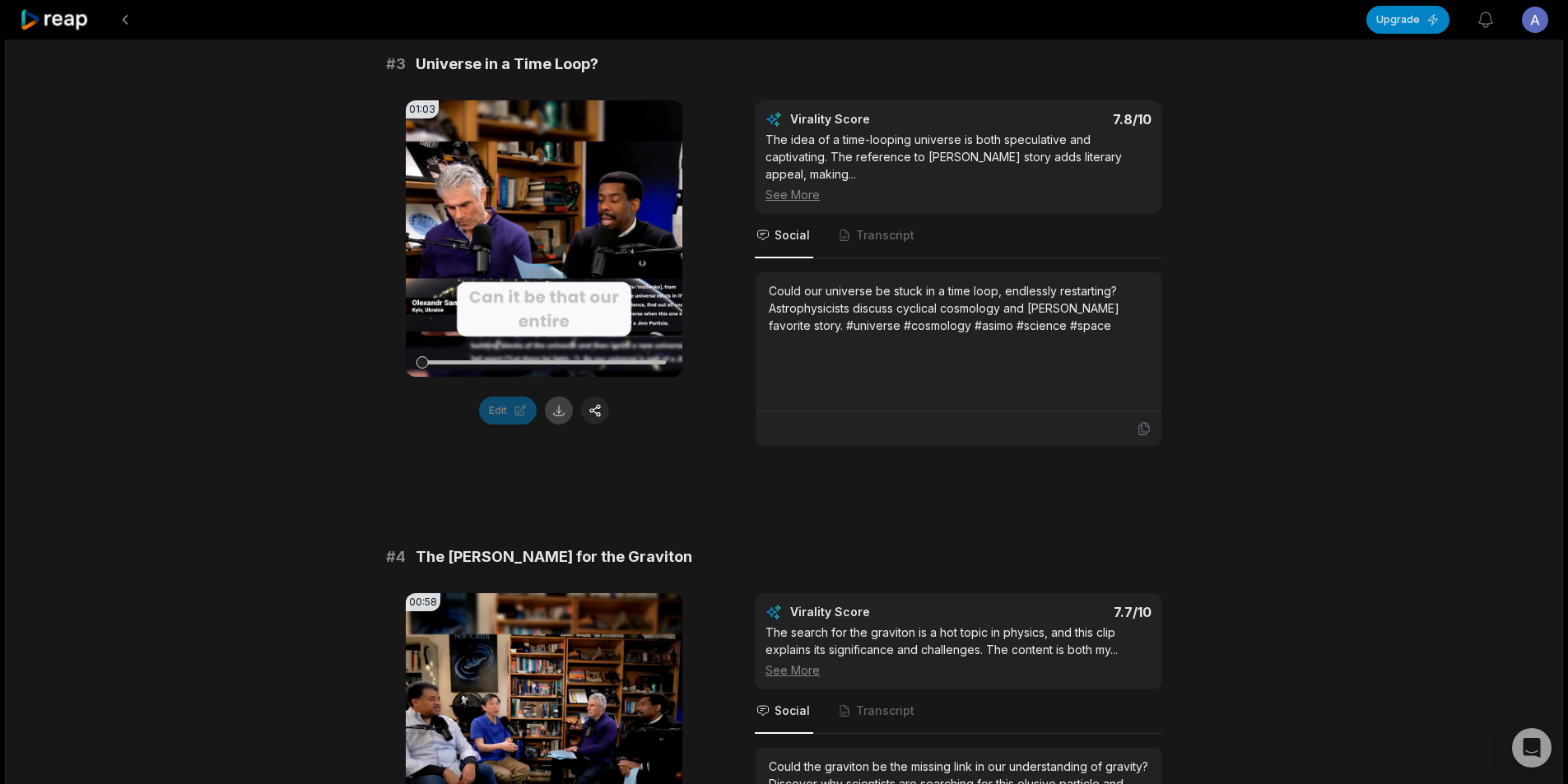
click at [555, 418] on button at bounding box center [559, 410] width 28 height 28
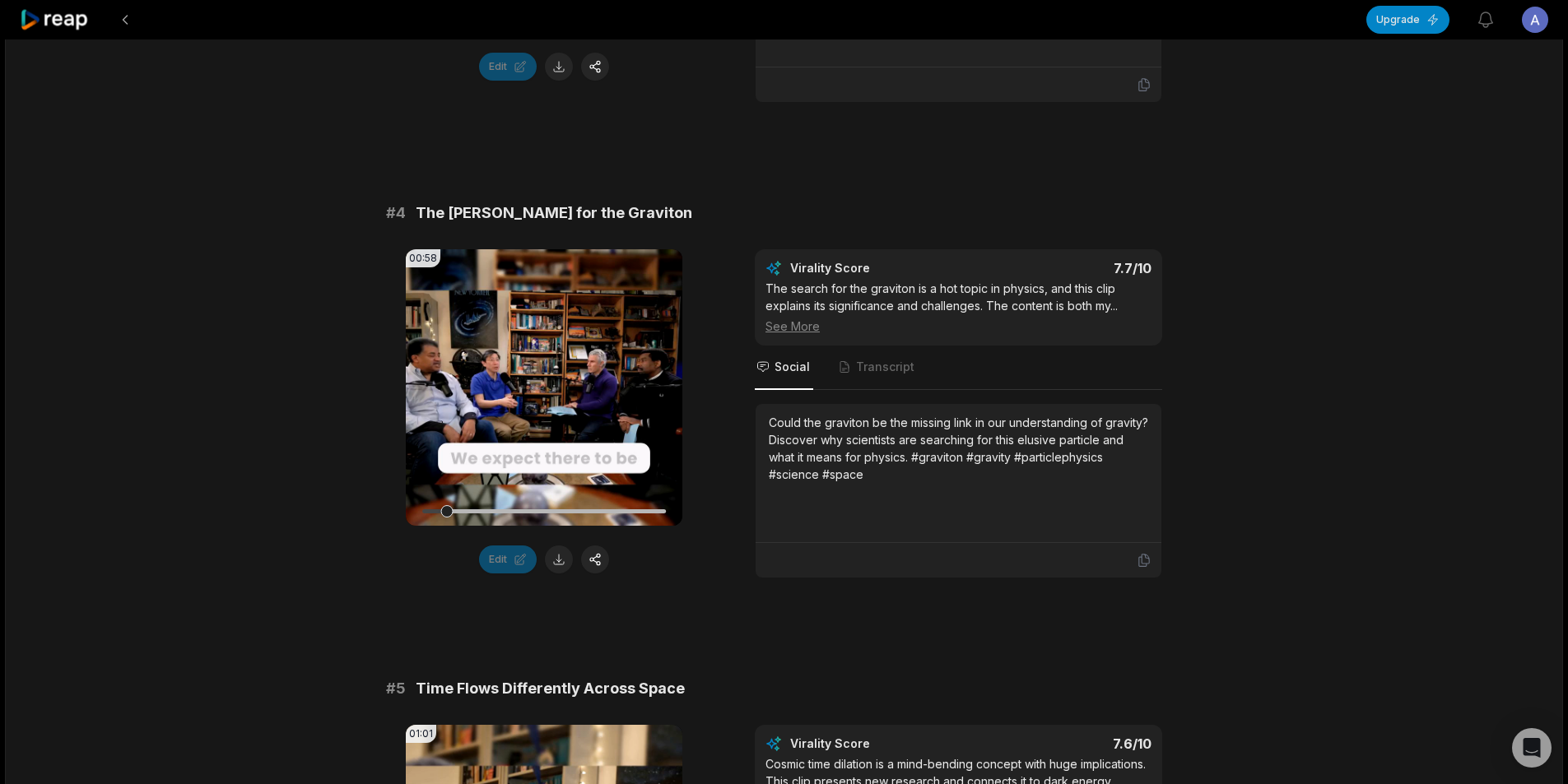
scroll to position [1646, 0]
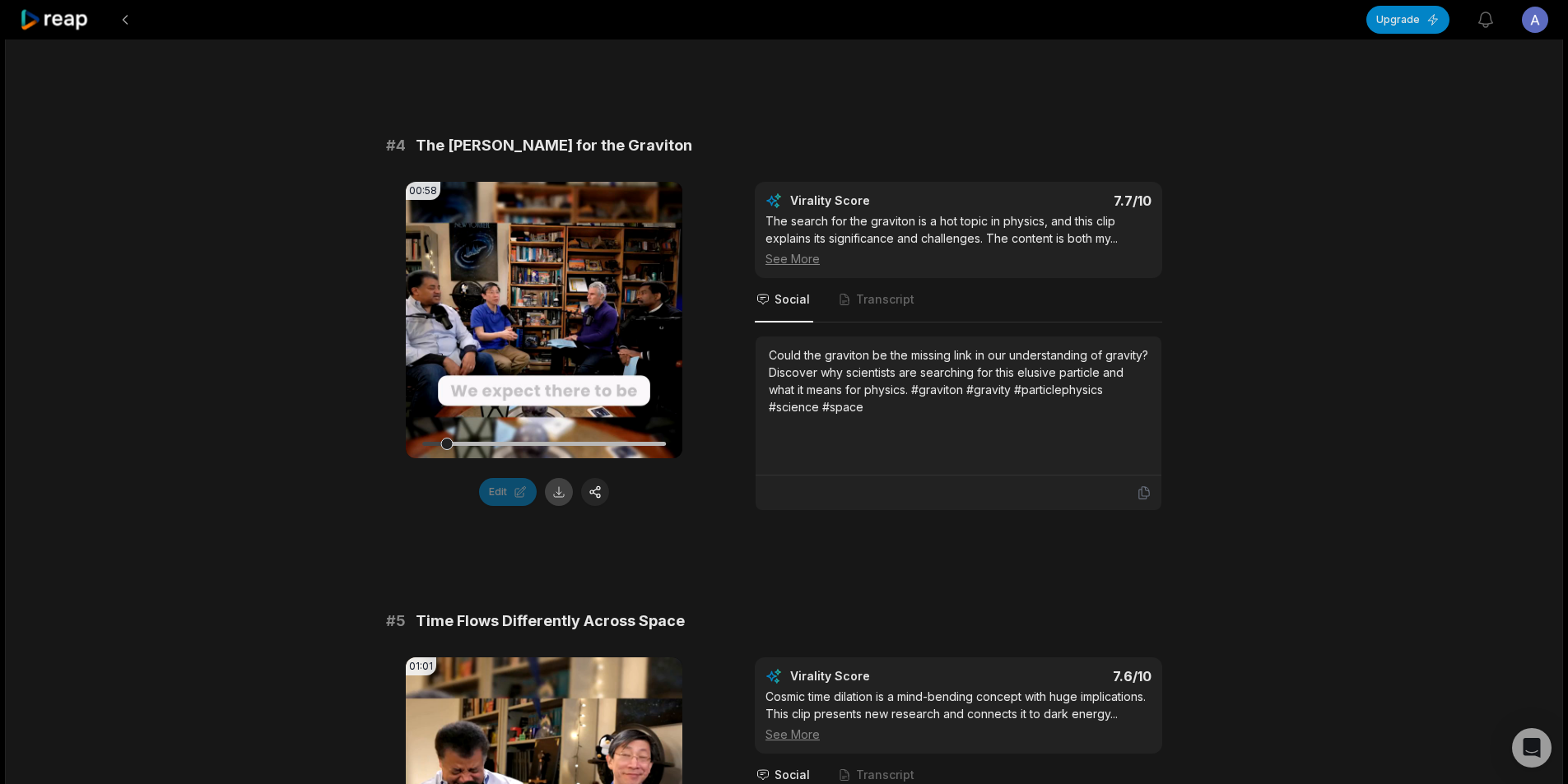
click at [555, 501] on button at bounding box center [559, 492] width 28 height 28
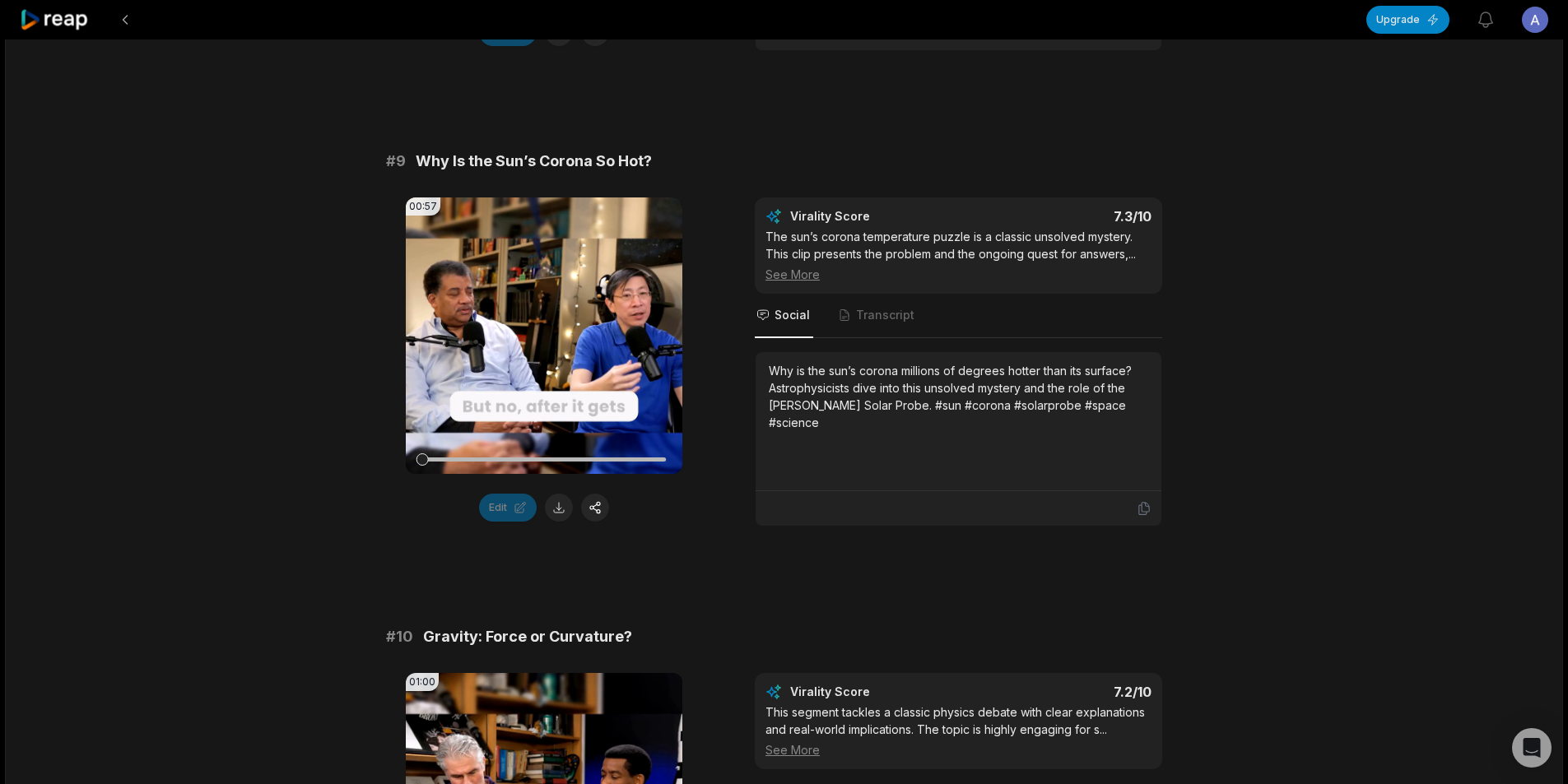
scroll to position [4032, 0]
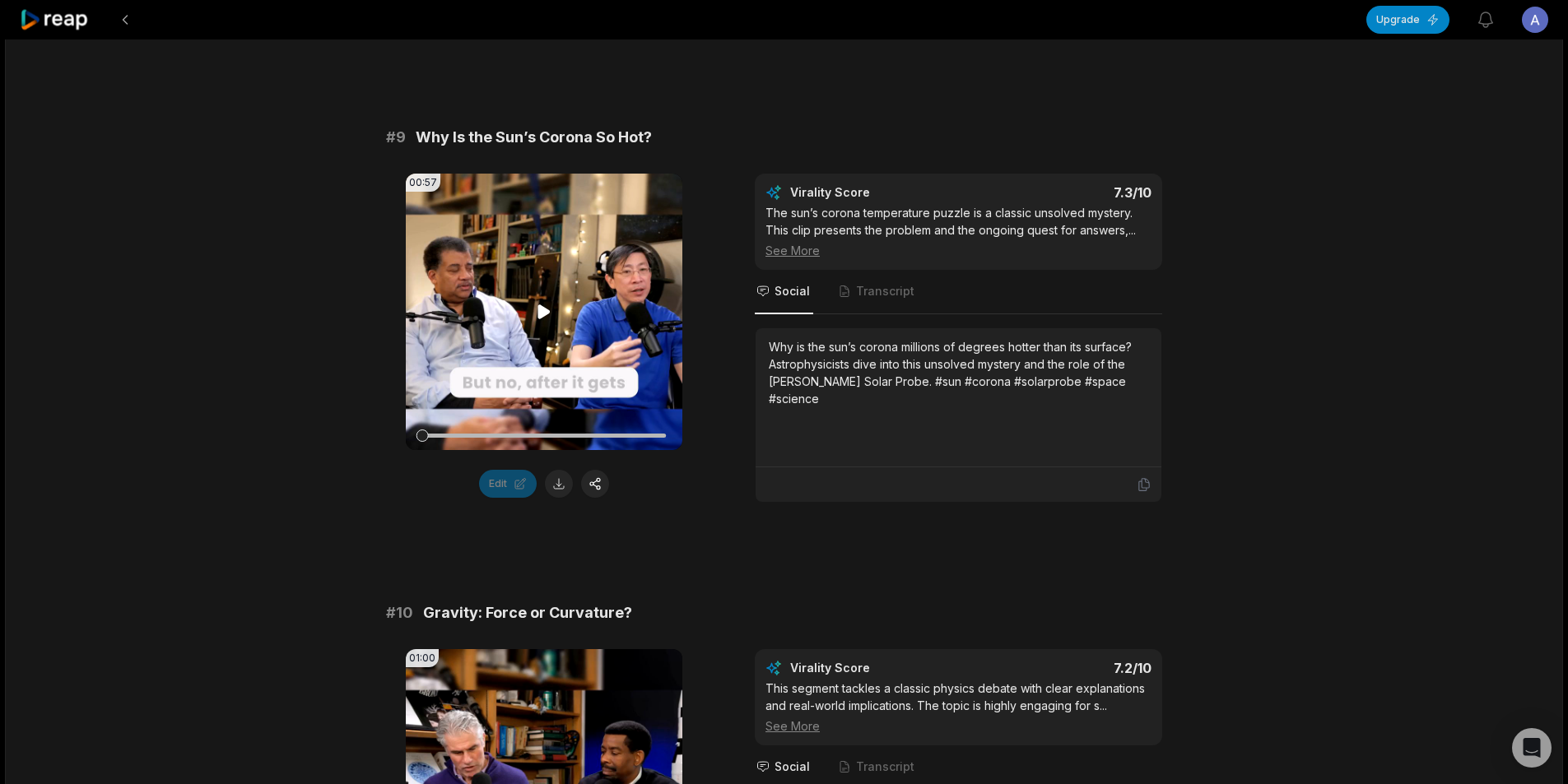
click at [528, 328] on video "Your browser does not support mp4 format." at bounding box center [543, 311] width 277 height 277
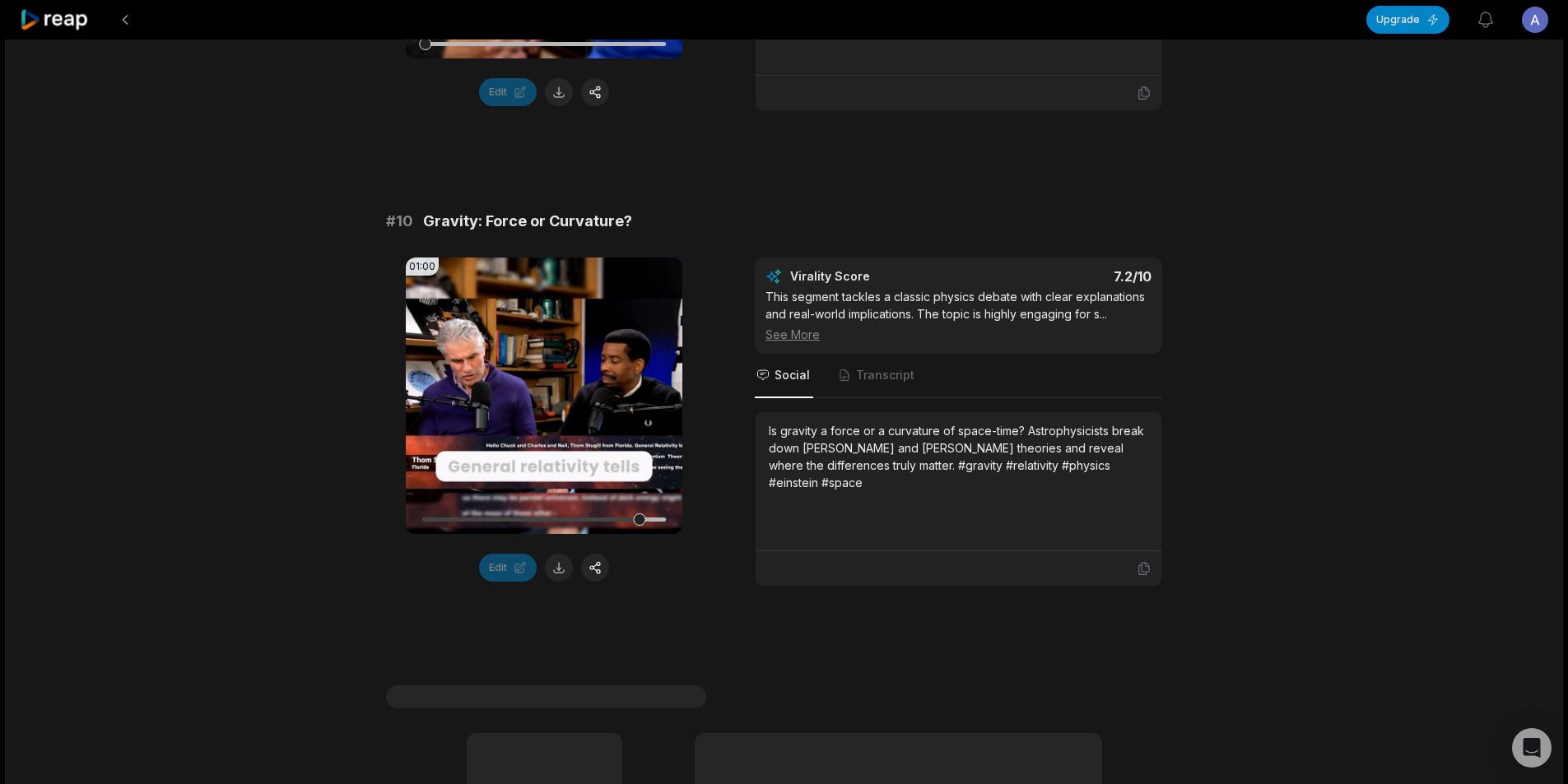
scroll to position [4608, 0]
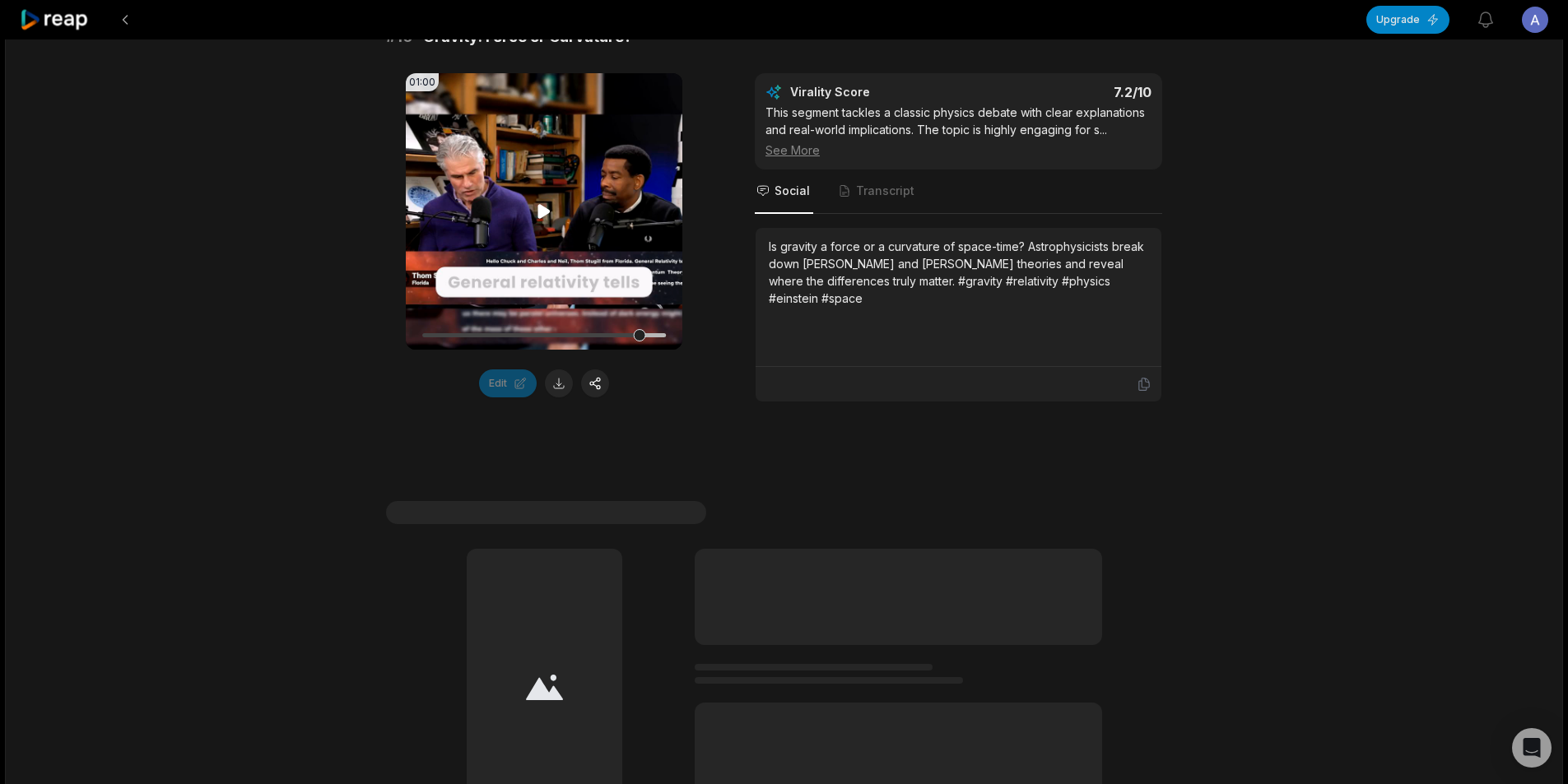
click at [540, 209] on video "Your browser does not support mp4 format." at bounding box center [543, 211] width 277 height 277
click at [540, 221] on icon at bounding box center [544, 211] width 20 height 20
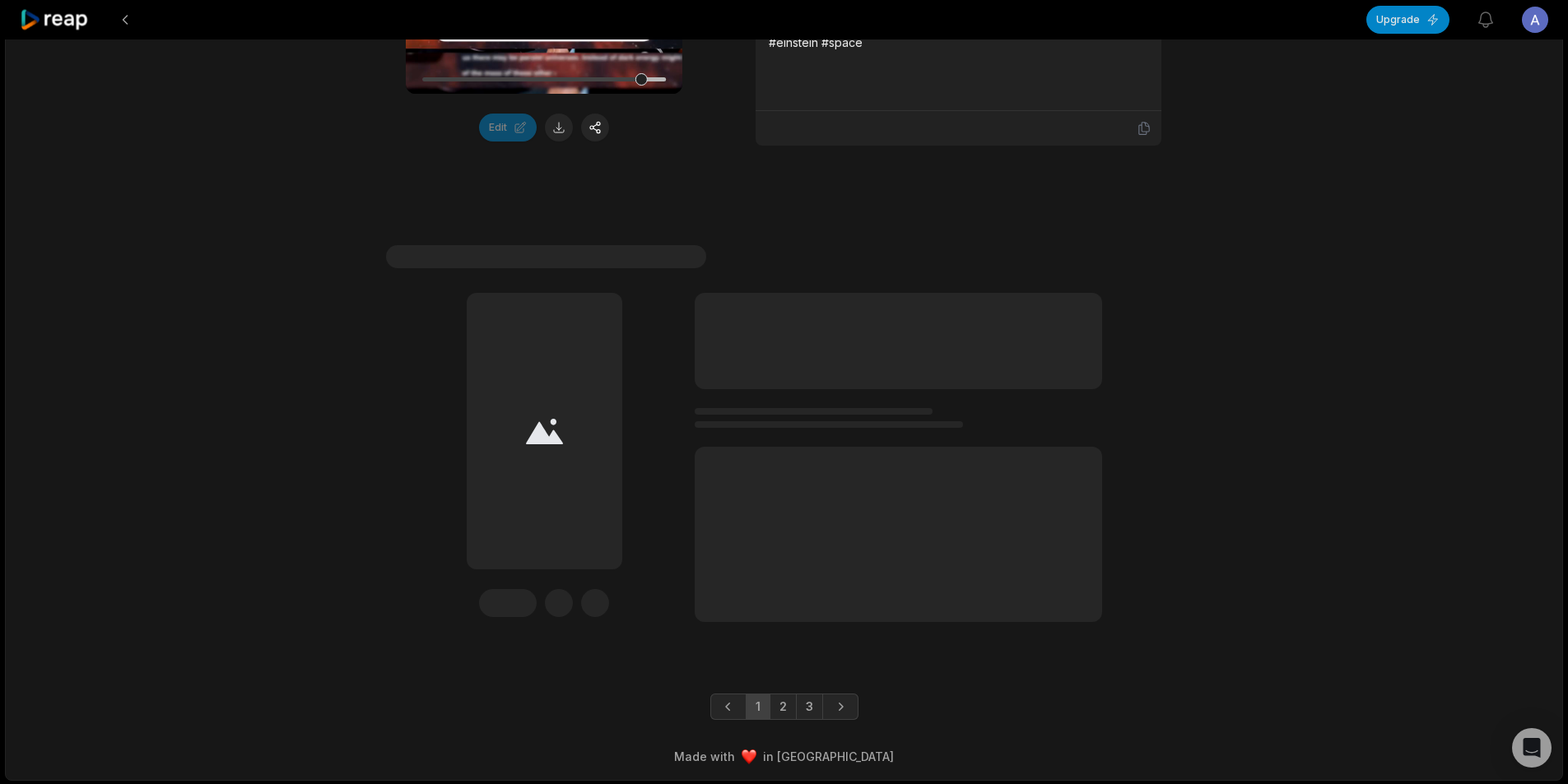
scroll to position [4883, 0]
click at [776, 710] on link "2" at bounding box center [782, 705] width 27 height 27
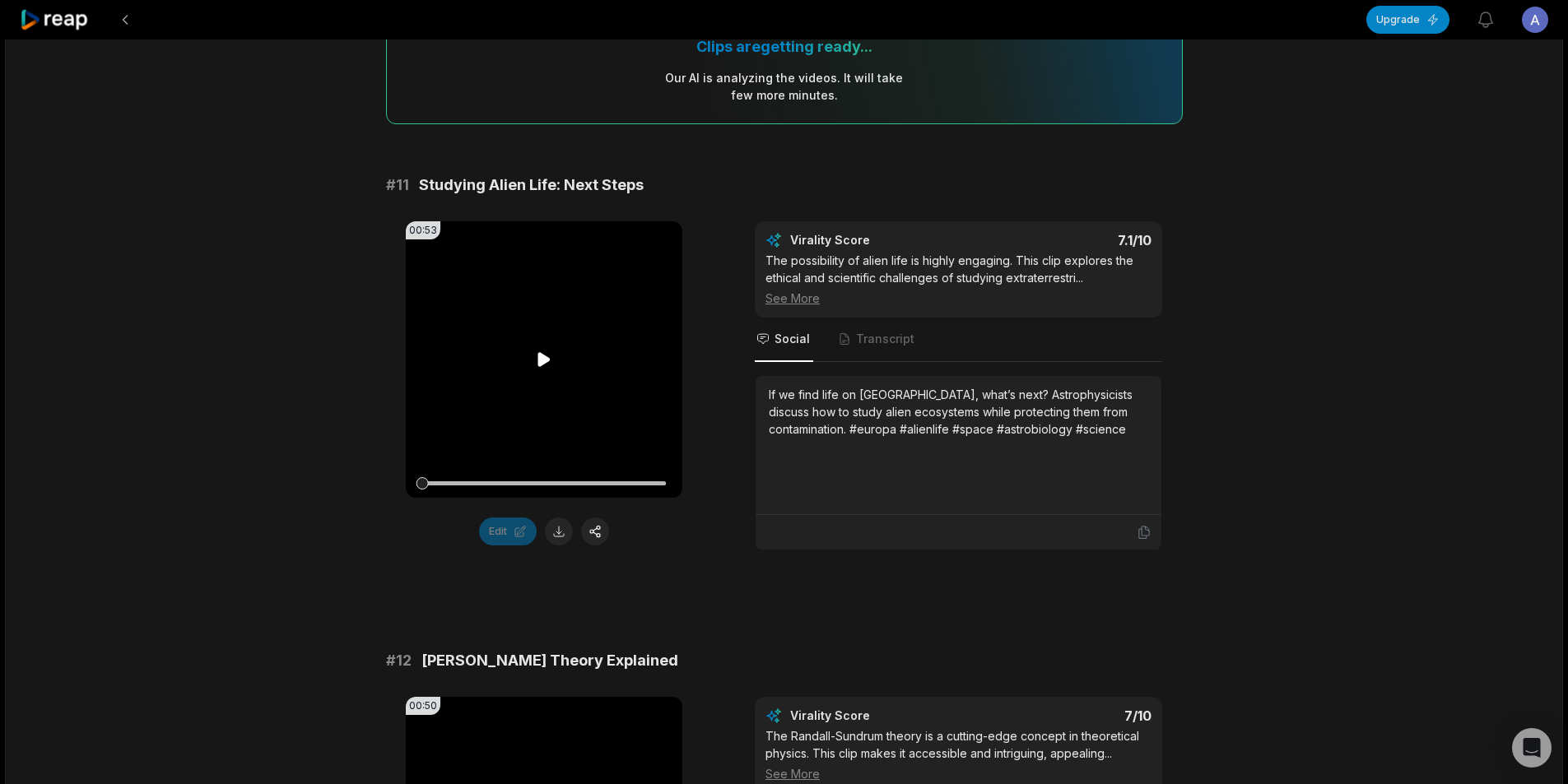
scroll to position [165, 0]
click at [539, 361] on icon at bounding box center [544, 358] width 12 height 14
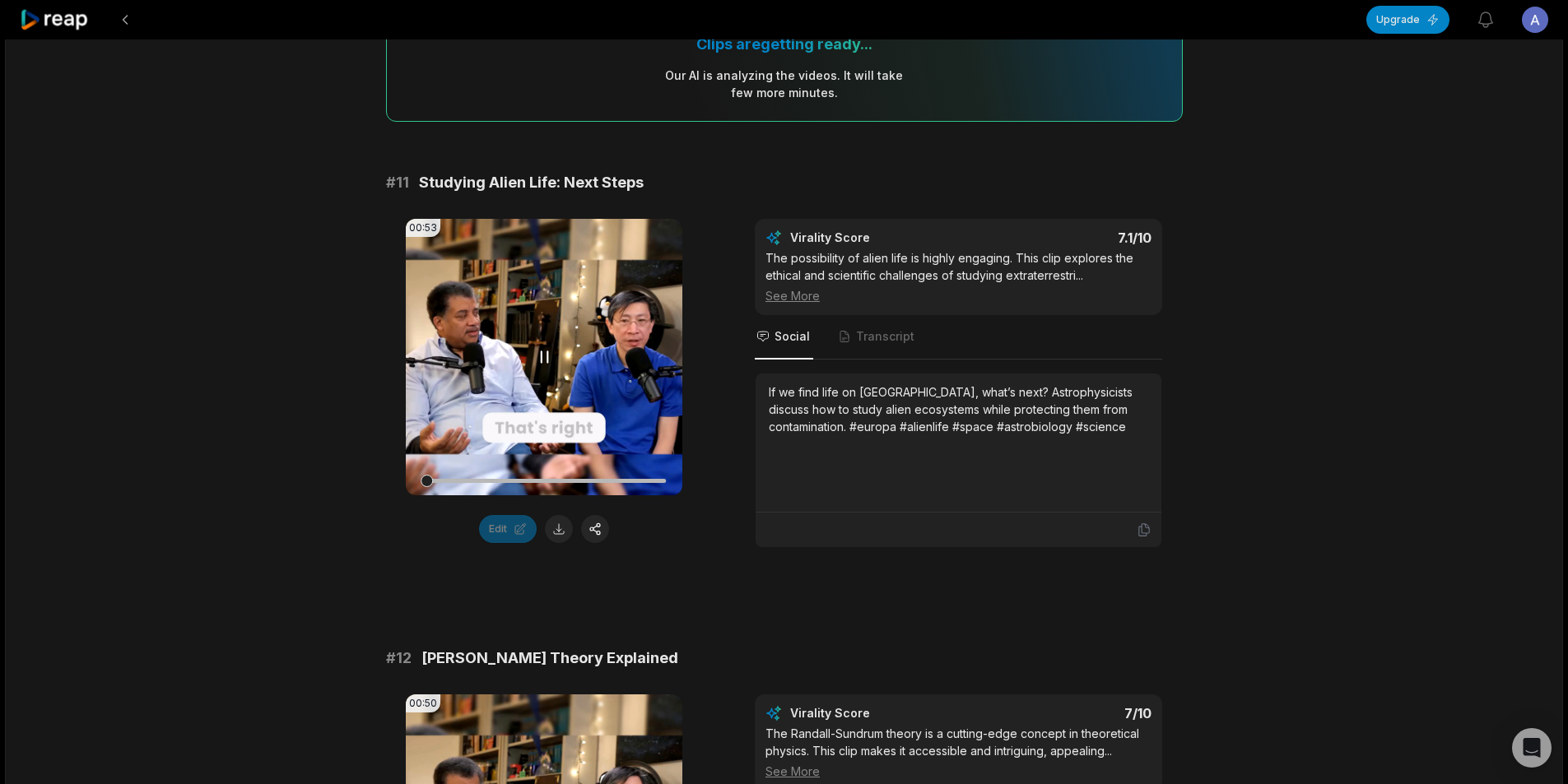
click at [565, 361] on video "Your browser does not support mp4 format." at bounding box center [543, 357] width 277 height 277
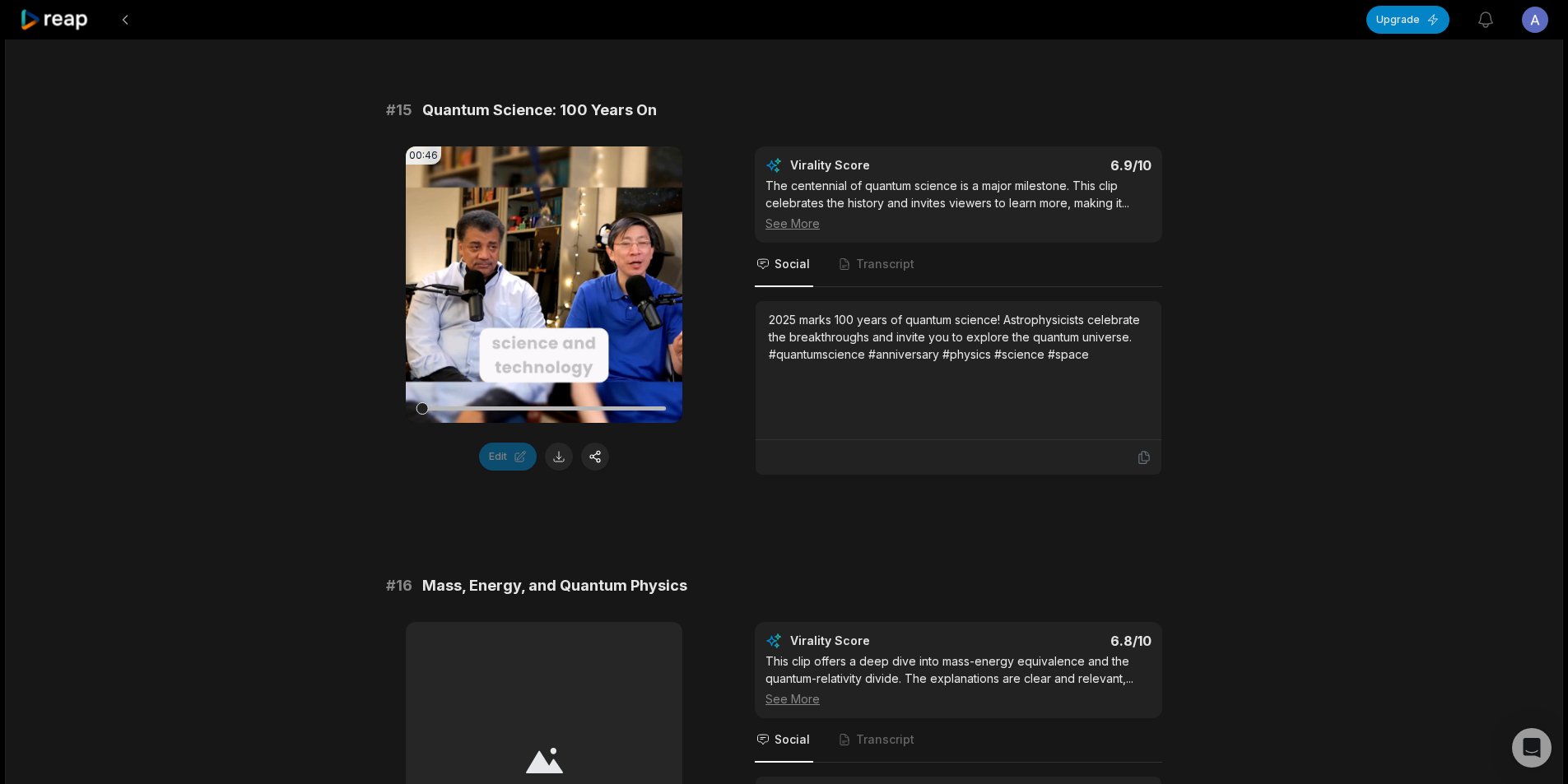
scroll to position [2140, 0]
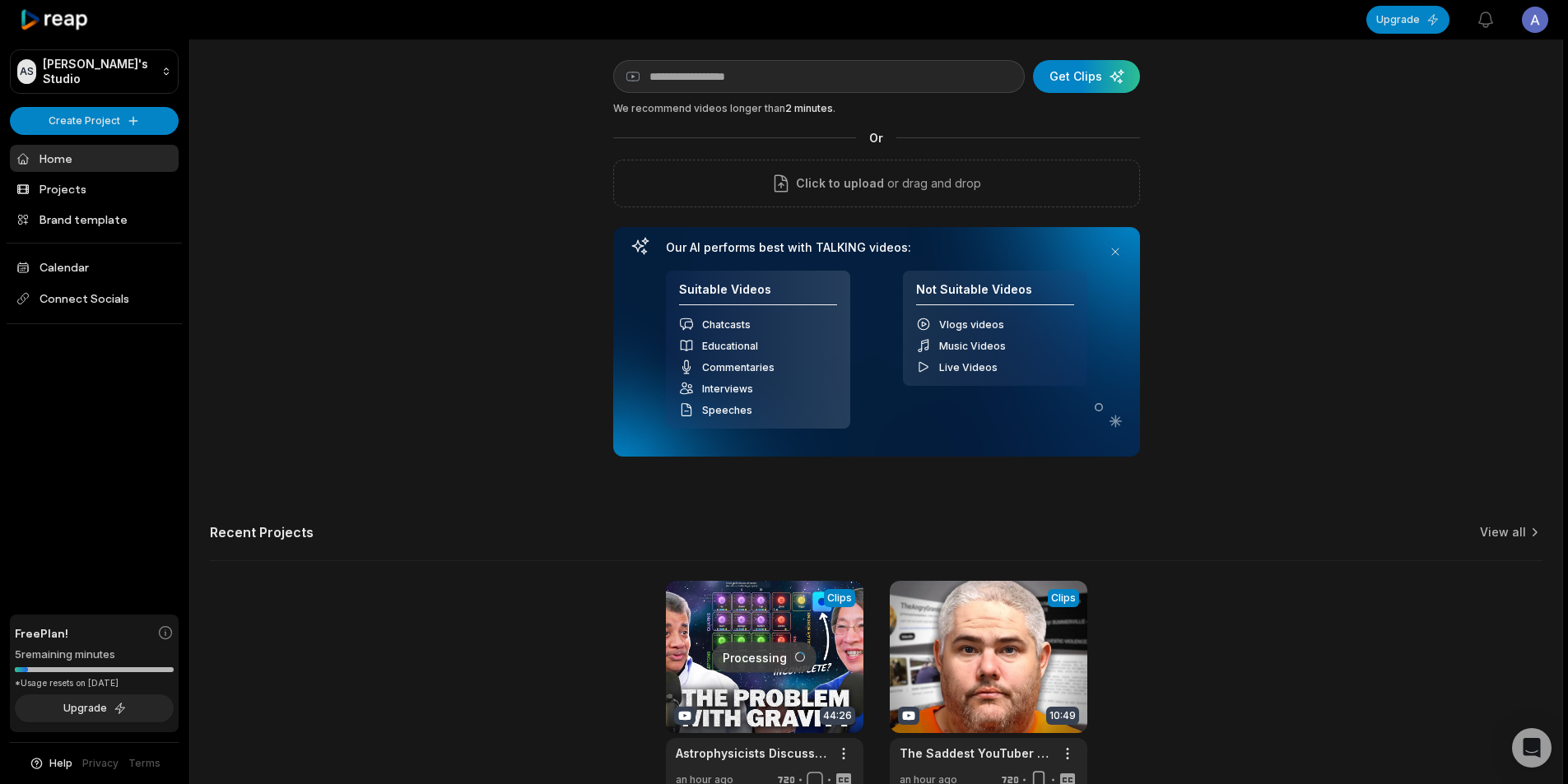
scroll to position [149, 0]
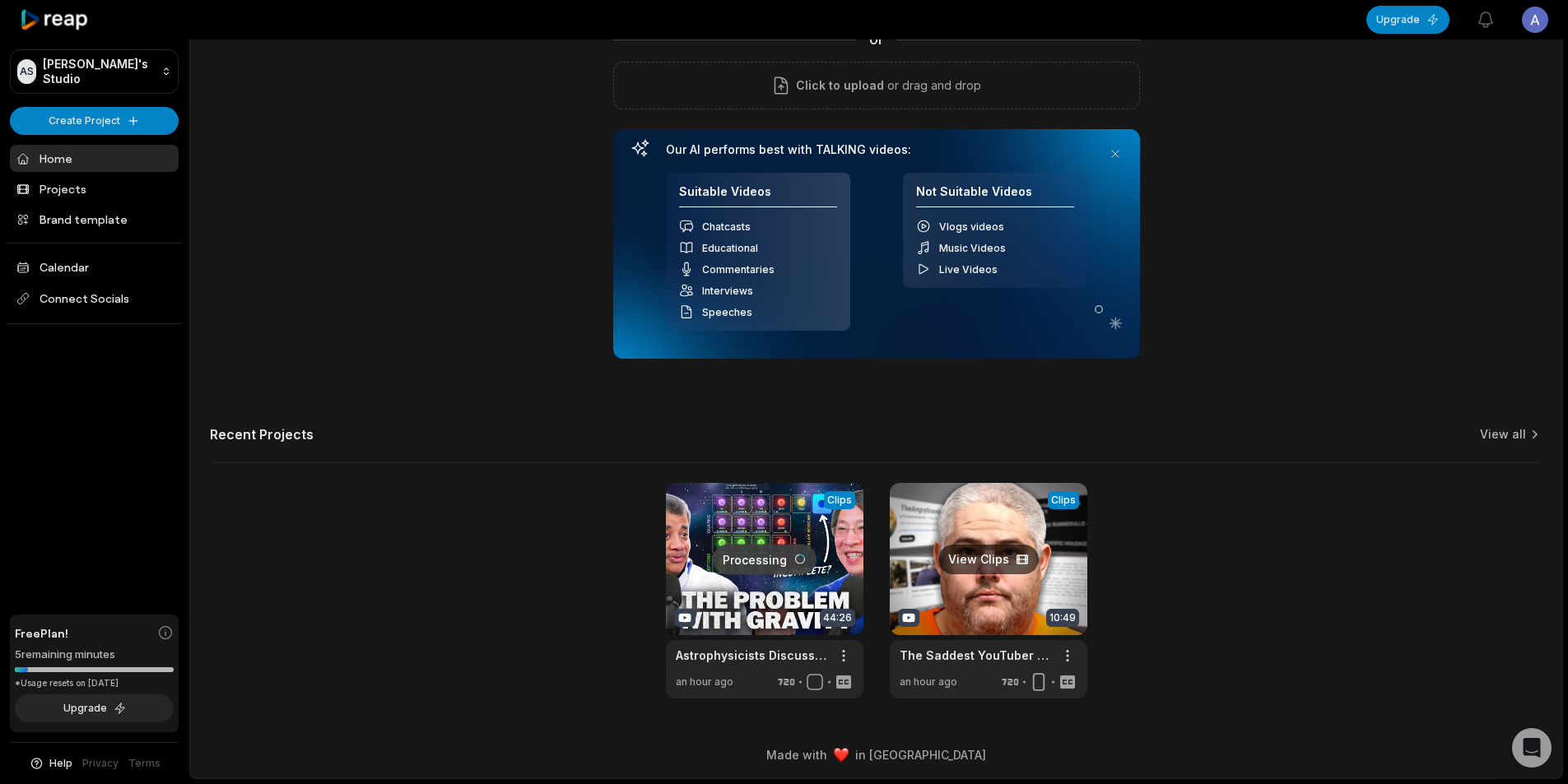
click at [924, 511] on link at bounding box center [988, 591] width 197 height 216
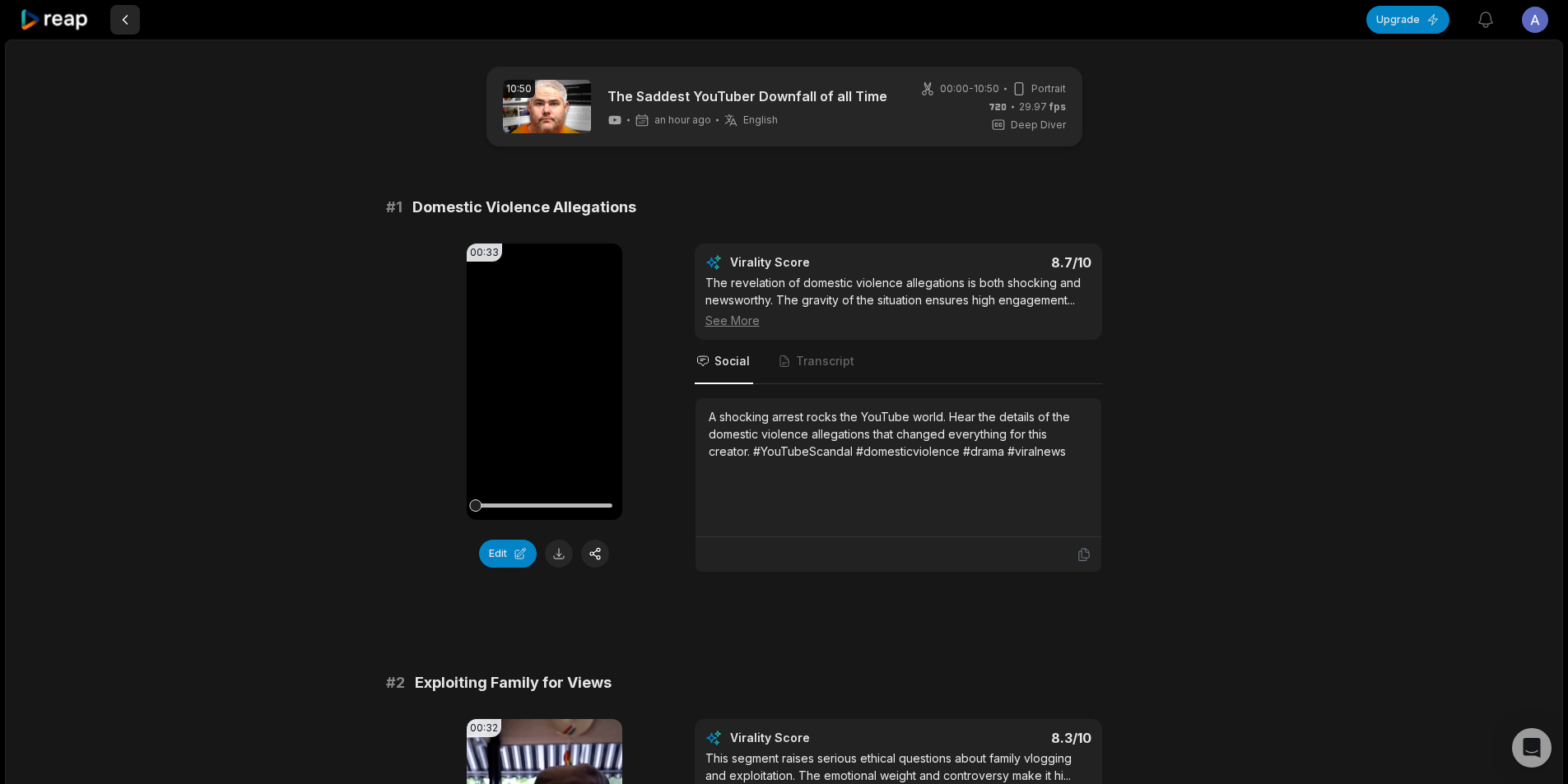
click at [129, 18] on button at bounding box center [125, 20] width 30 height 30
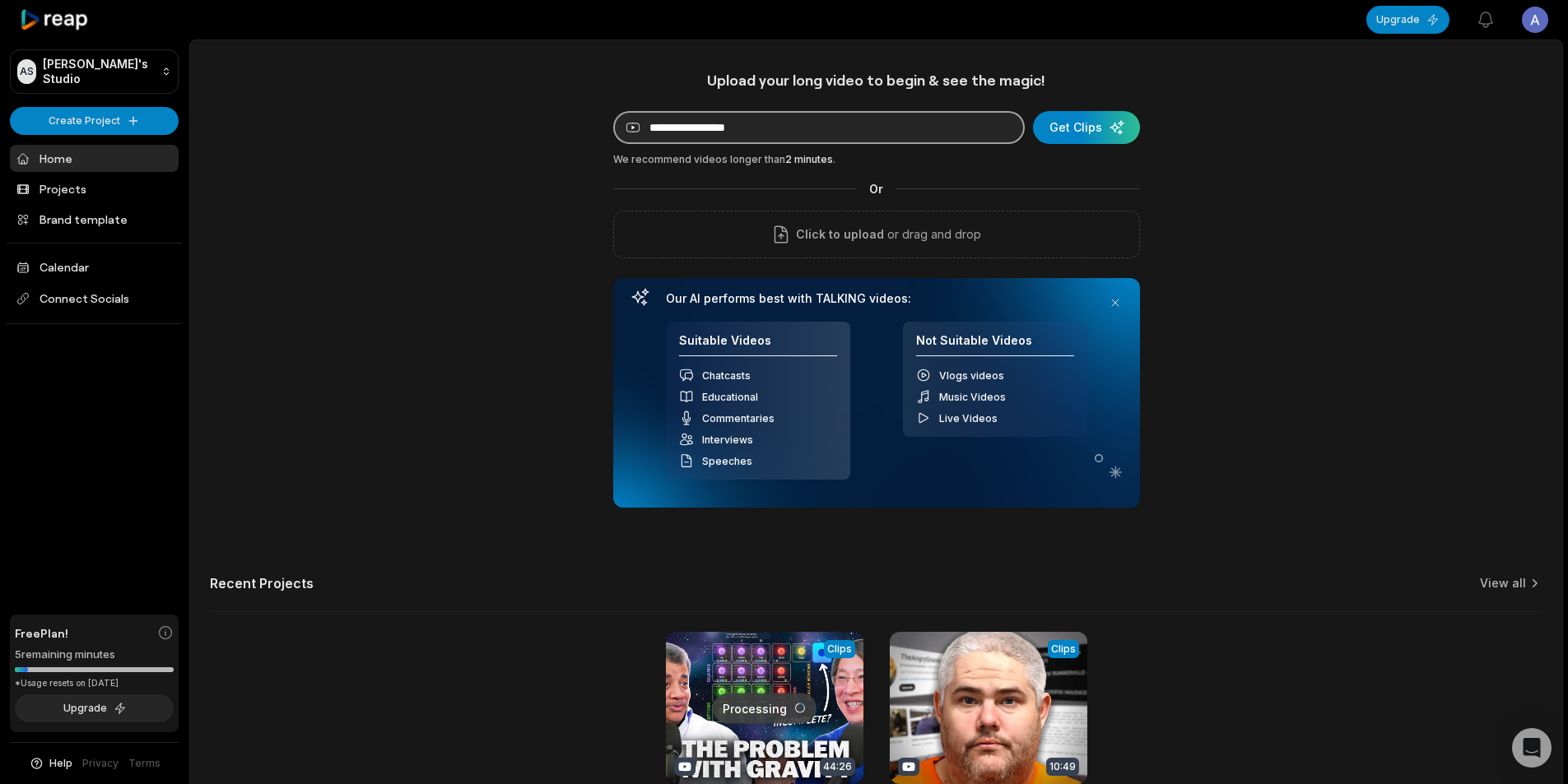
click at [686, 134] on input at bounding box center [819, 127] width 411 height 33
paste input "**********"
type input "**********"
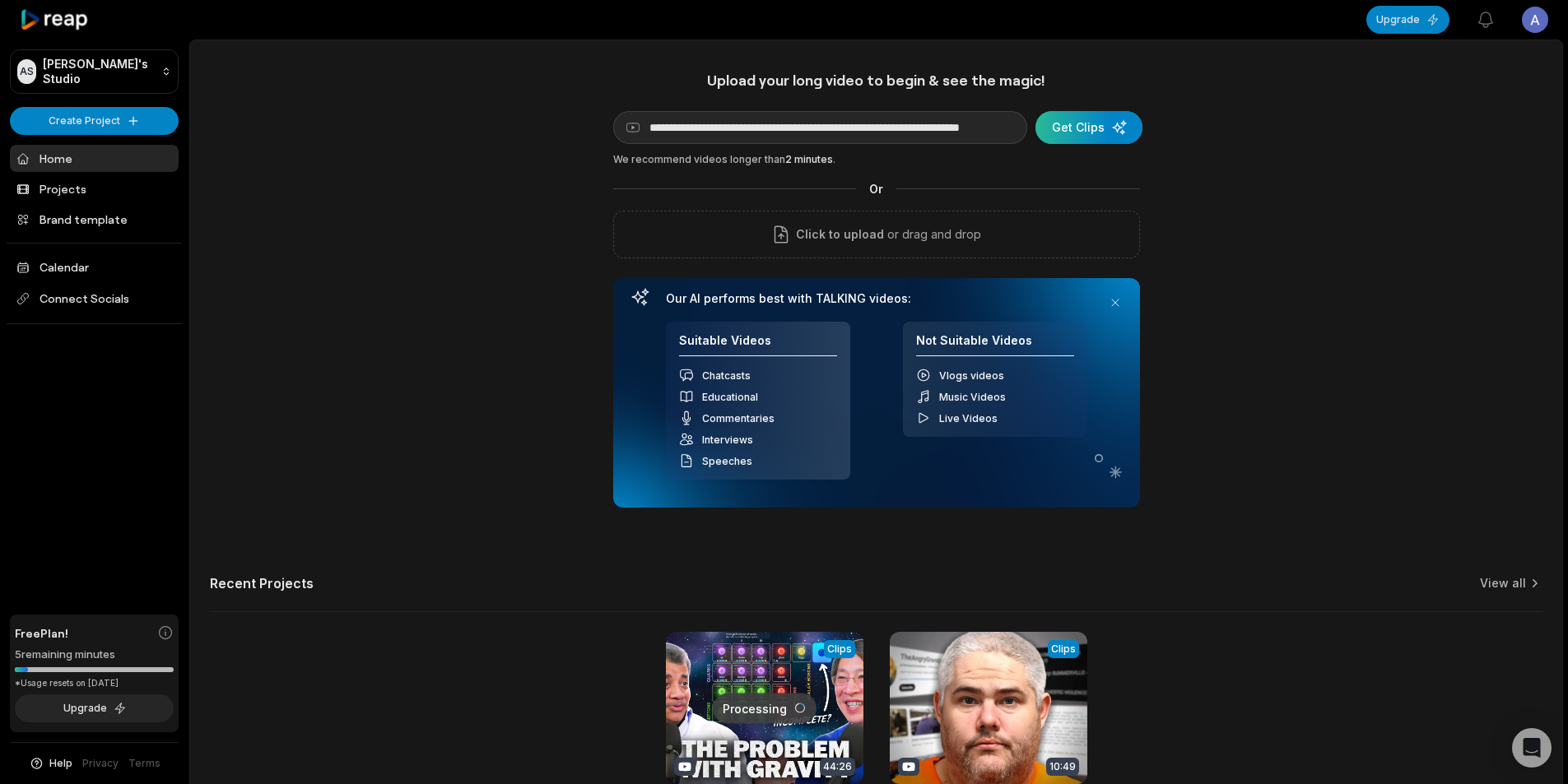
click at [1070, 130] on div "submit" at bounding box center [1088, 127] width 107 height 33
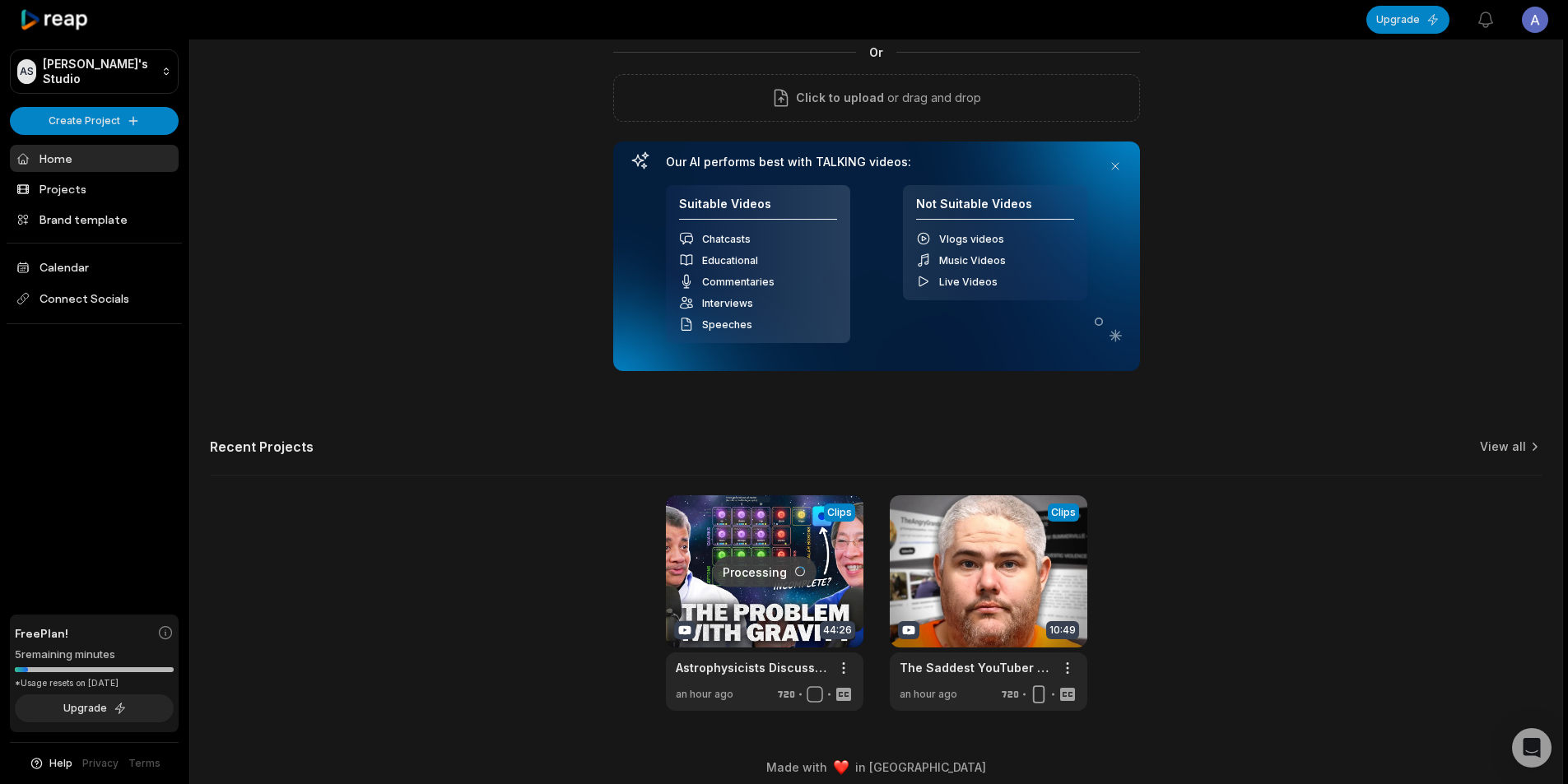
scroll to position [149, 0]
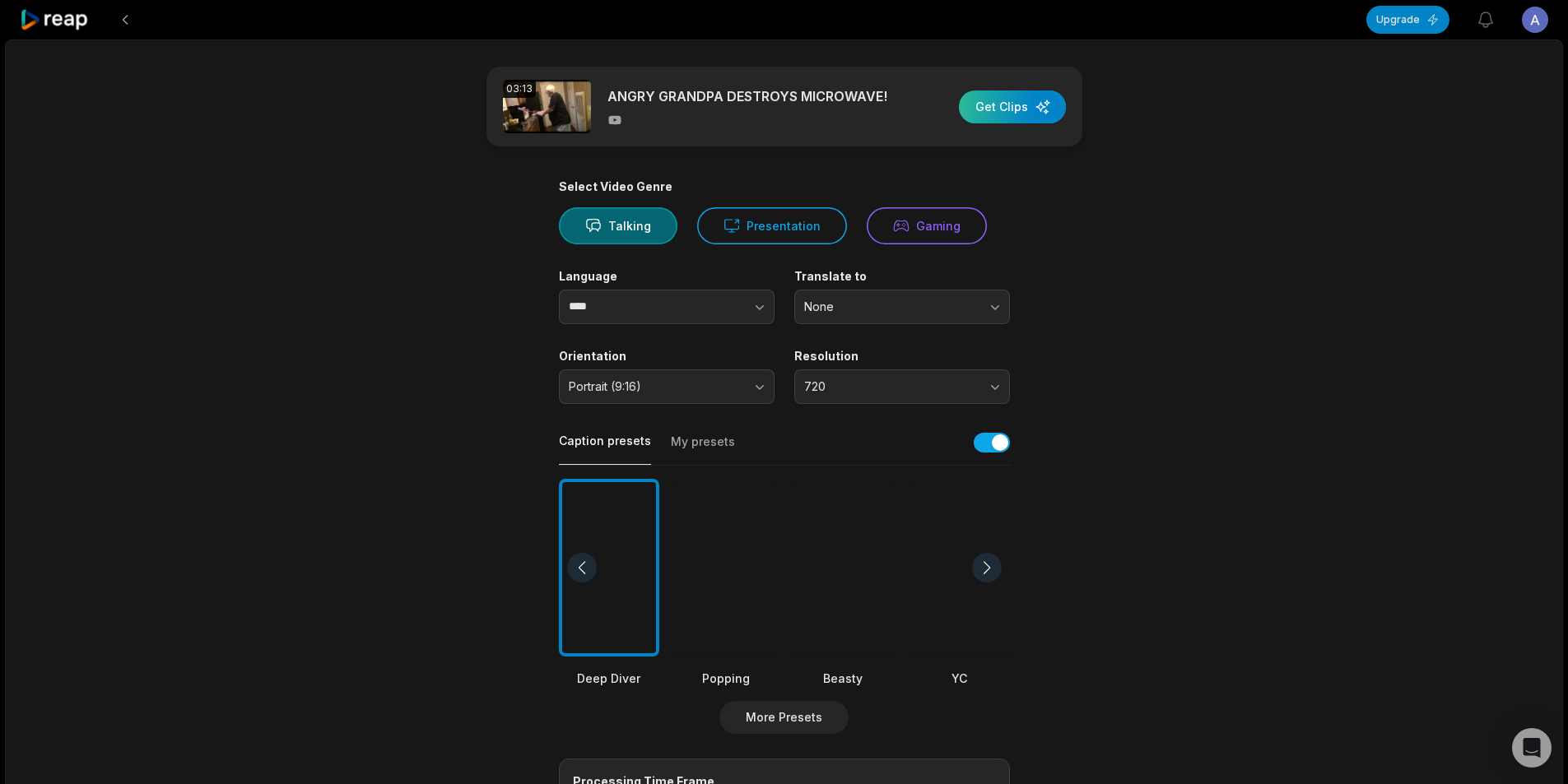
click at [1001, 109] on div "button" at bounding box center [1012, 106] width 107 height 33
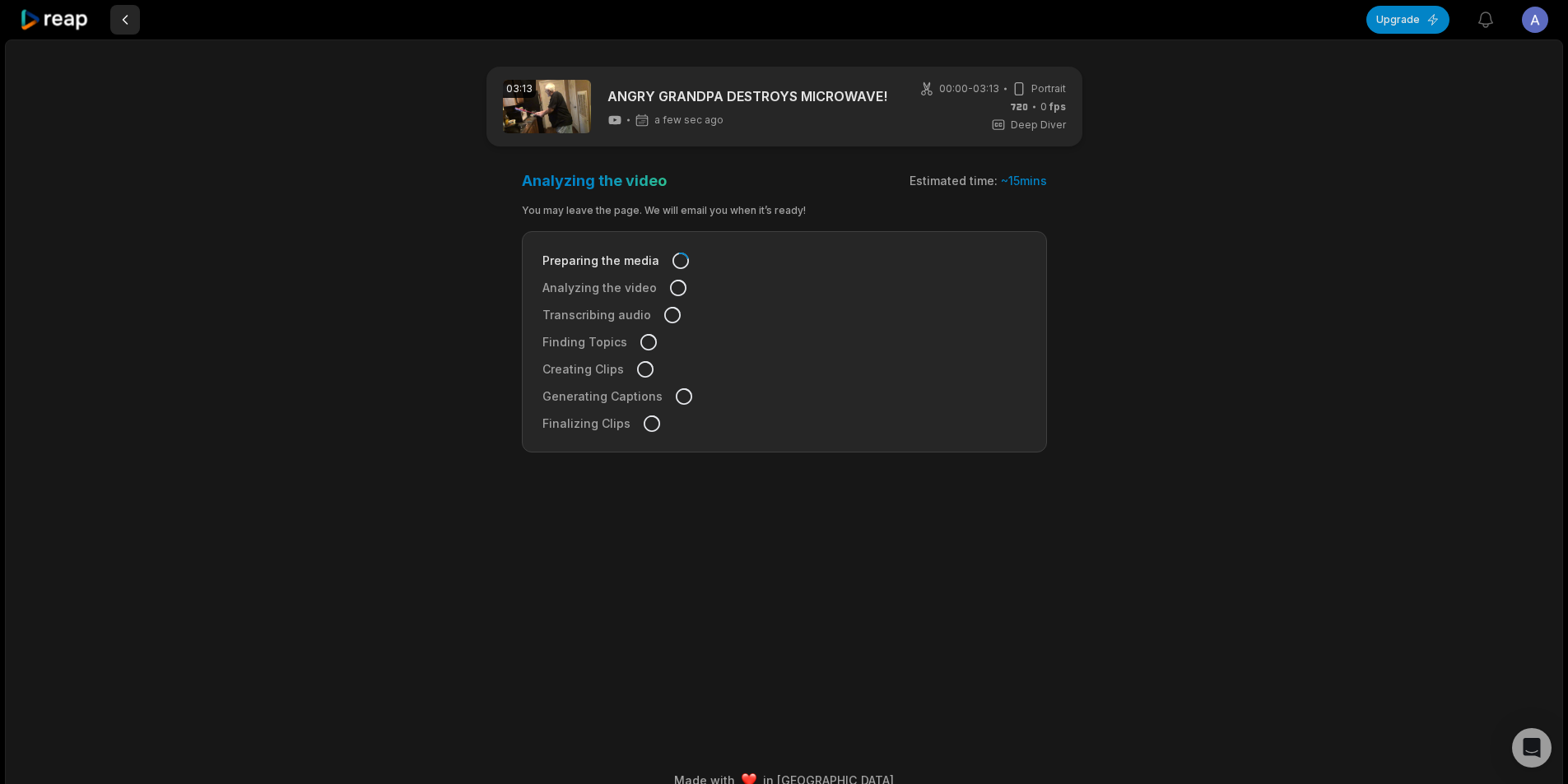
click at [114, 24] on button at bounding box center [125, 20] width 30 height 30
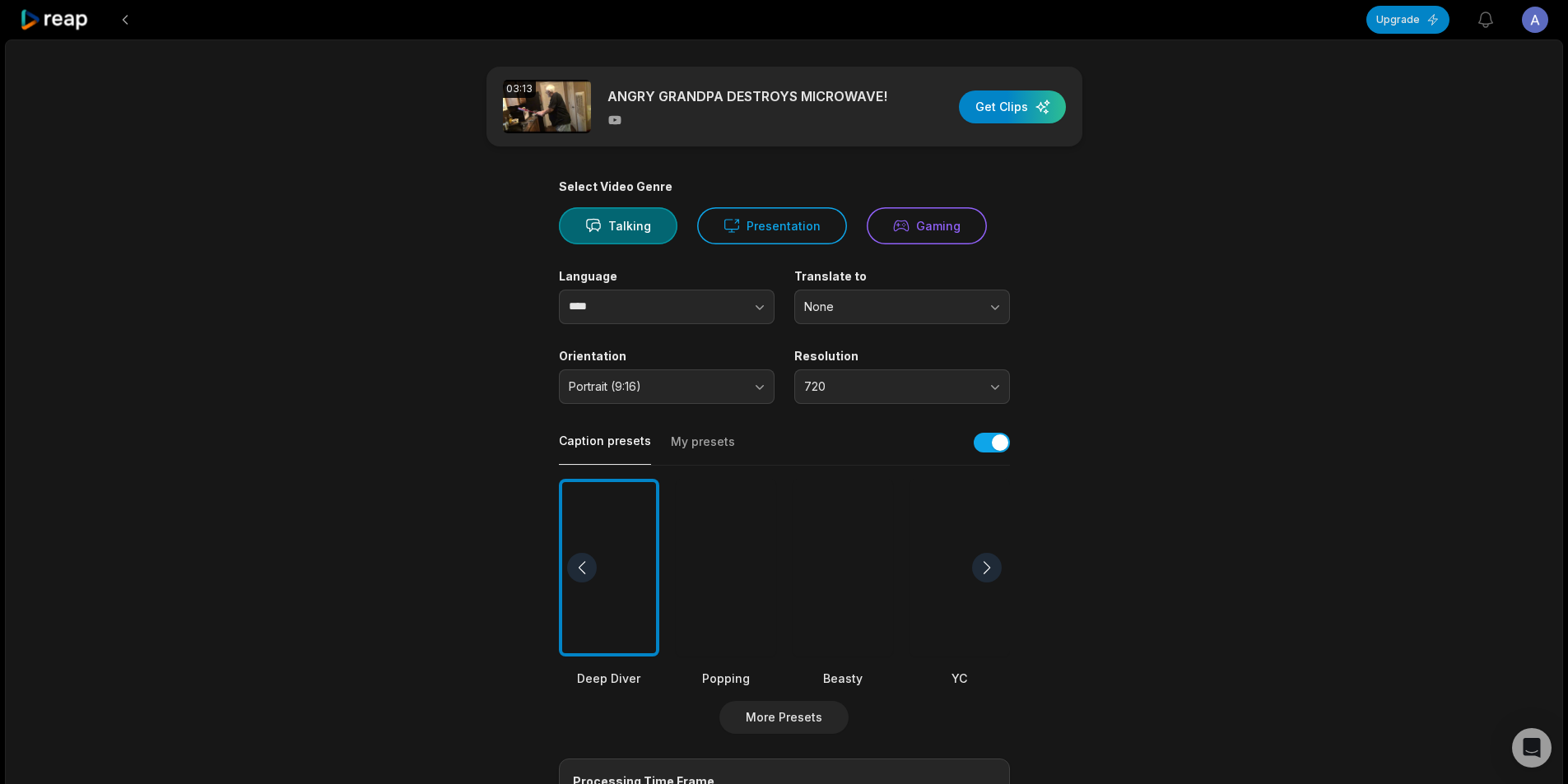
click at [114, 24] on button at bounding box center [125, 20] width 30 height 30
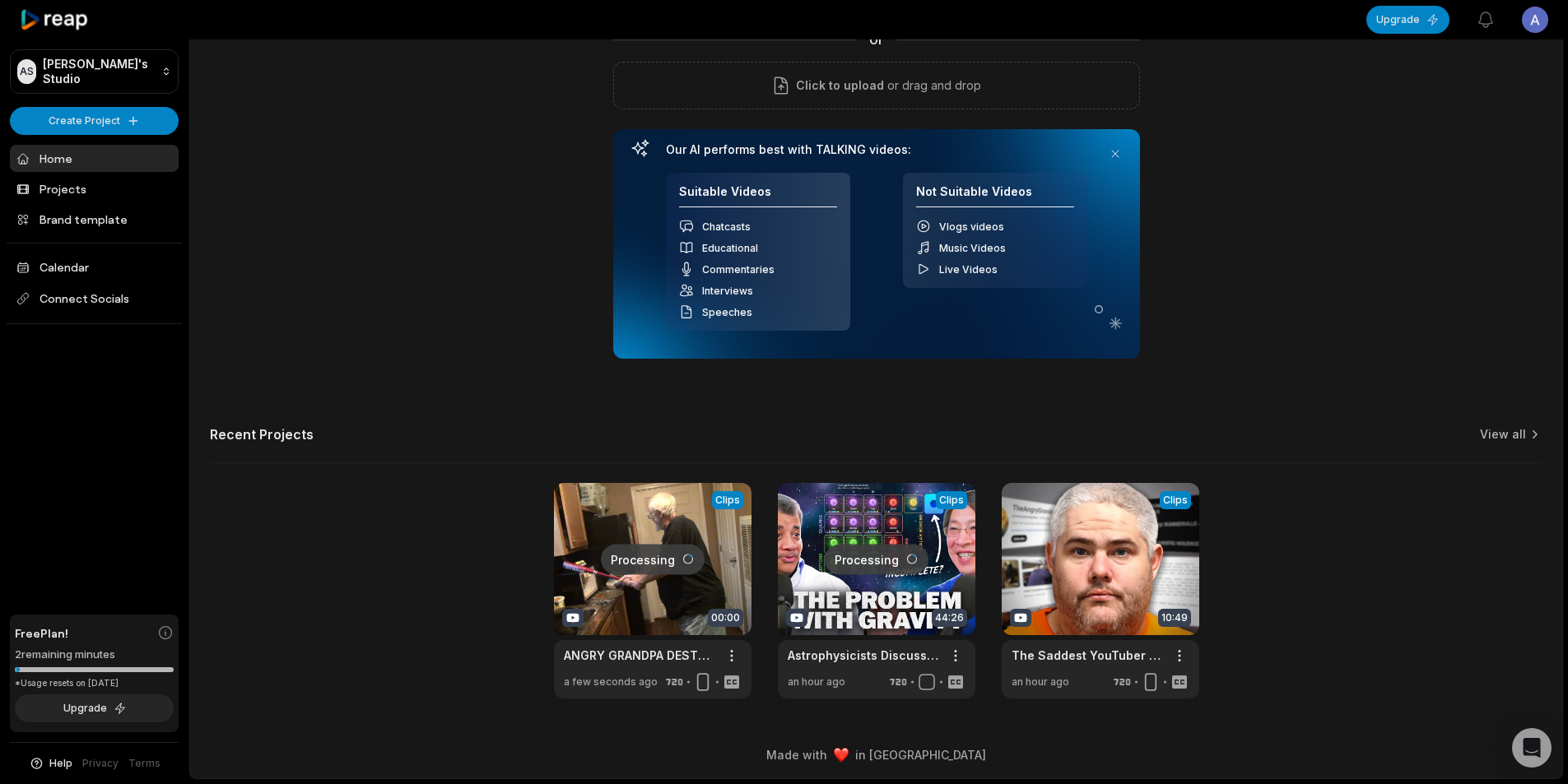
click at [715, 537] on link at bounding box center [652, 591] width 197 height 216
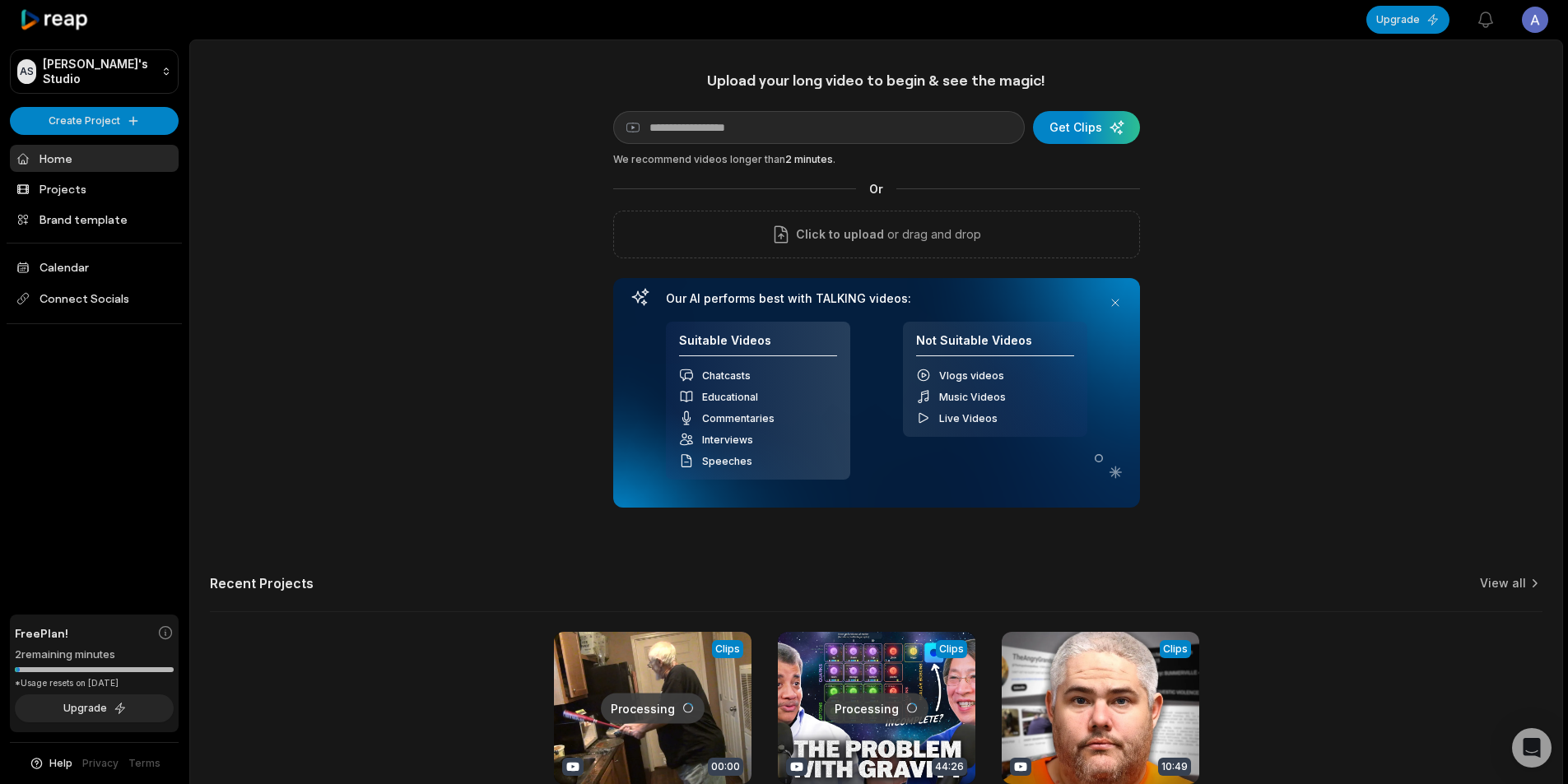
scroll to position [149, 0]
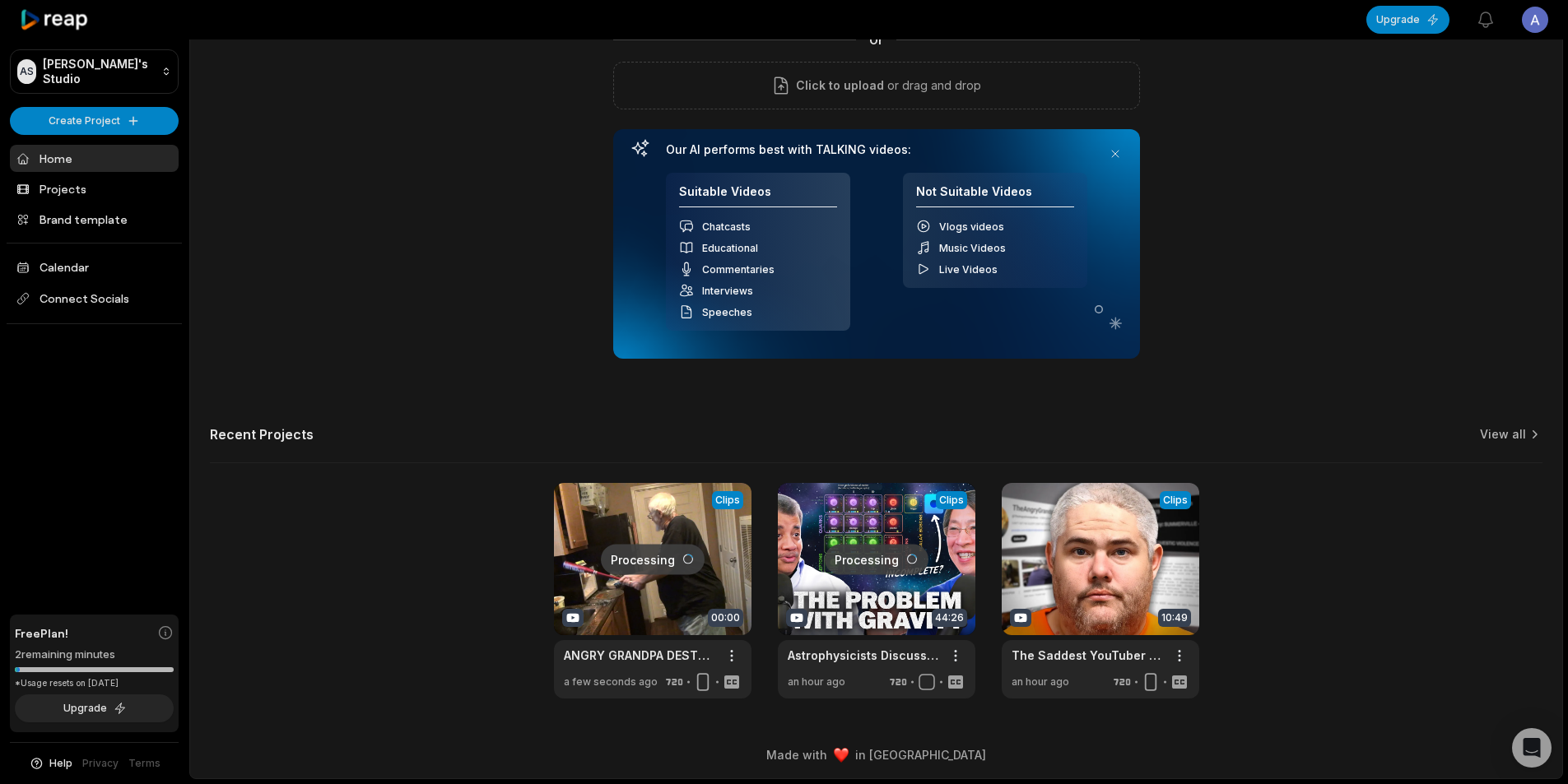
click at [898, 568] on link at bounding box center [876, 591] width 197 height 216
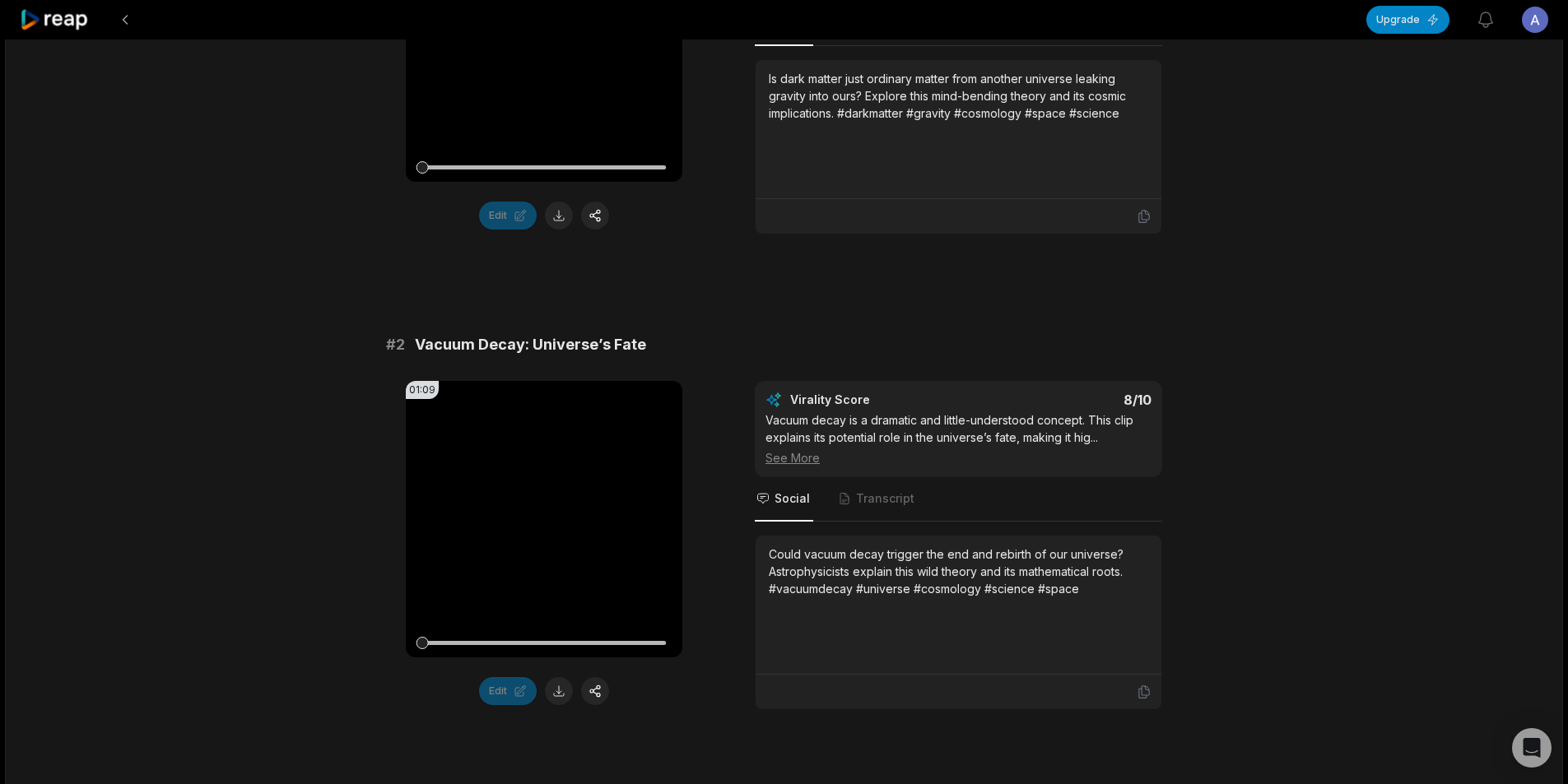
scroll to position [576, 0]
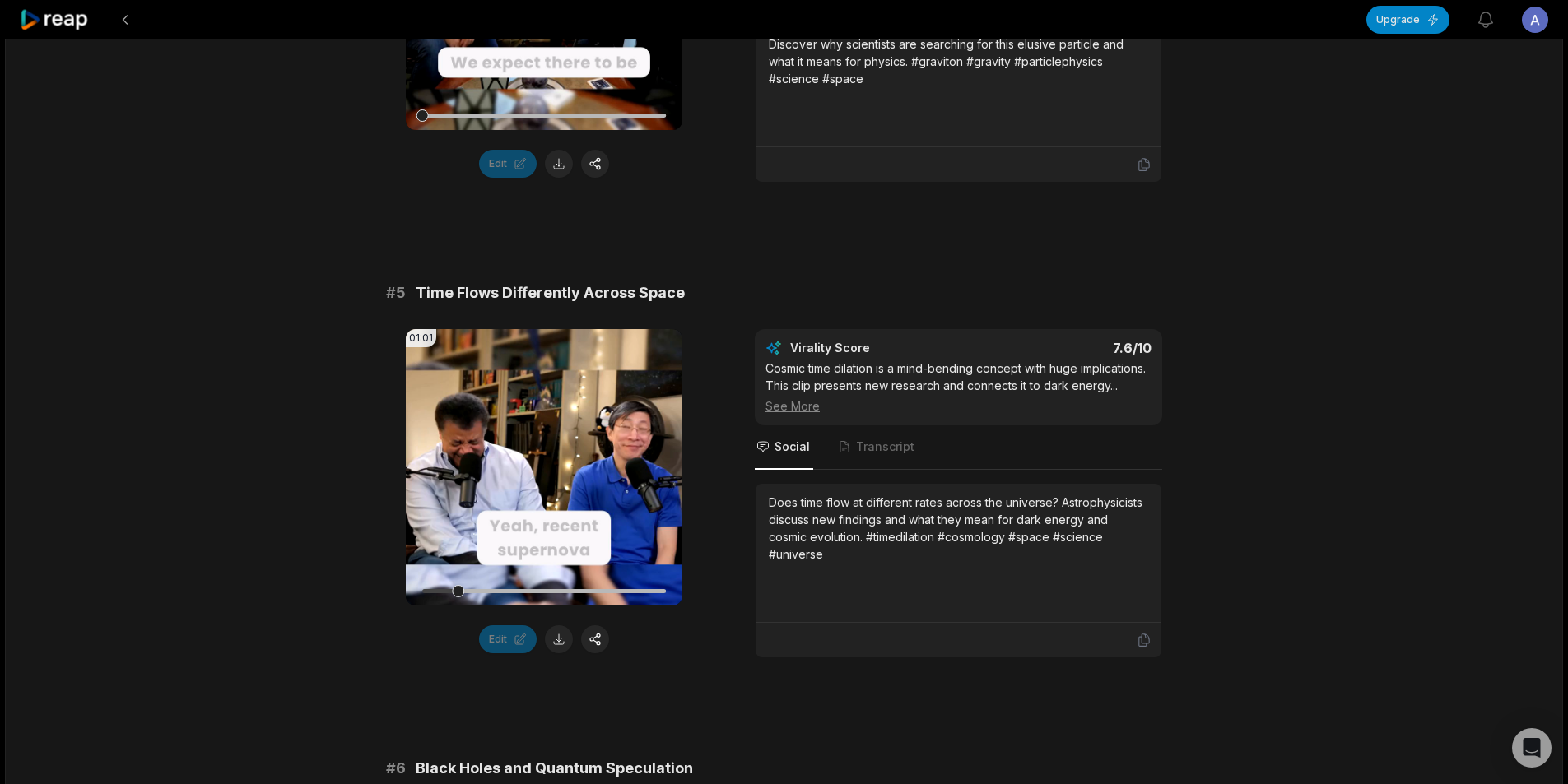
scroll to position [1975, 0]
click at [537, 457] on icon at bounding box center [544, 467] width 20 height 20
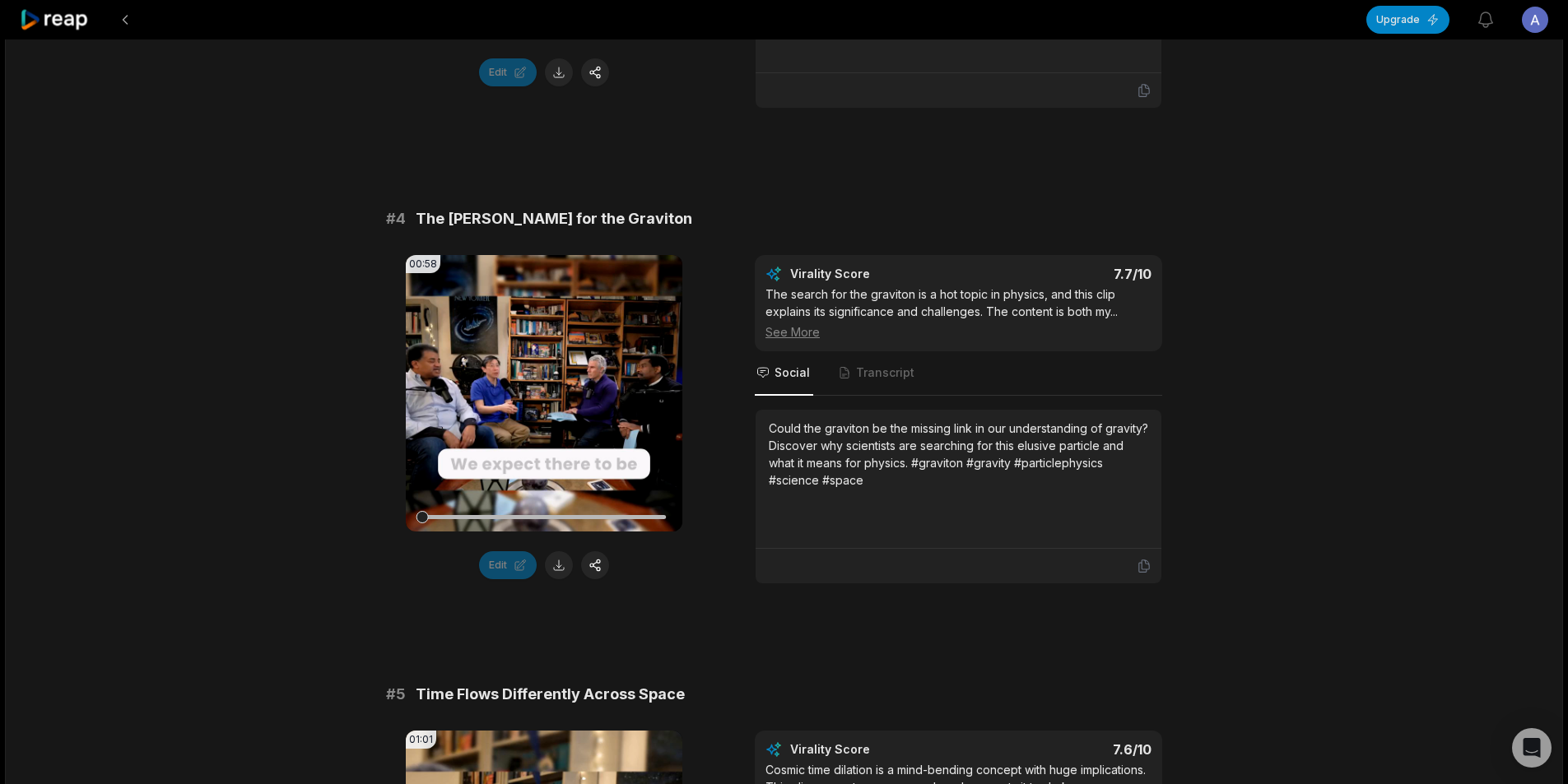
scroll to position [1563, 0]
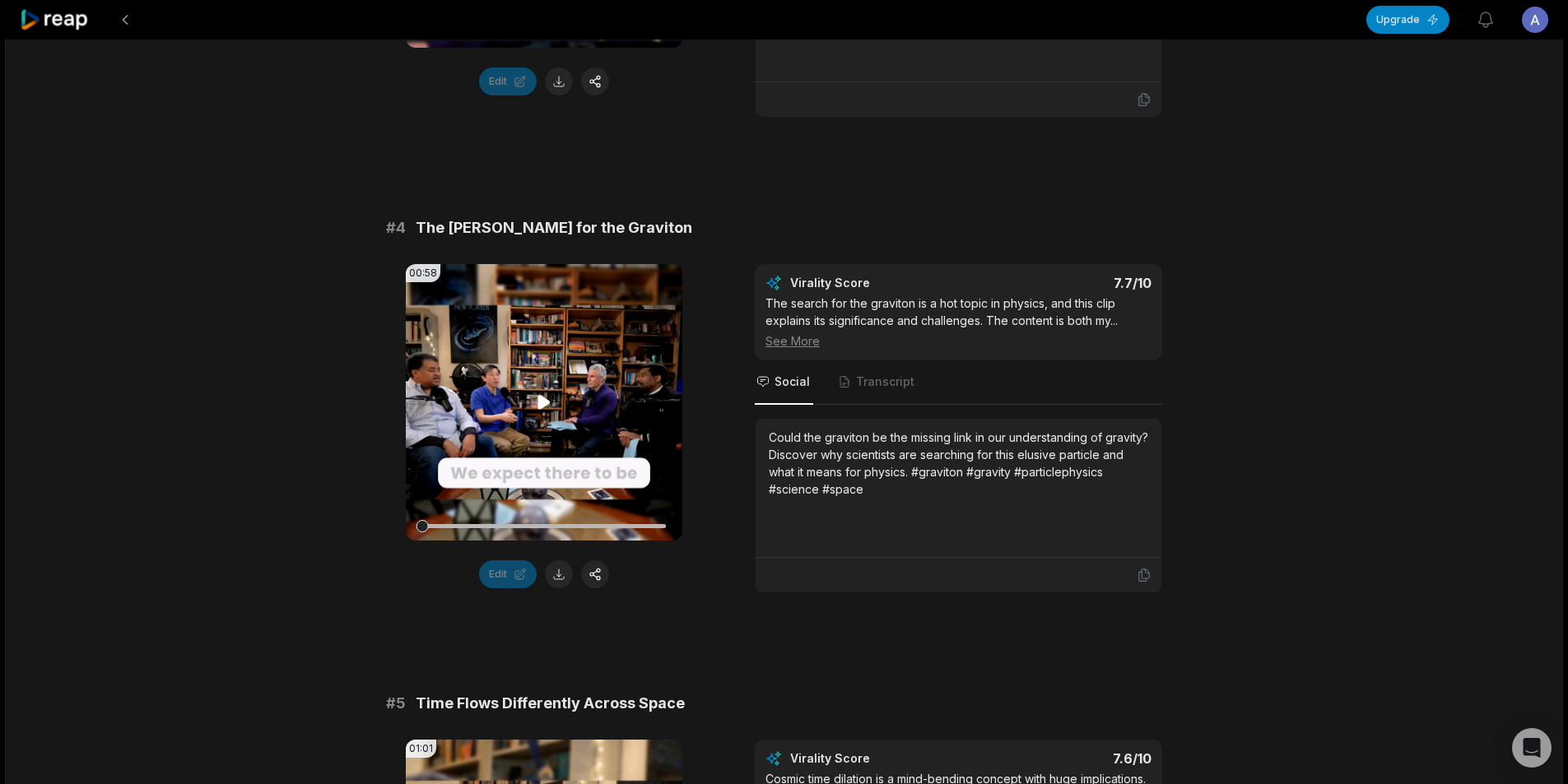
click at [545, 401] on icon at bounding box center [544, 402] width 12 height 14
click at [121, 20] on button at bounding box center [125, 20] width 30 height 30
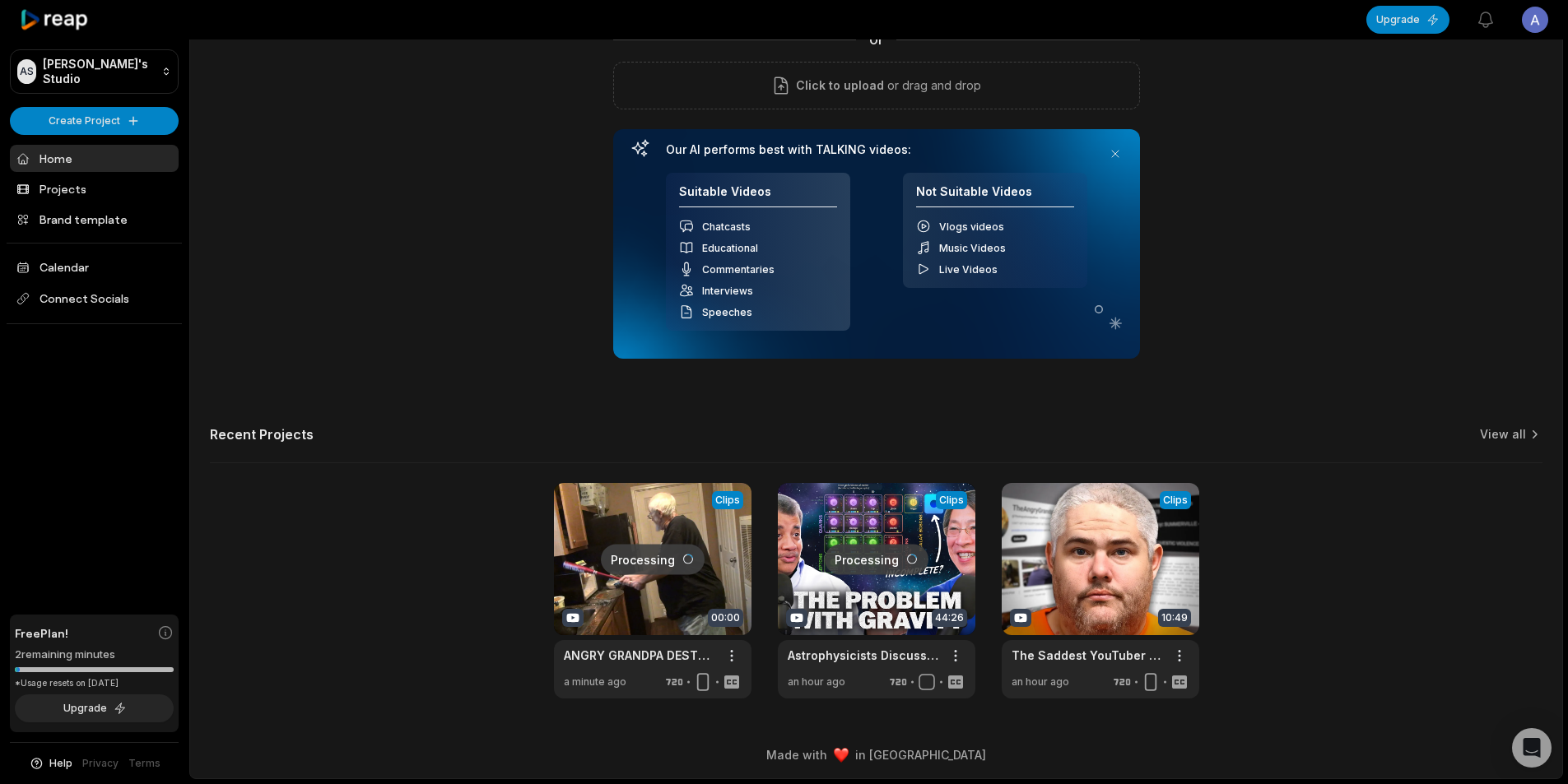
scroll to position [149, 0]
click at [1076, 603] on link at bounding box center [1099, 591] width 197 height 216
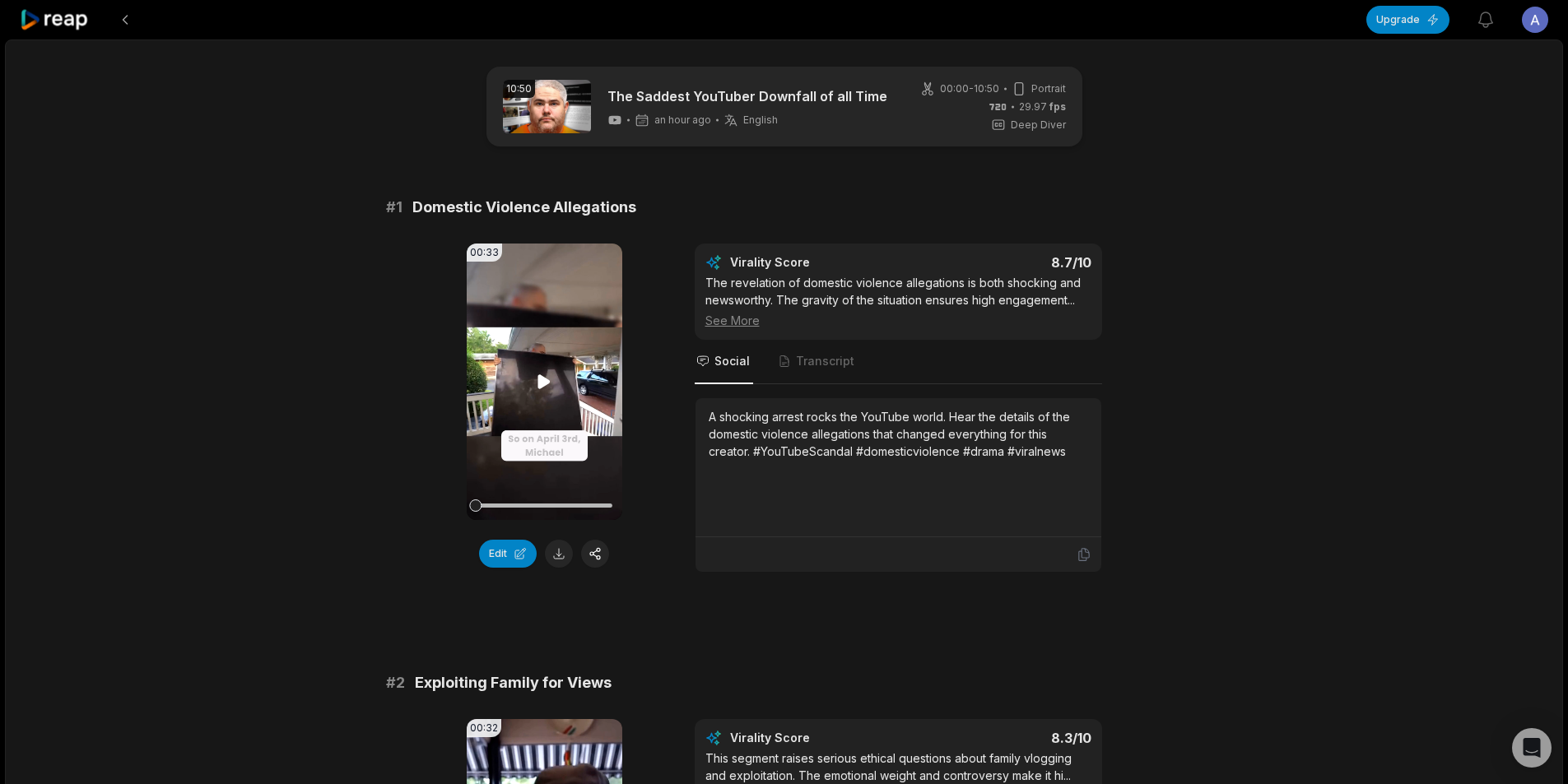
click at [544, 390] on icon at bounding box center [544, 382] width 20 height 20
click at [543, 379] on icon at bounding box center [544, 382] width 20 height 20
click at [543, 379] on icon at bounding box center [544, 382] width 12 height 14
click at [544, 381] on icon at bounding box center [544, 382] width 20 height 20
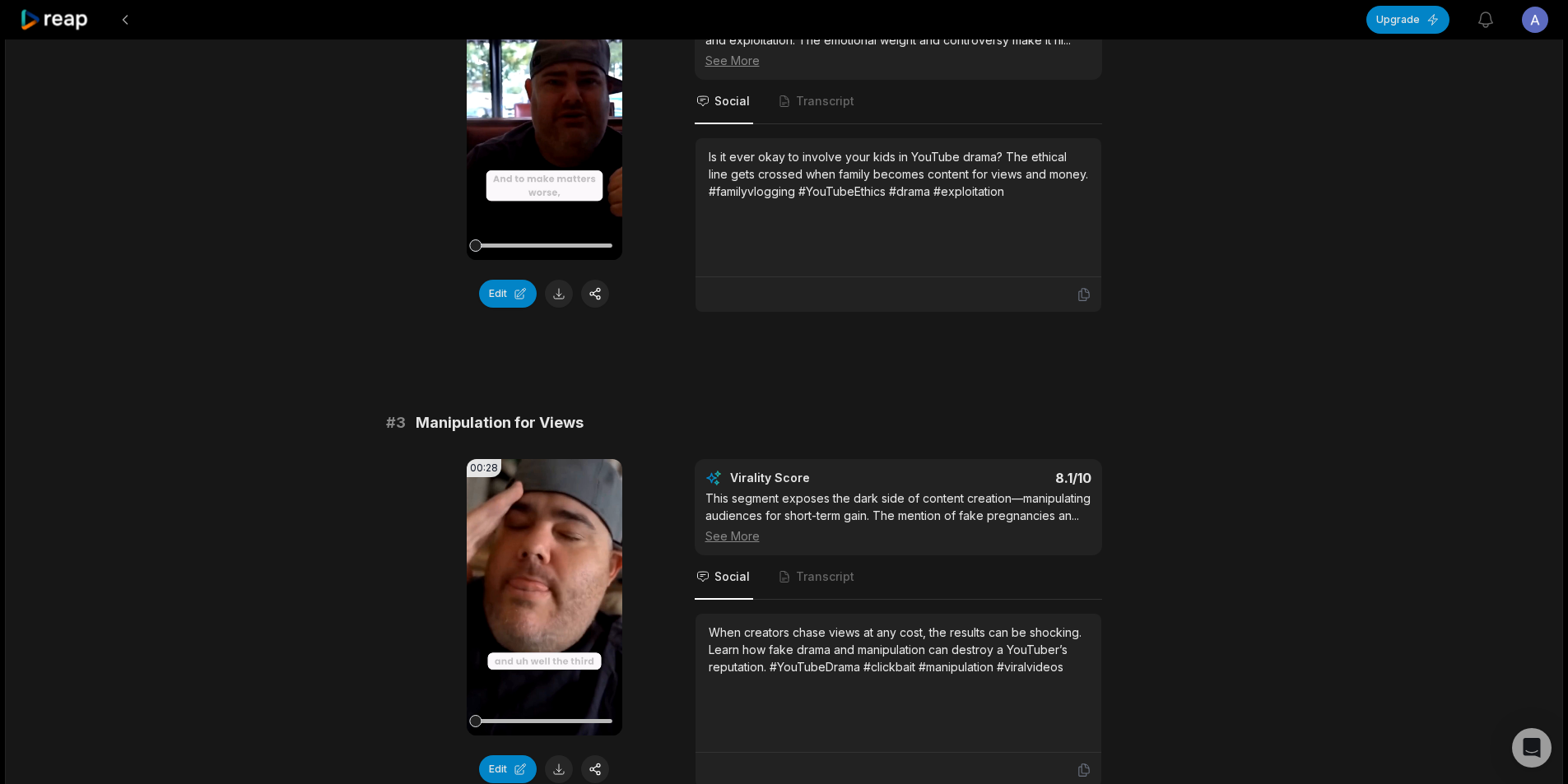
scroll to position [987, 0]
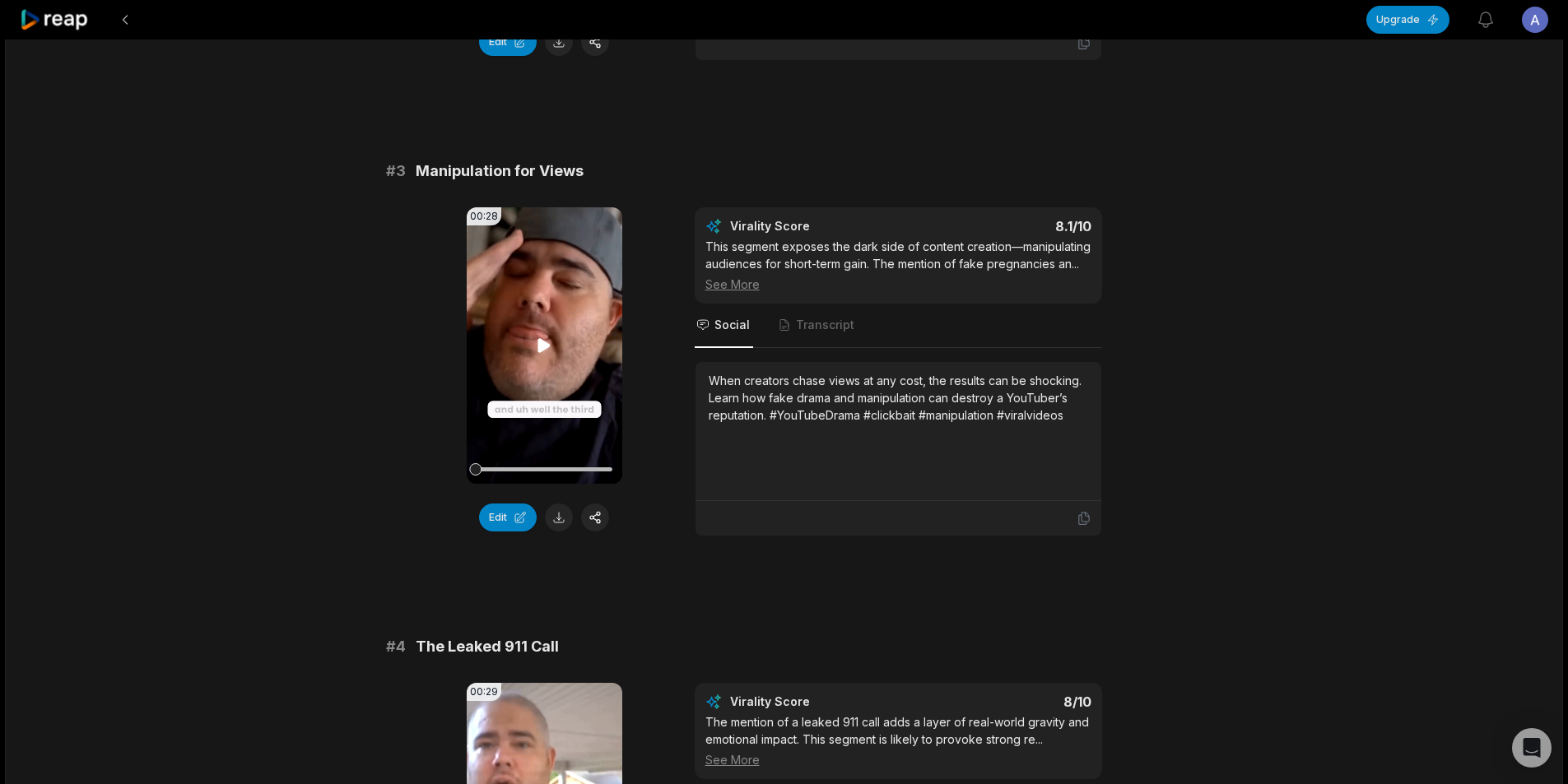
click at [540, 343] on icon at bounding box center [544, 345] width 12 height 14
click at [551, 332] on video "Your browser does not support mp4 format." at bounding box center [544, 345] width 156 height 277
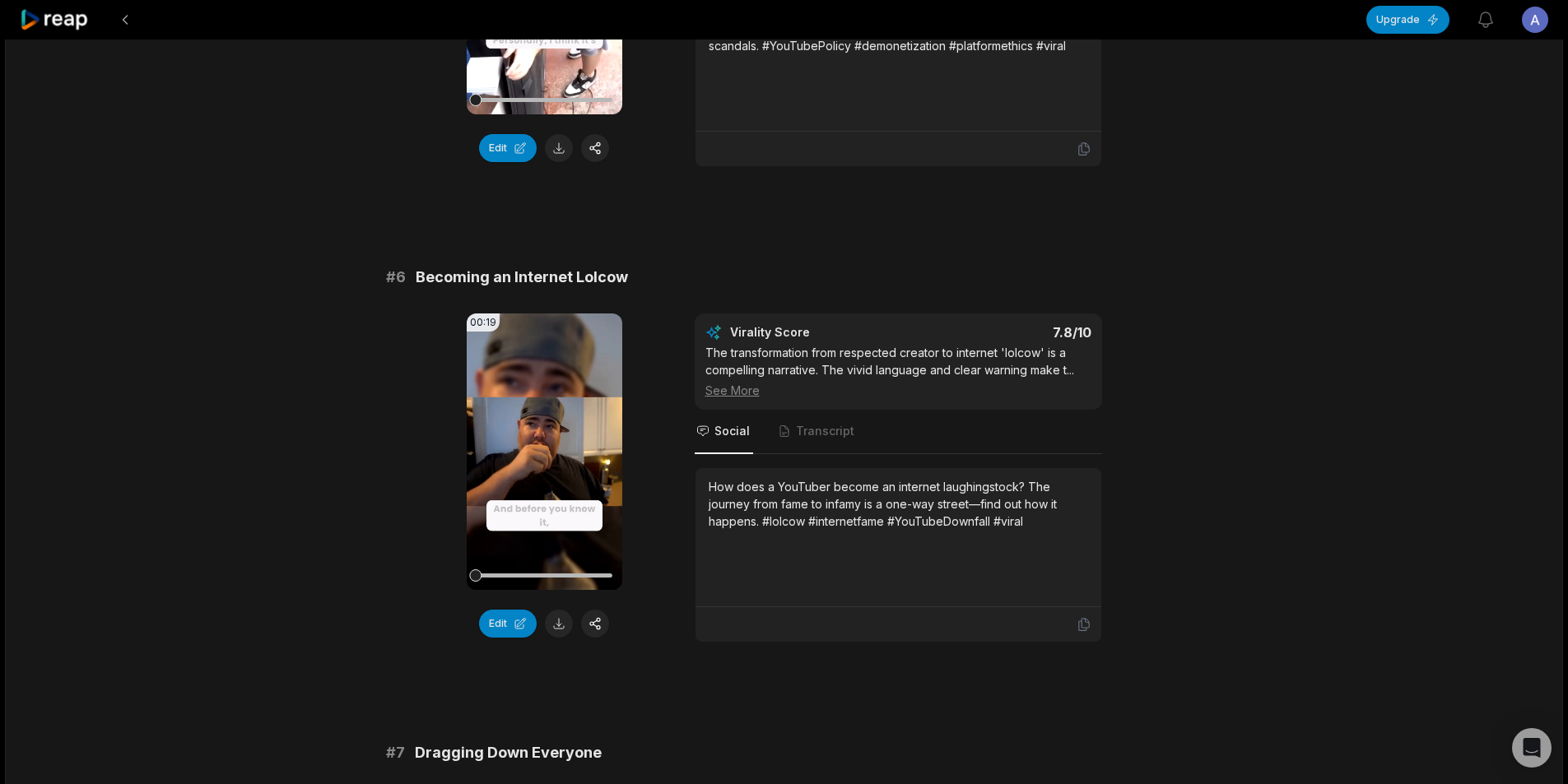
scroll to position [2304, 0]
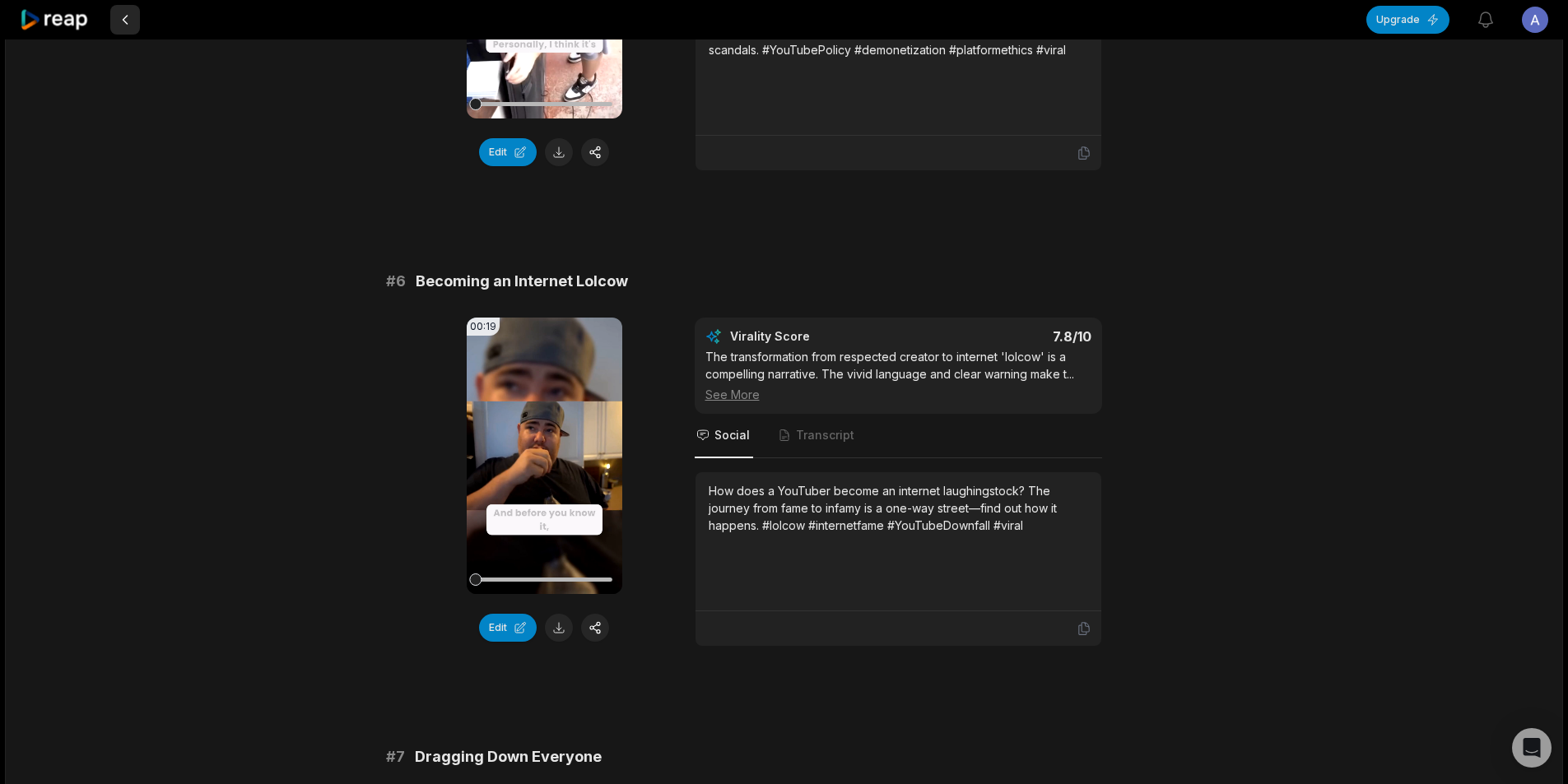
click at [122, 23] on button at bounding box center [125, 20] width 30 height 30
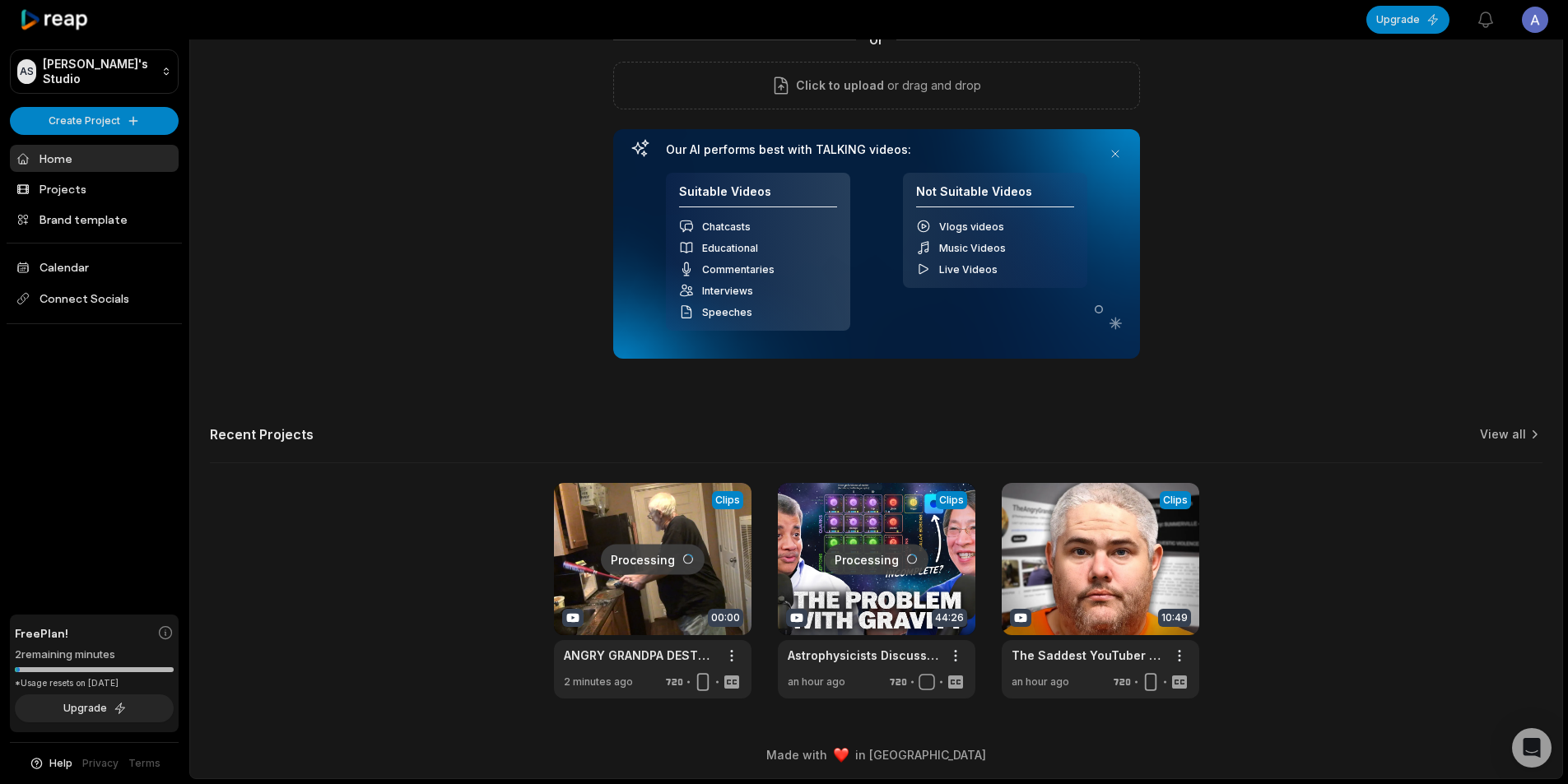
scroll to position [149, 0]
click at [661, 562] on link at bounding box center [652, 591] width 197 height 216
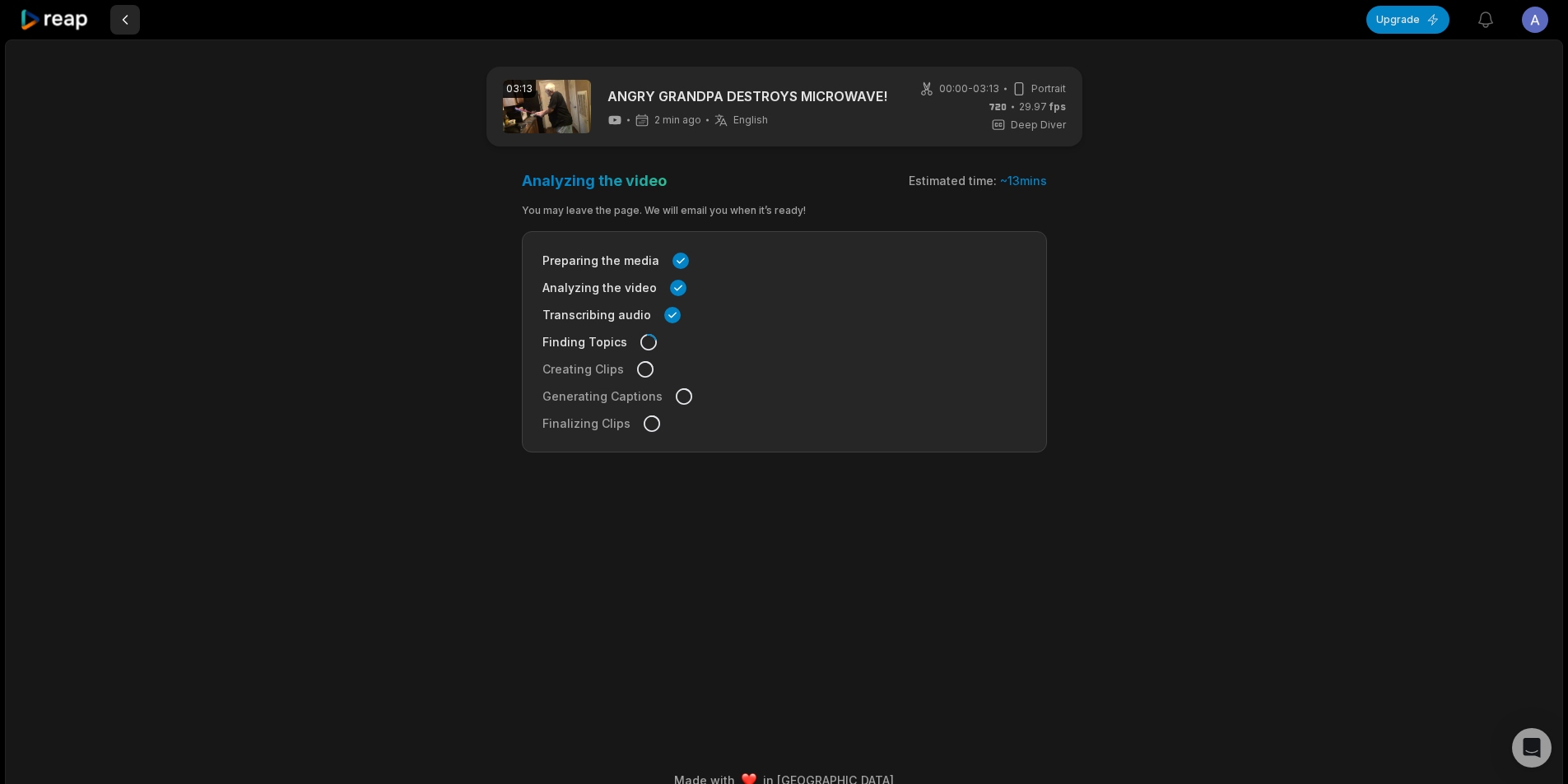
click at [124, 23] on button at bounding box center [125, 20] width 30 height 30
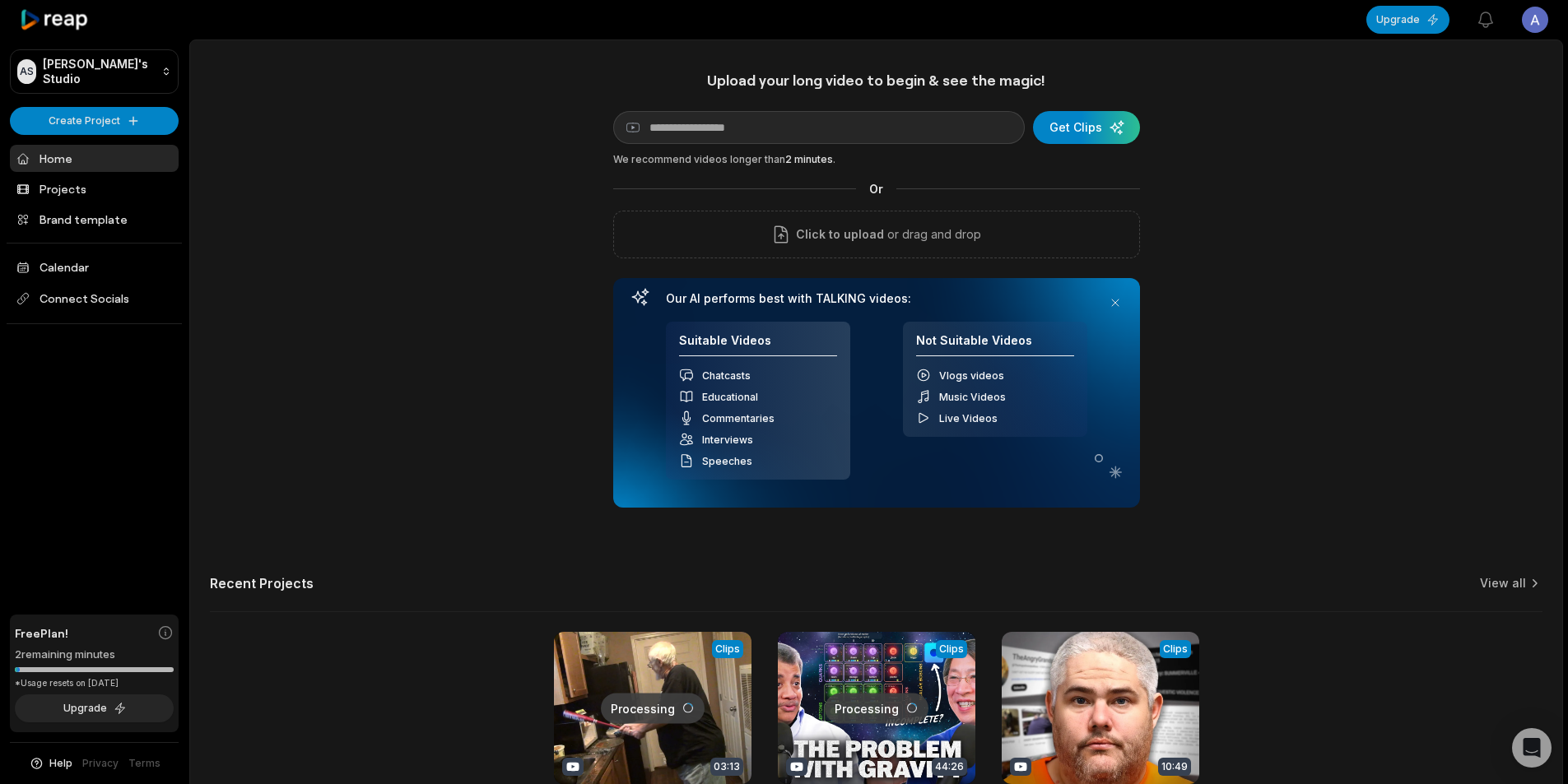
scroll to position [149, 0]
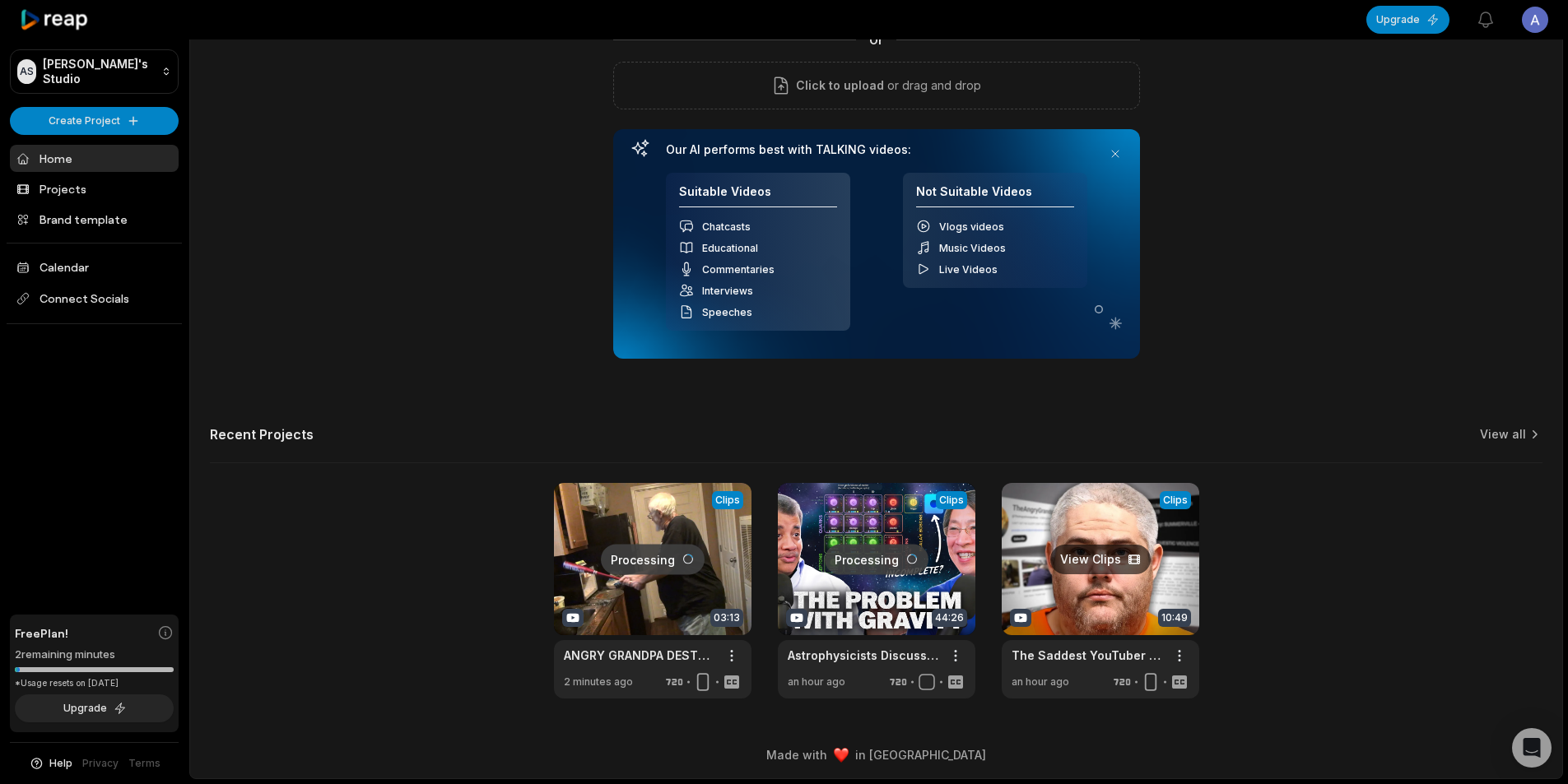
click at [1100, 592] on link at bounding box center [1099, 591] width 197 height 216
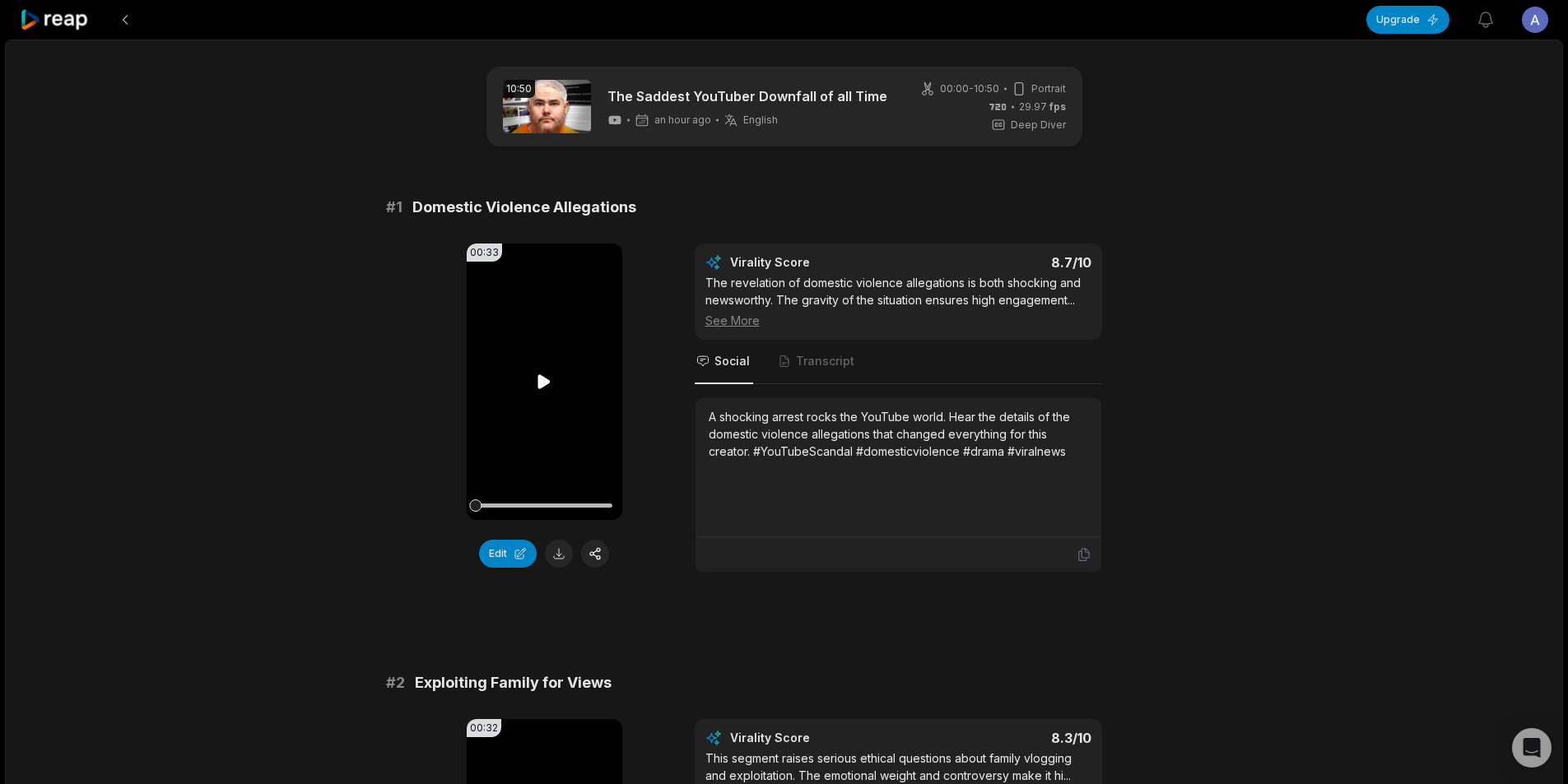
click at [540, 385] on icon at bounding box center [544, 382] width 12 height 14
